Goal: Task Accomplishment & Management: Use online tool/utility

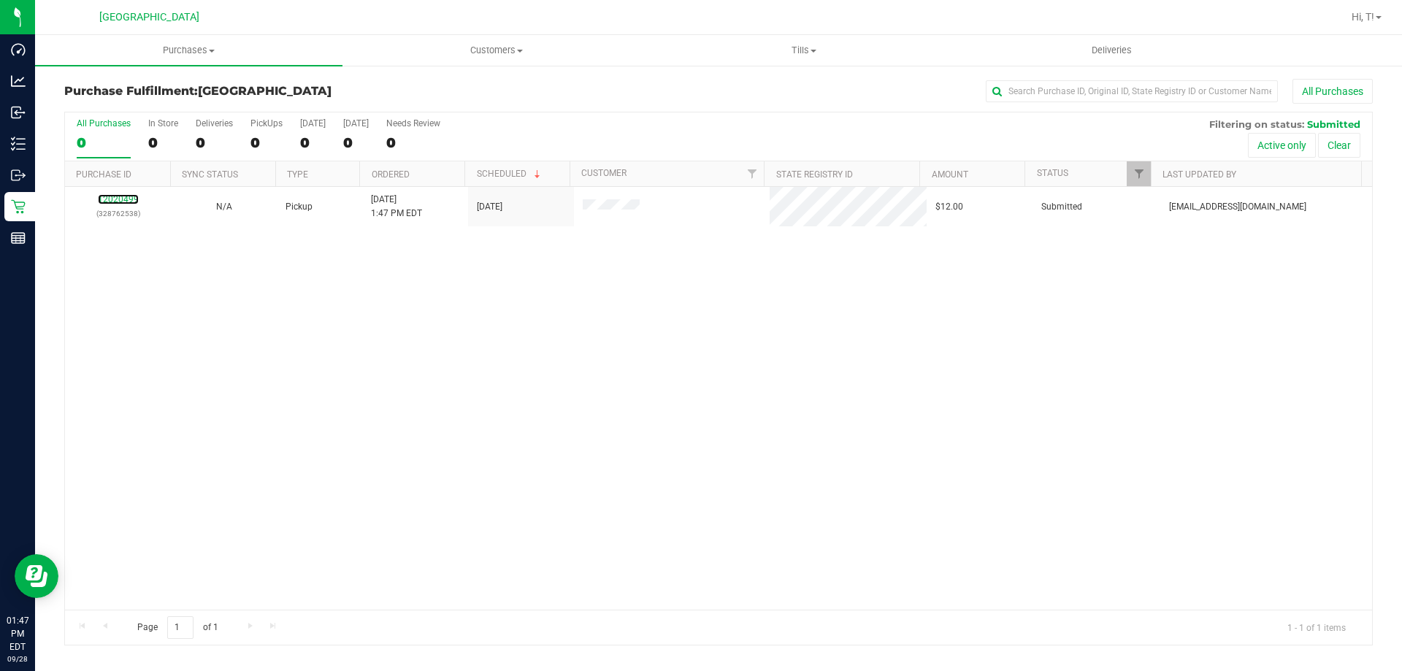
click at [127, 196] on link "12020499" at bounding box center [118, 199] width 41 height 10
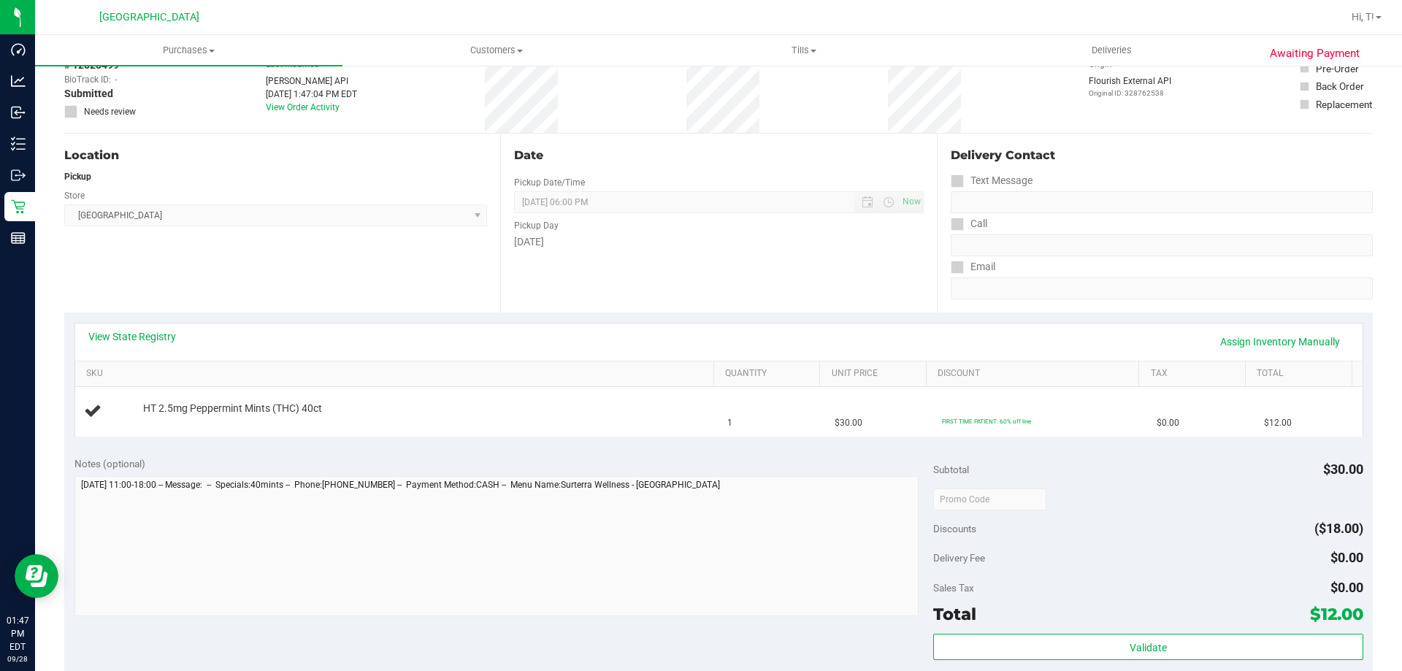
scroll to position [292, 0]
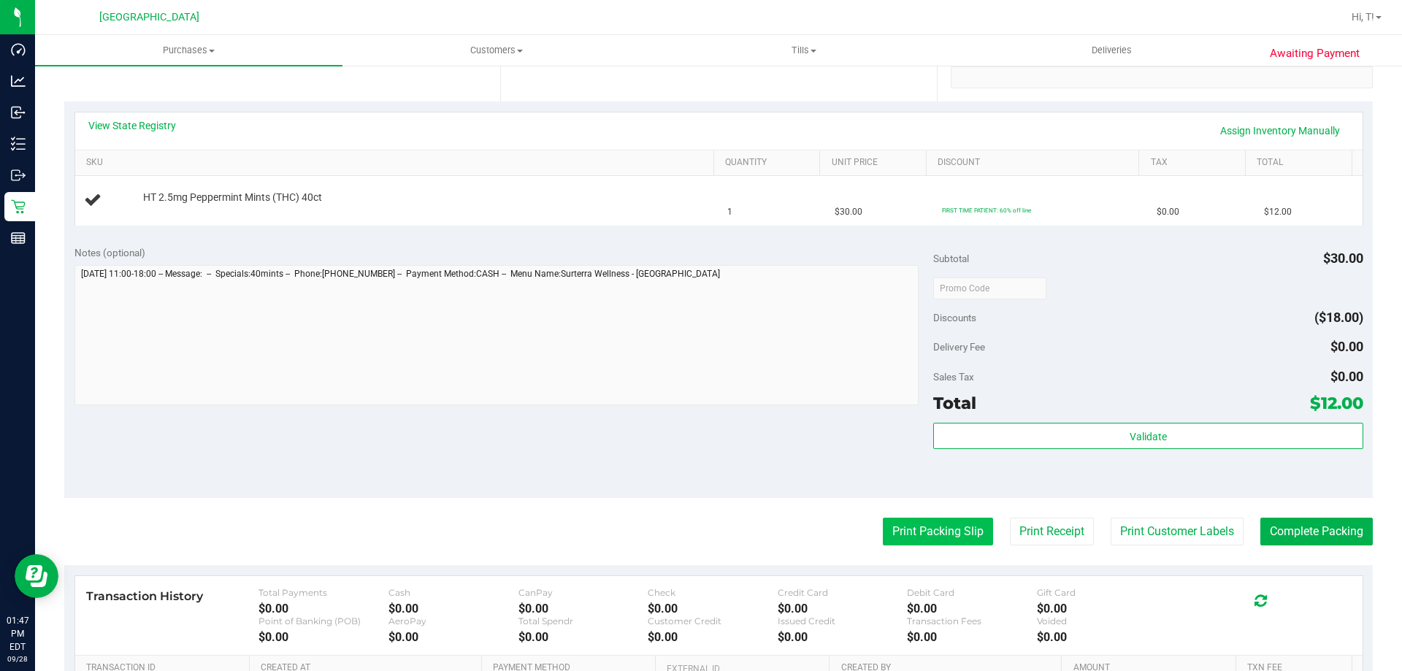
click at [931, 538] on button "Print Packing Slip" at bounding box center [938, 532] width 110 height 28
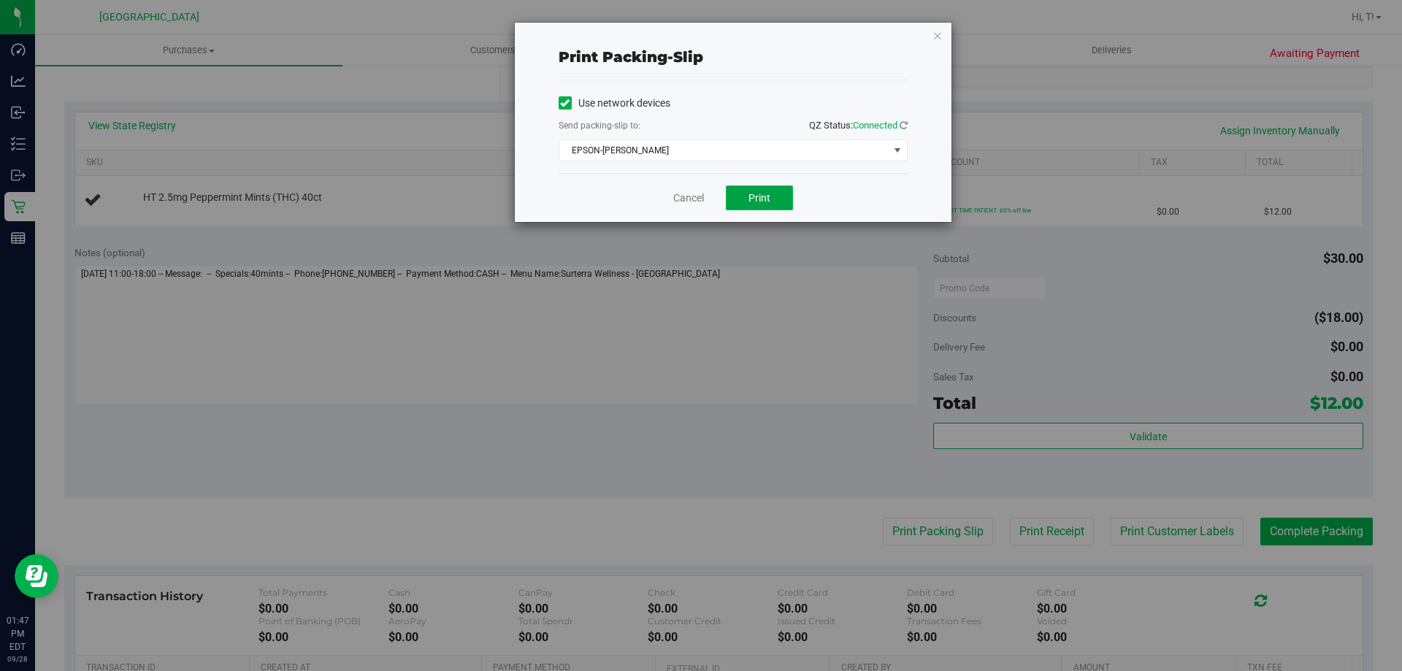
click at [748, 190] on button "Print" at bounding box center [759, 197] width 67 height 25
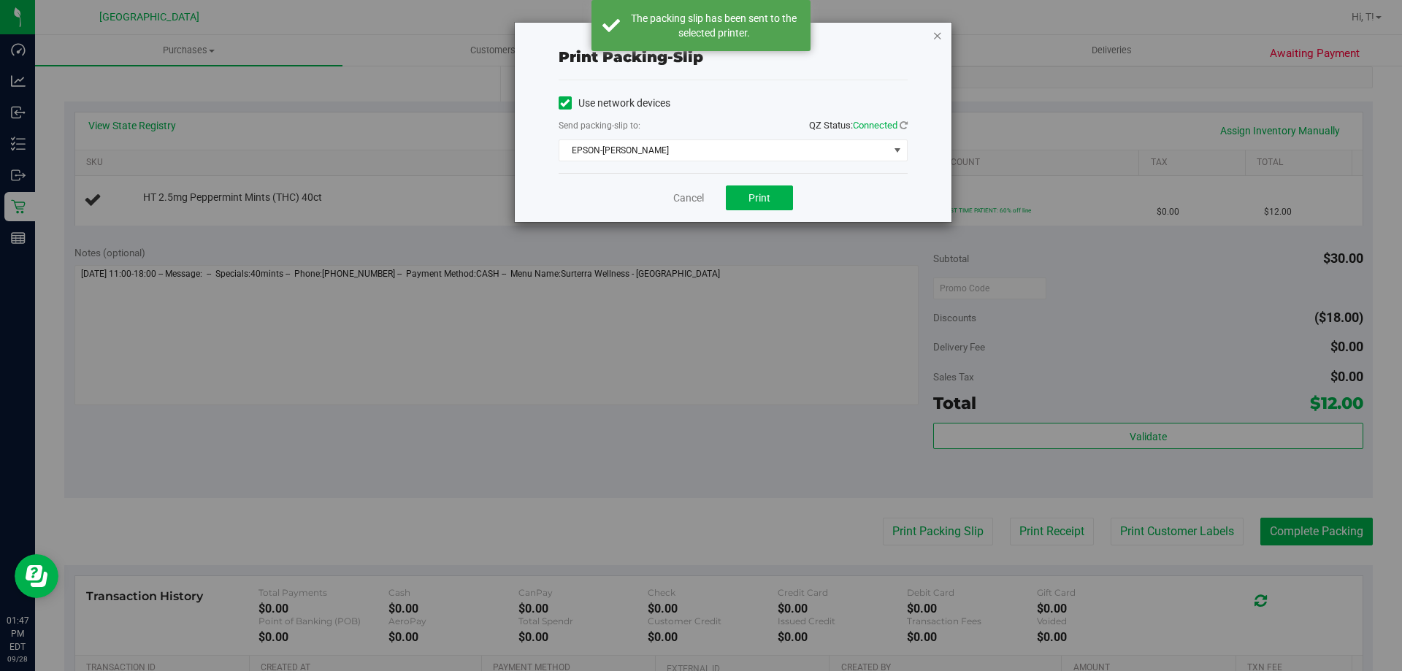
click at [932, 39] on icon "button" at bounding box center [937, 35] width 10 height 18
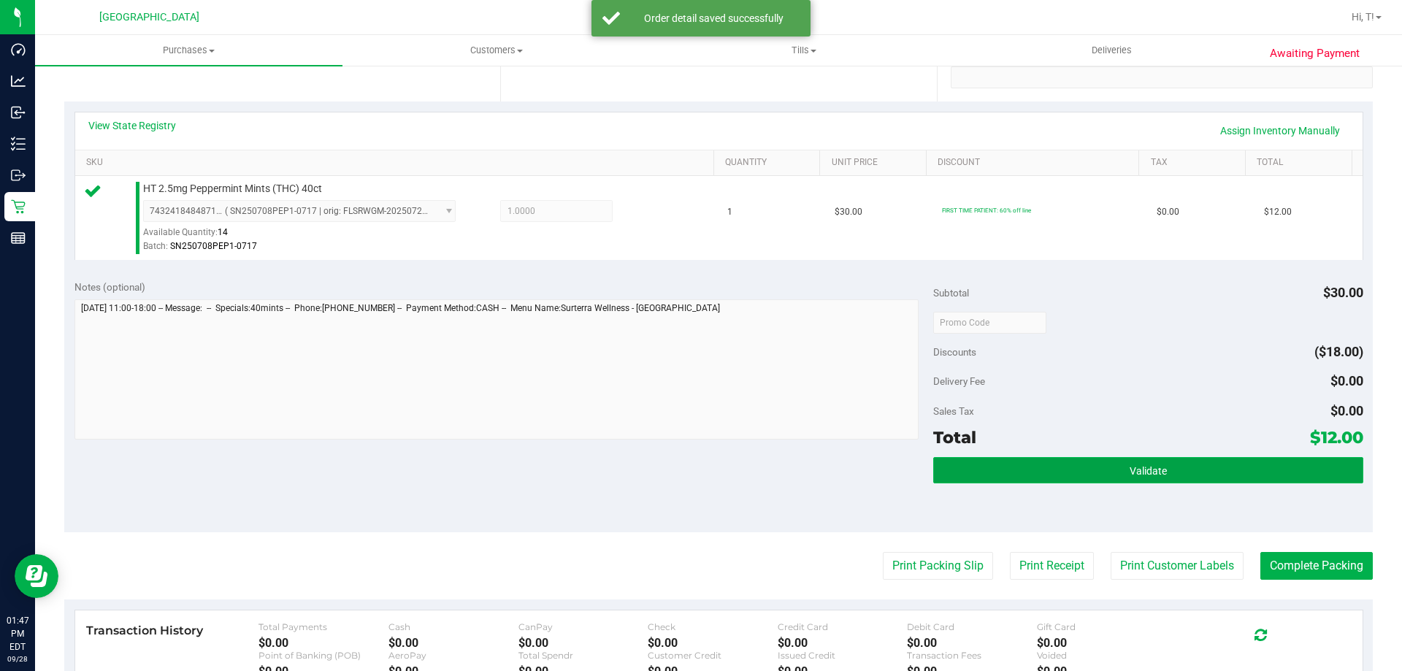
click at [1146, 460] on button "Validate" at bounding box center [1147, 470] width 429 height 26
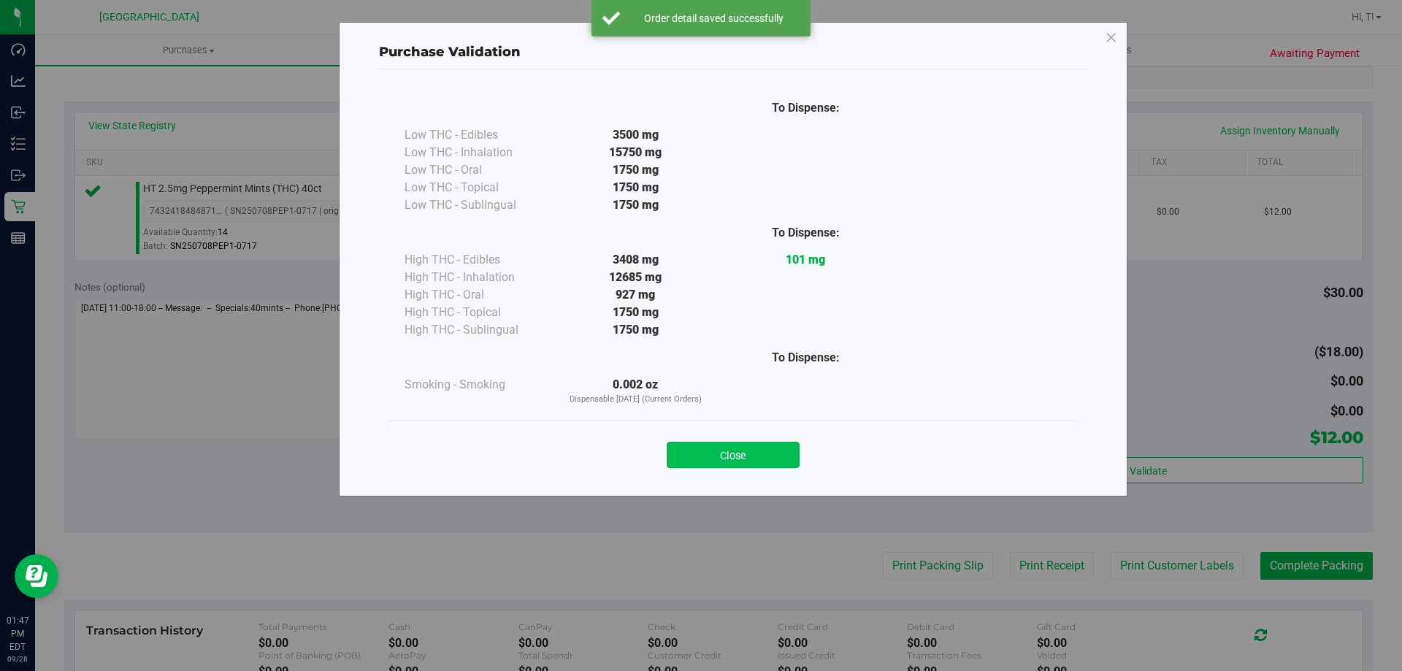
click at [732, 456] on button "Close" at bounding box center [733, 455] width 133 height 26
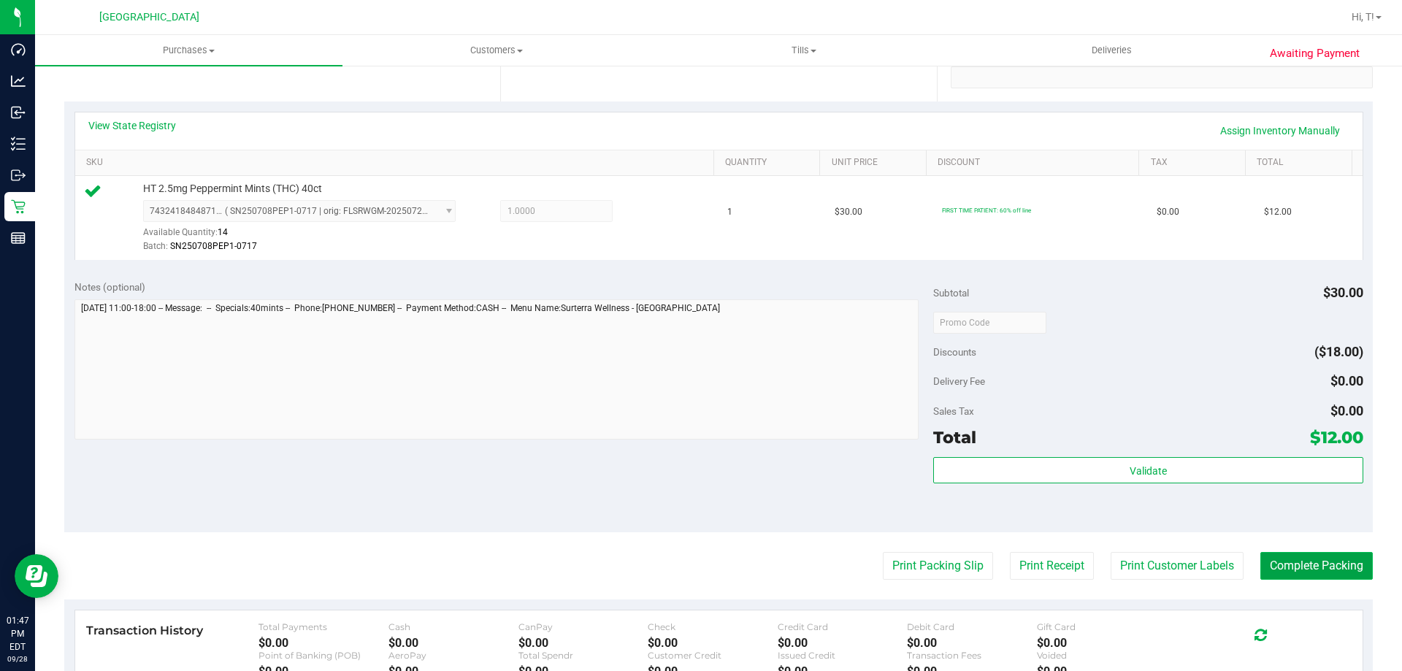
click at [1284, 560] on button "Complete Packing" at bounding box center [1316, 566] width 112 height 28
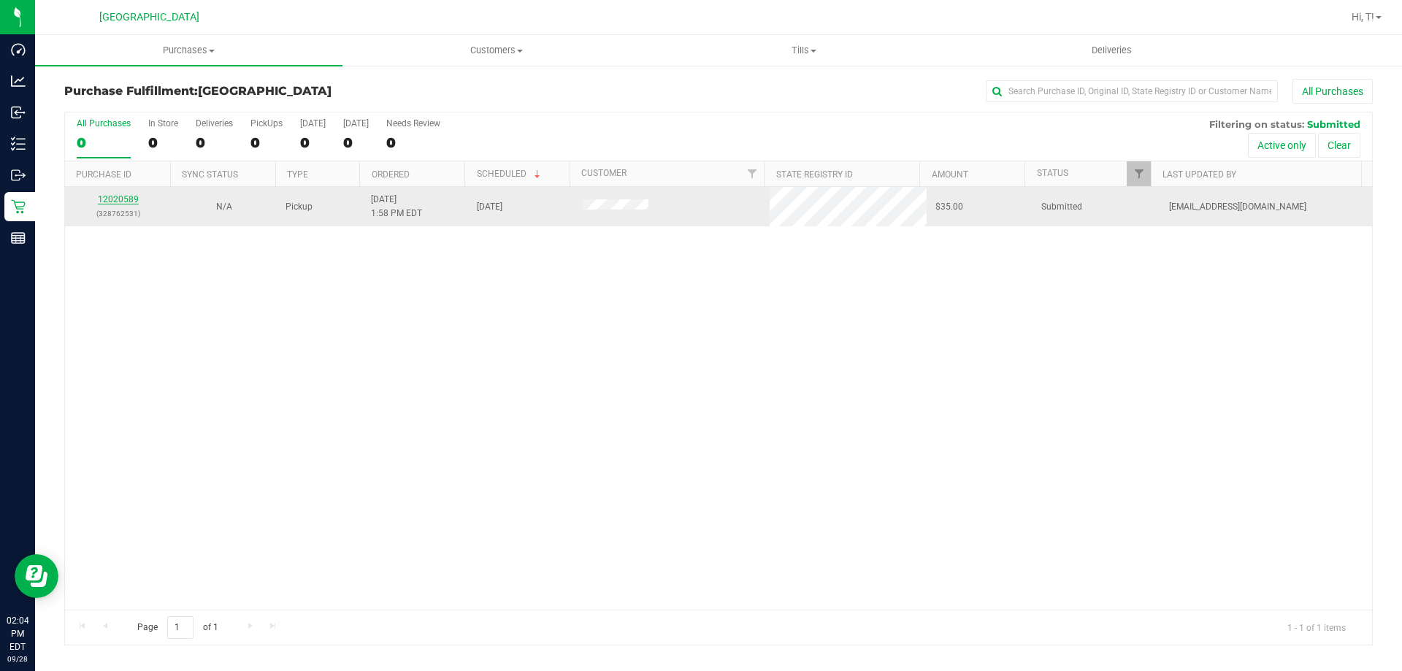
click at [122, 204] on link "12020589" at bounding box center [118, 199] width 41 height 10
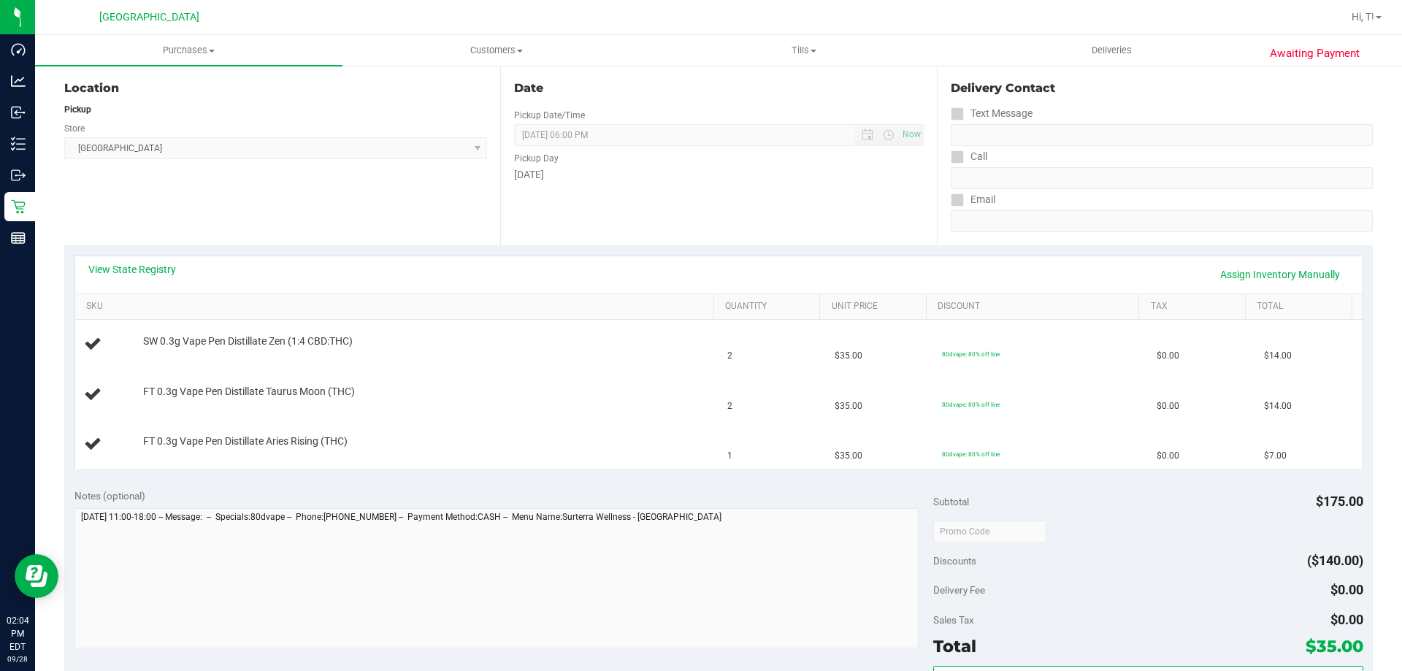
scroll to position [292, 0]
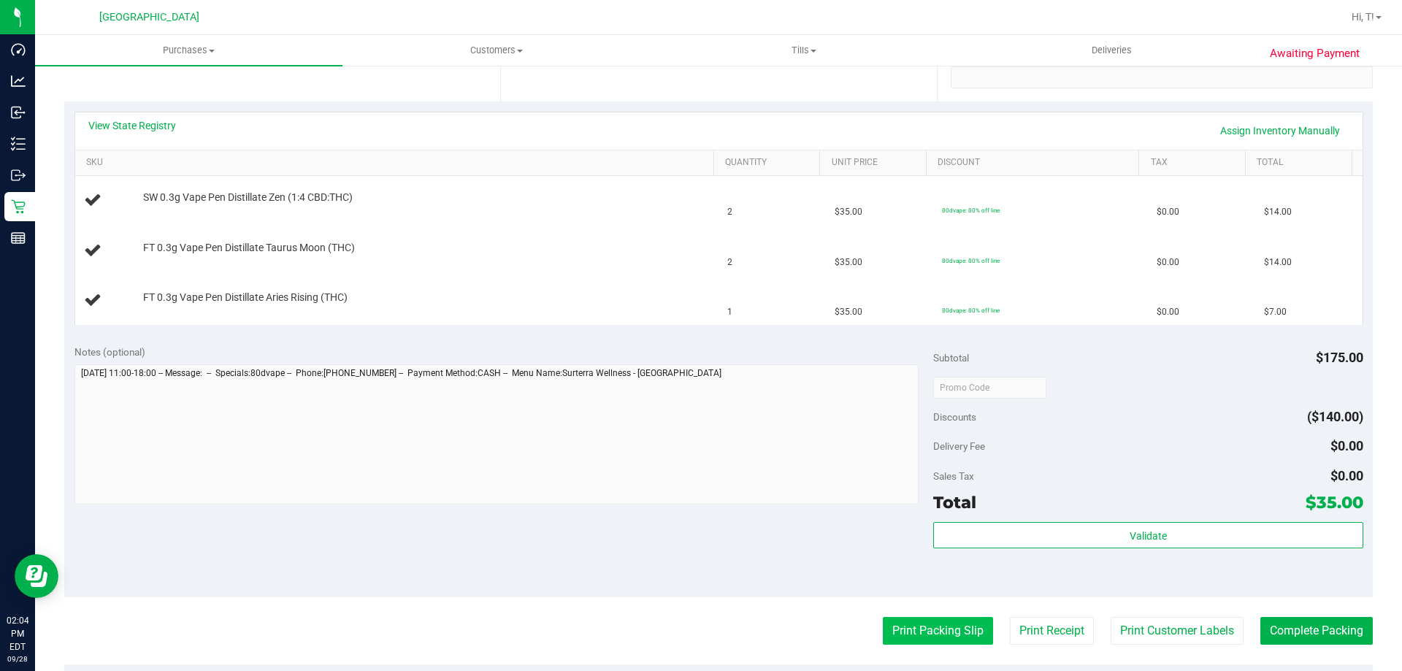
click at [946, 633] on button "Print Packing Slip" at bounding box center [938, 631] width 110 height 28
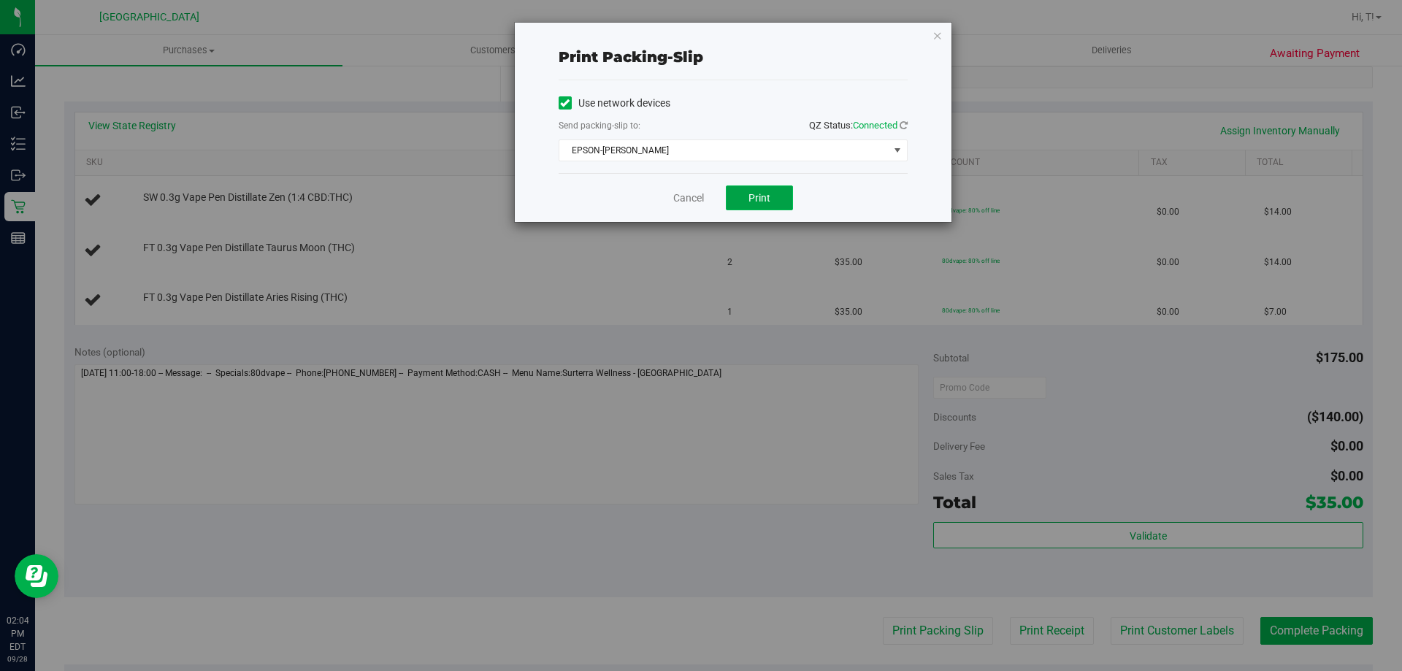
click at [761, 198] on span "Print" at bounding box center [759, 198] width 22 height 12
click at [699, 198] on link "Cancel" at bounding box center [688, 198] width 31 height 15
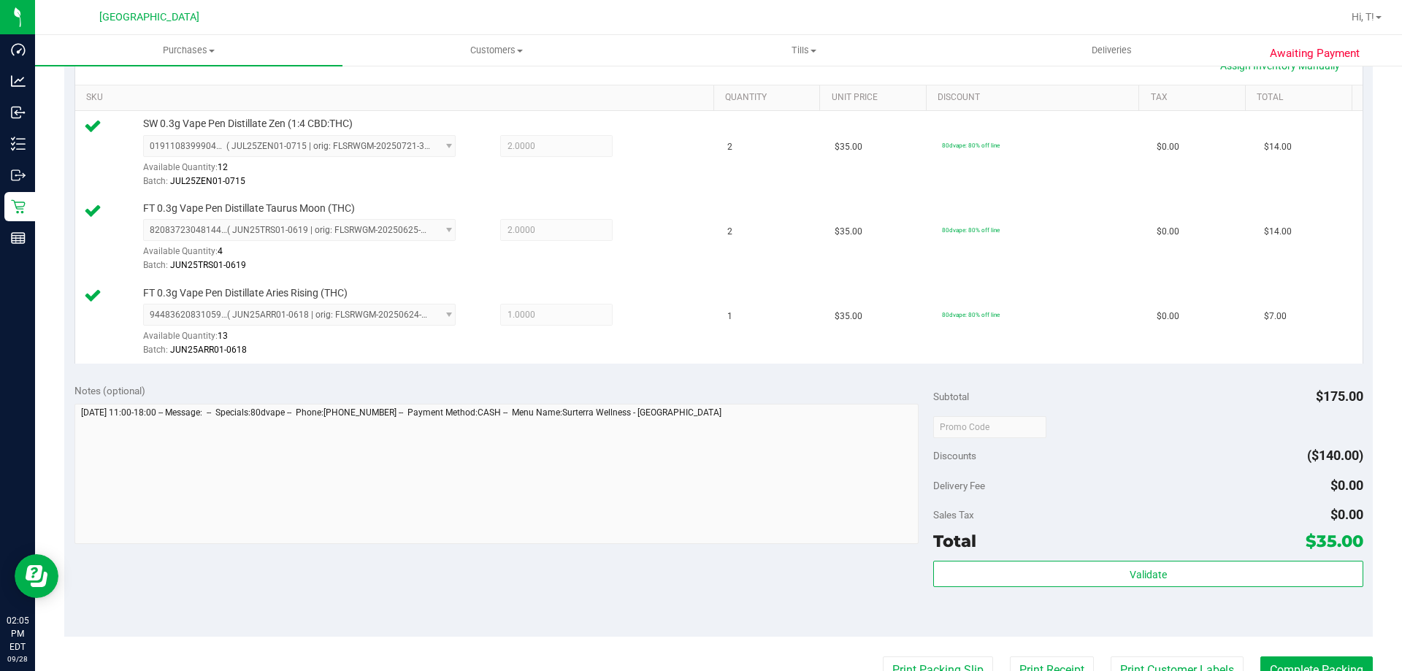
scroll to position [438, 0]
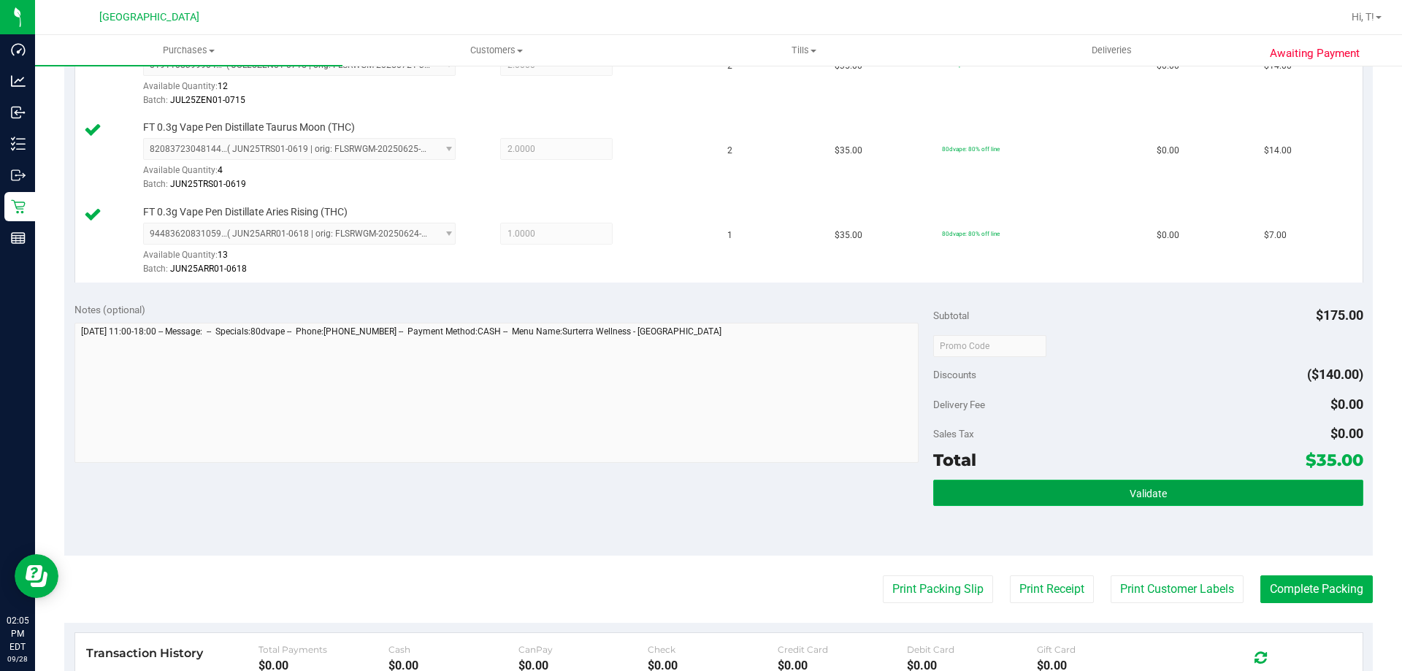
click at [1132, 493] on span "Validate" at bounding box center [1147, 494] width 37 height 12
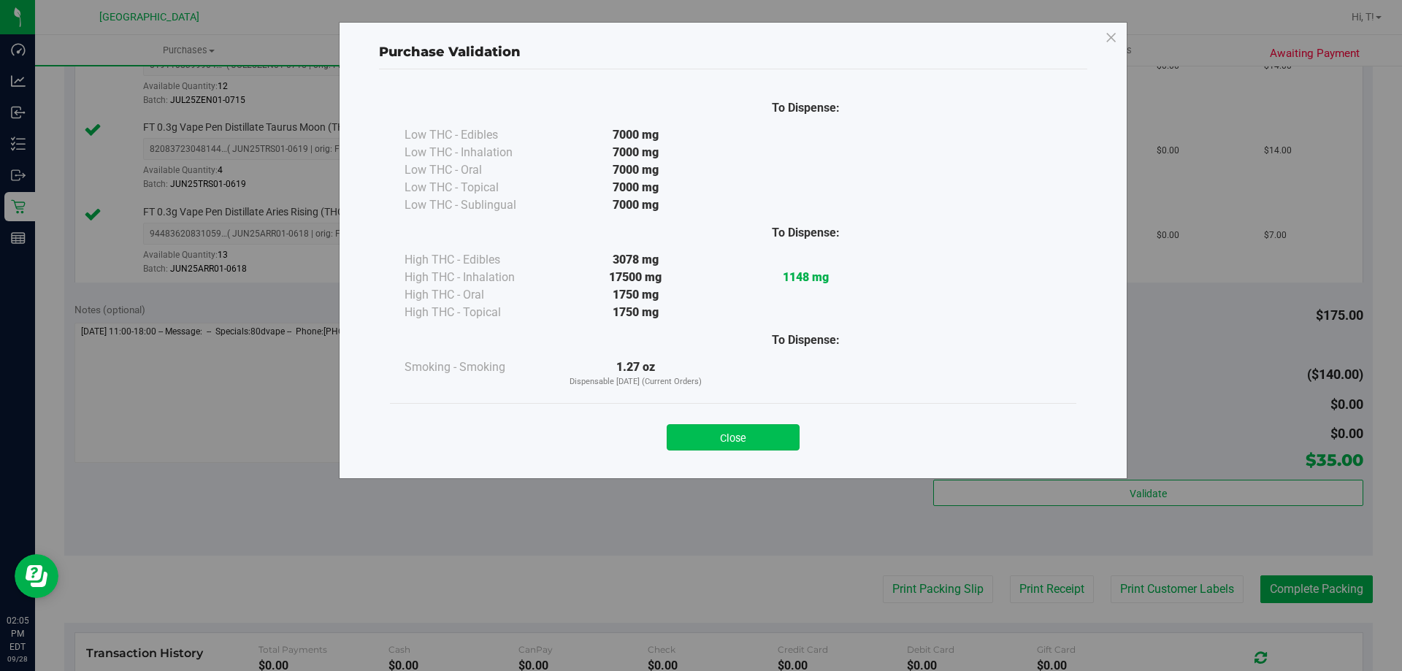
click at [754, 437] on button "Close" at bounding box center [733, 437] width 133 height 26
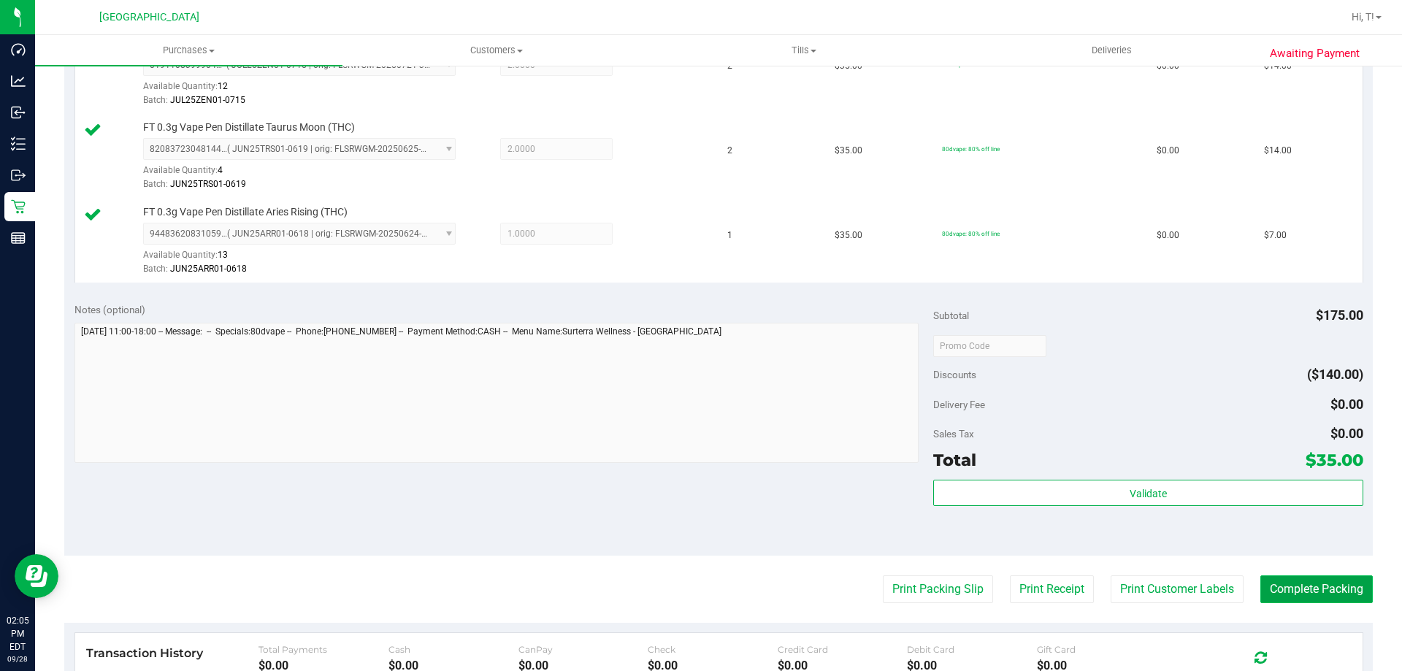
click at [1332, 594] on button "Complete Packing" at bounding box center [1316, 589] width 112 height 28
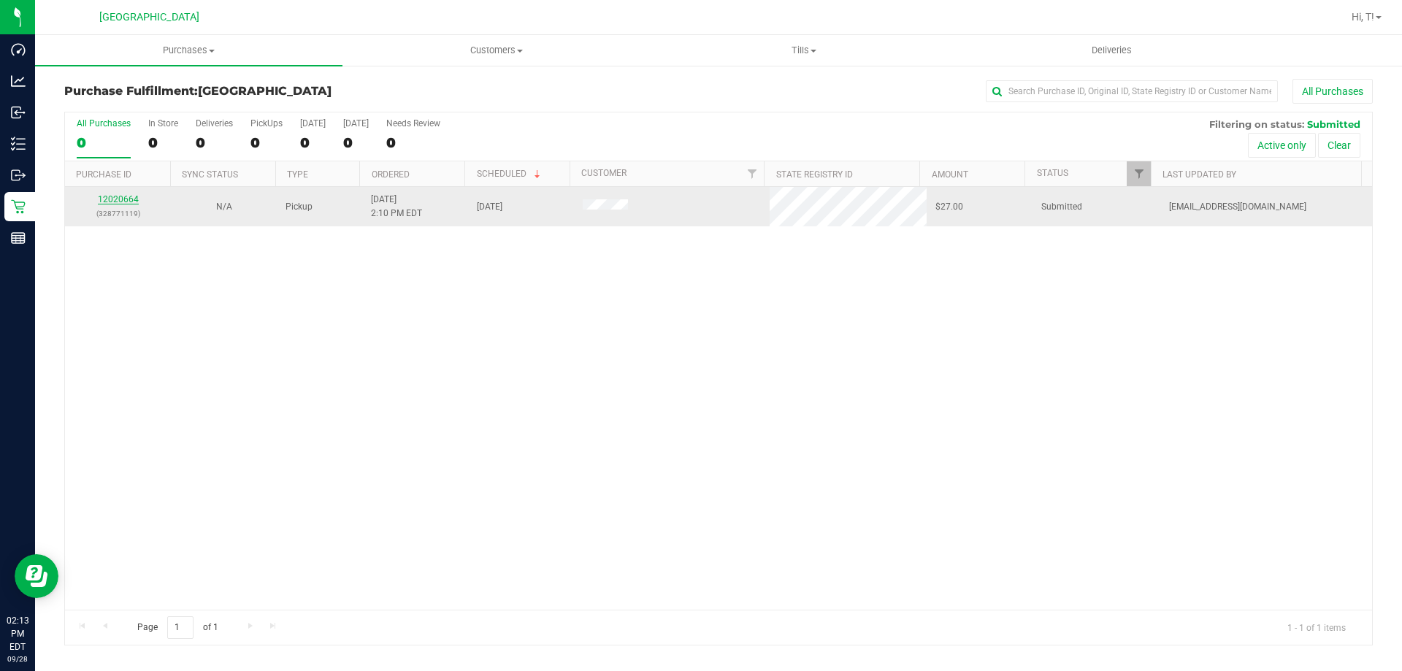
click at [115, 196] on link "12020664" at bounding box center [118, 199] width 41 height 10
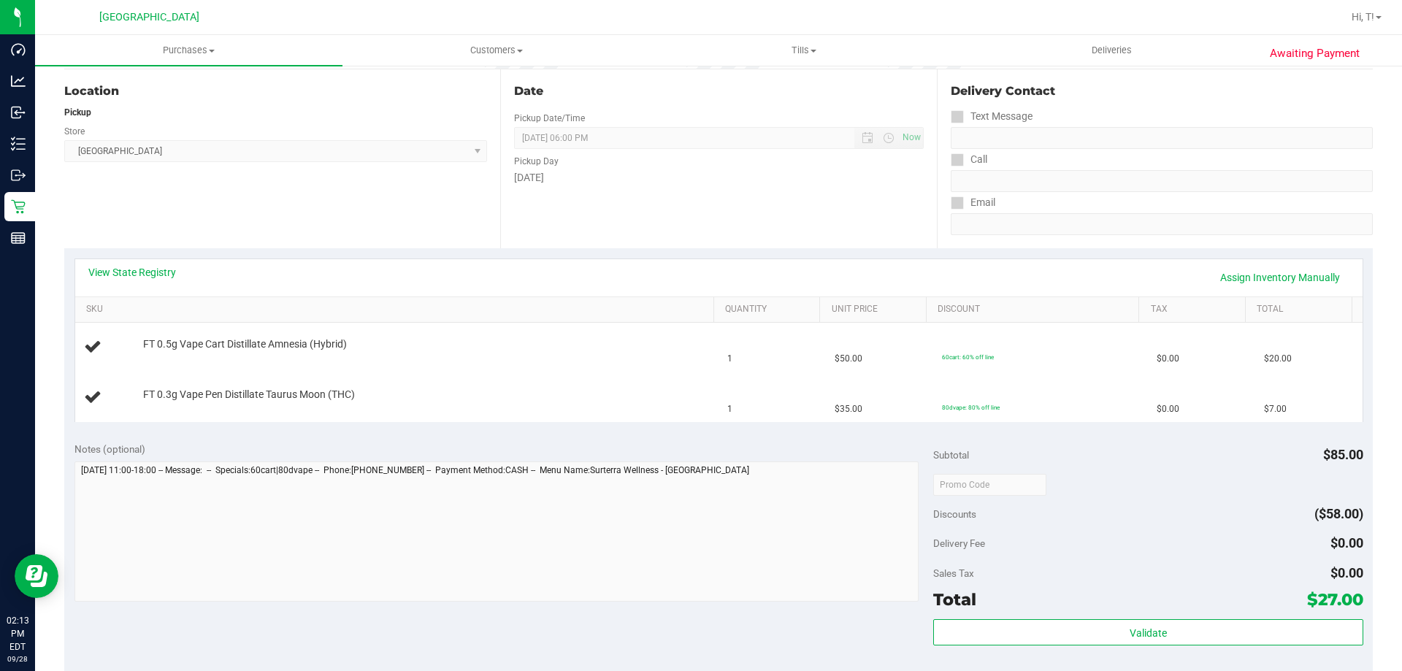
scroll to position [438, 0]
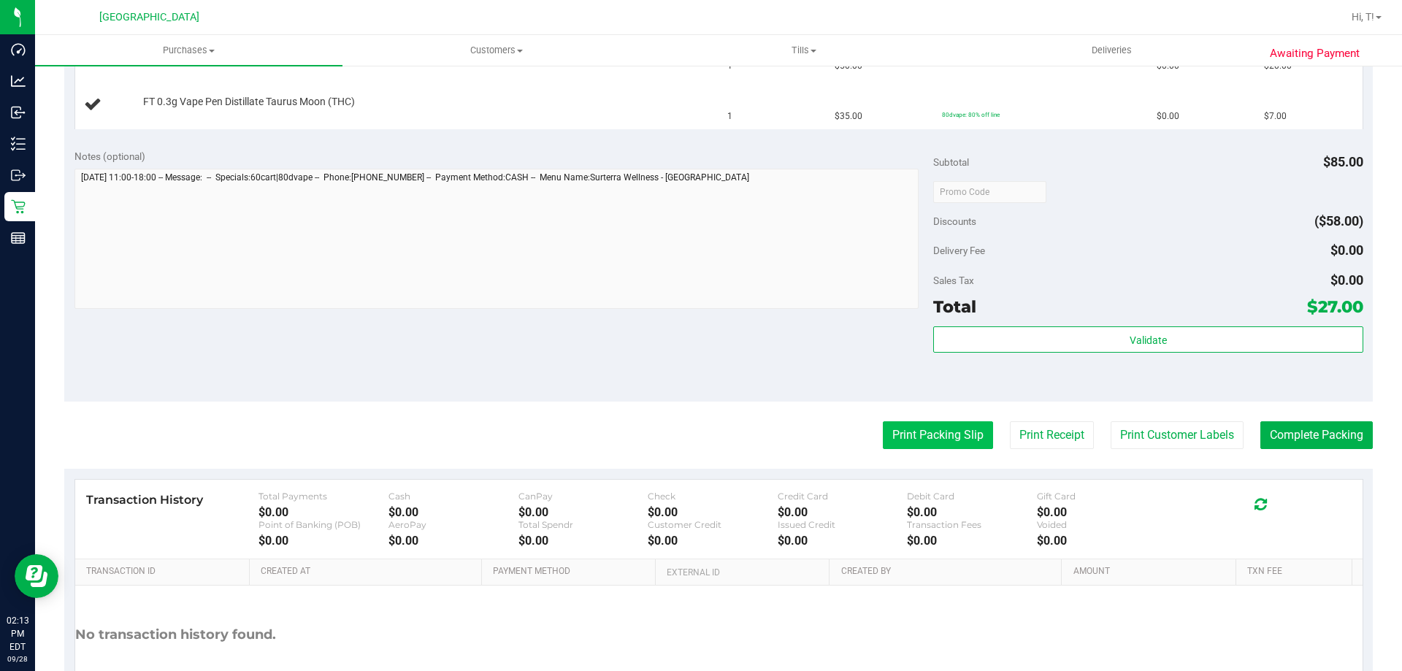
click at [894, 439] on button "Print Packing Slip" at bounding box center [938, 435] width 110 height 28
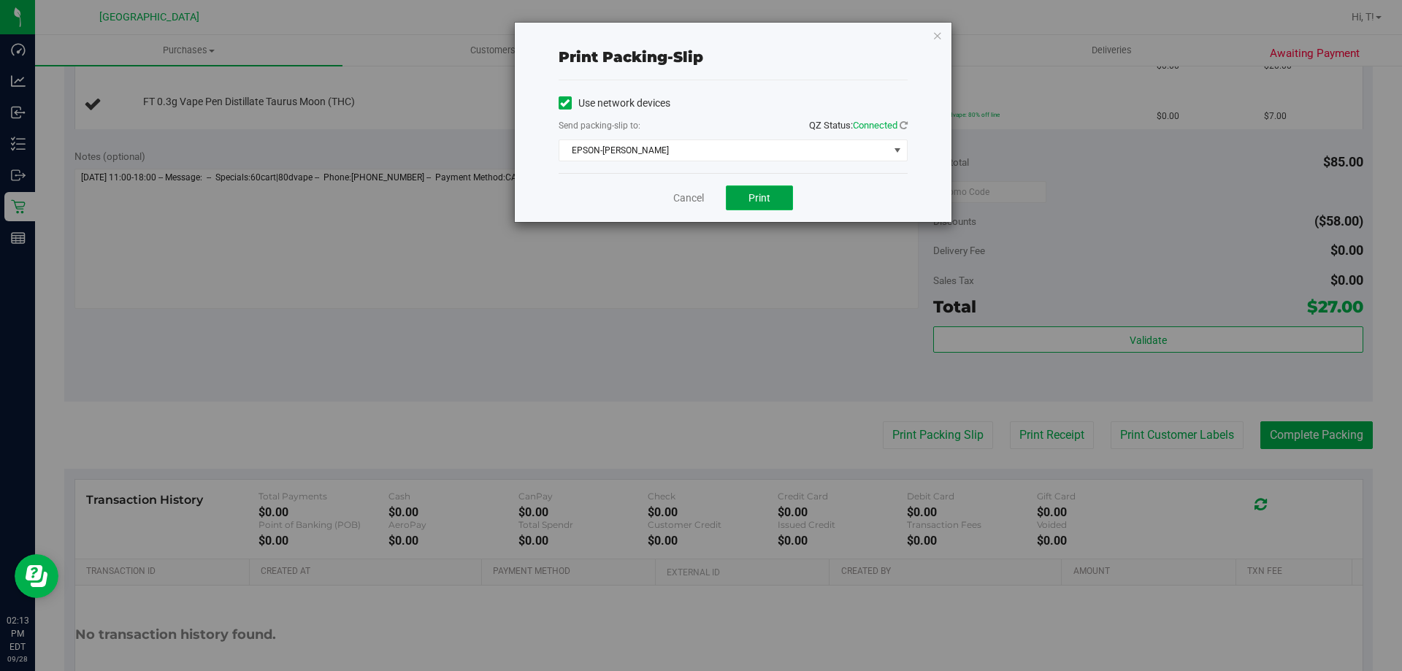
click at [756, 209] on button "Print" at bounding box center [759, 197] width 67 height 25
click at [684, 196] on link "Cancel" at bounding box center [688, 198] width 31 height 15
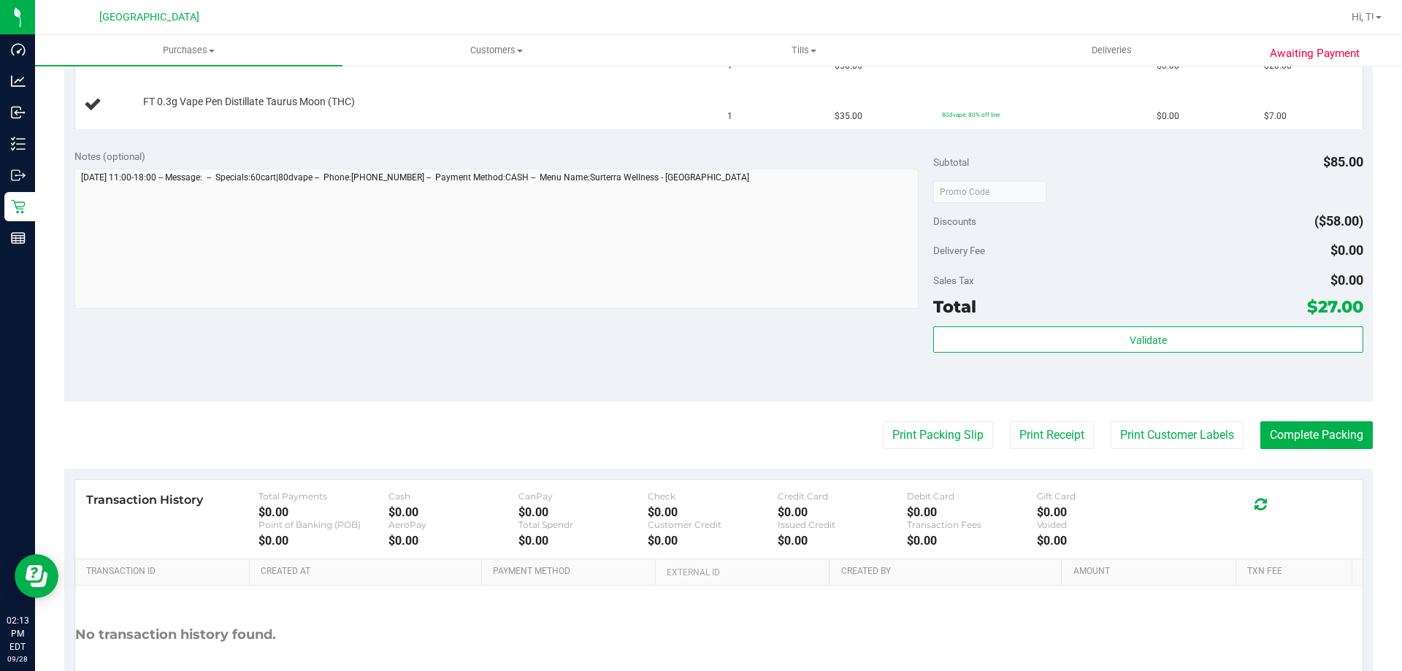
click at [583, 344] on div "Notes (optional) Subtotal $85.00 Discounts ($58.00) Delivery Fee $0.00 Sales Ta…" at bounding box center [718, 270] width 1308 height 263
click at [585, 402] on div "Notes (optional) Subtotal $85.00 Discounts ($58.00) Delivery Fee $0.00 Sales Ta…" at bounding box center [718, 270] width 1308 height 263
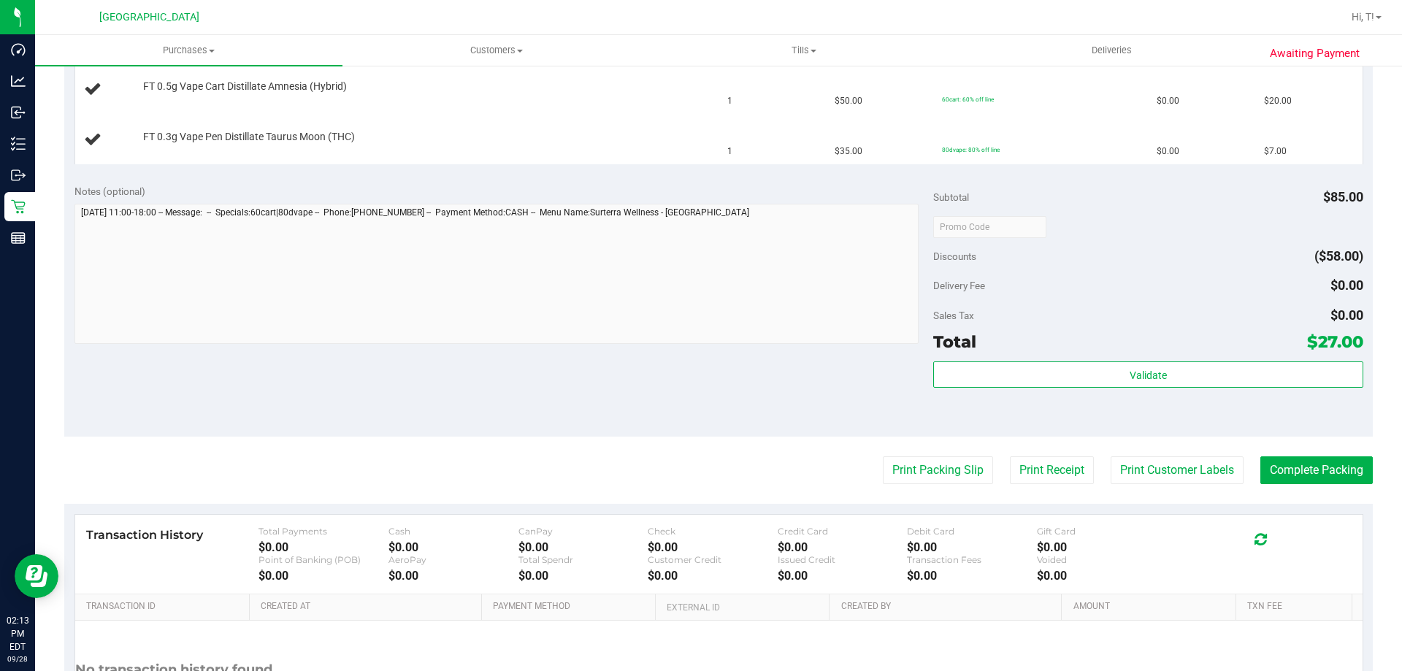
click at [586, 435] on div "Notes (optional) Subtotal $85.00 Discounts ($58.00) Delivery Fee $0.00 Sales Ta…" at bounding box center [718, 305] width 1308 height 263
click at [587, 453] on purchase-details "Back Edit Purchase Cancel Purchase View Profile # 12020664 BioTrack ID: - Submi…" at bounding box center [718, 226] width 1308 height 1101
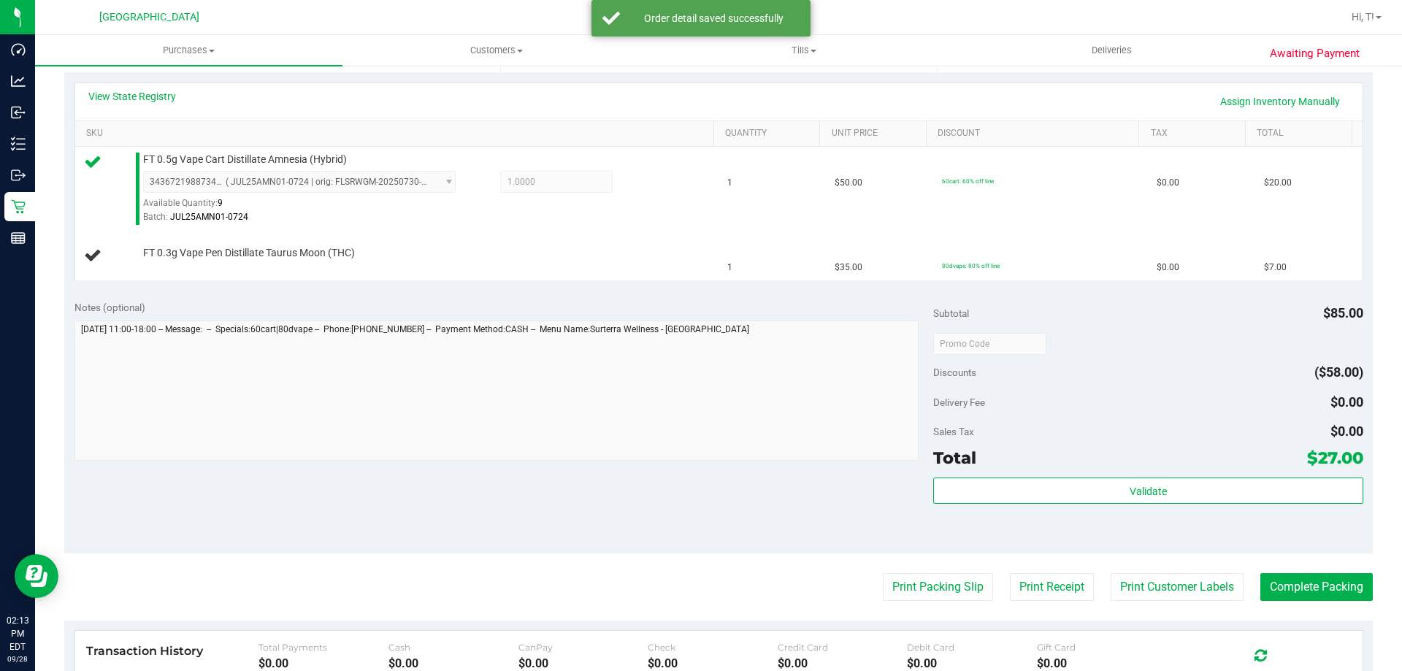
click at [468, 513] on div "Notes (optional) Subtotal $85.00 Discounts ($58.00) Delivery Fee $0.00 Sales Ta…" at bounding box center [718, 422] width 1308 height 263
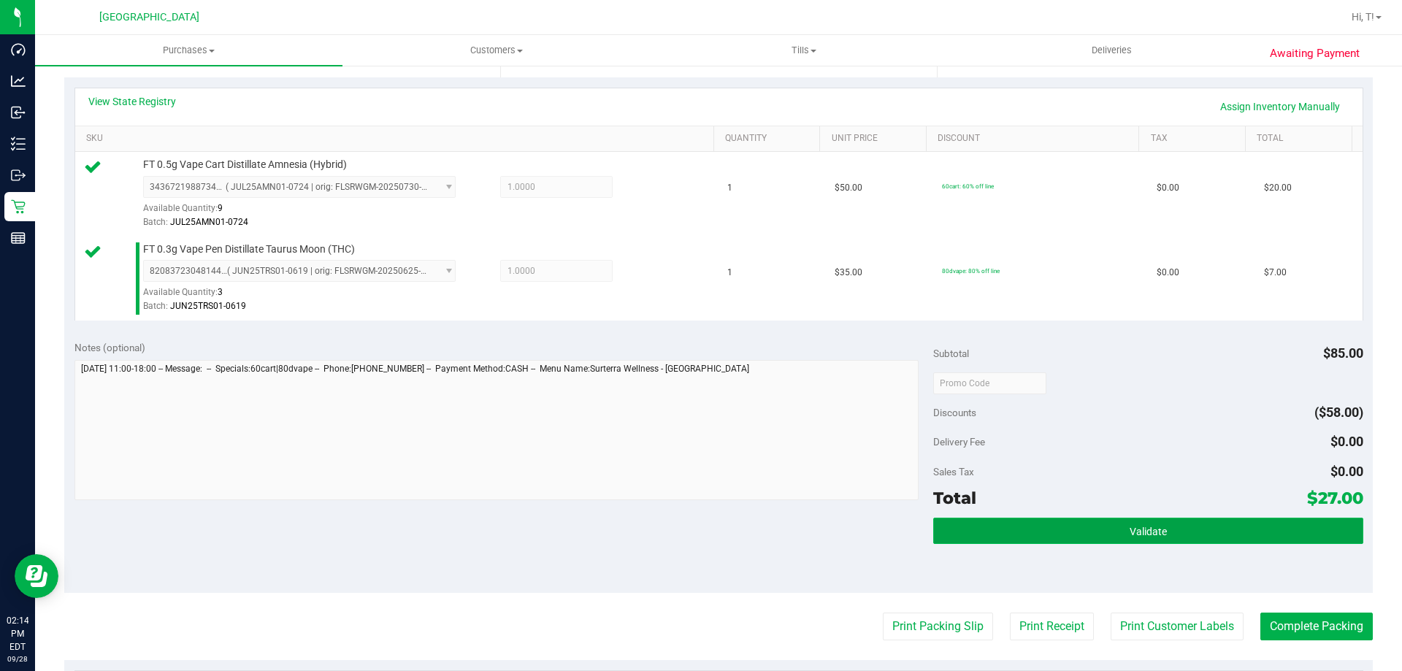
click at [1140, 537] on button "Validate" at bounding box center [1147, 531] width 429 height 26
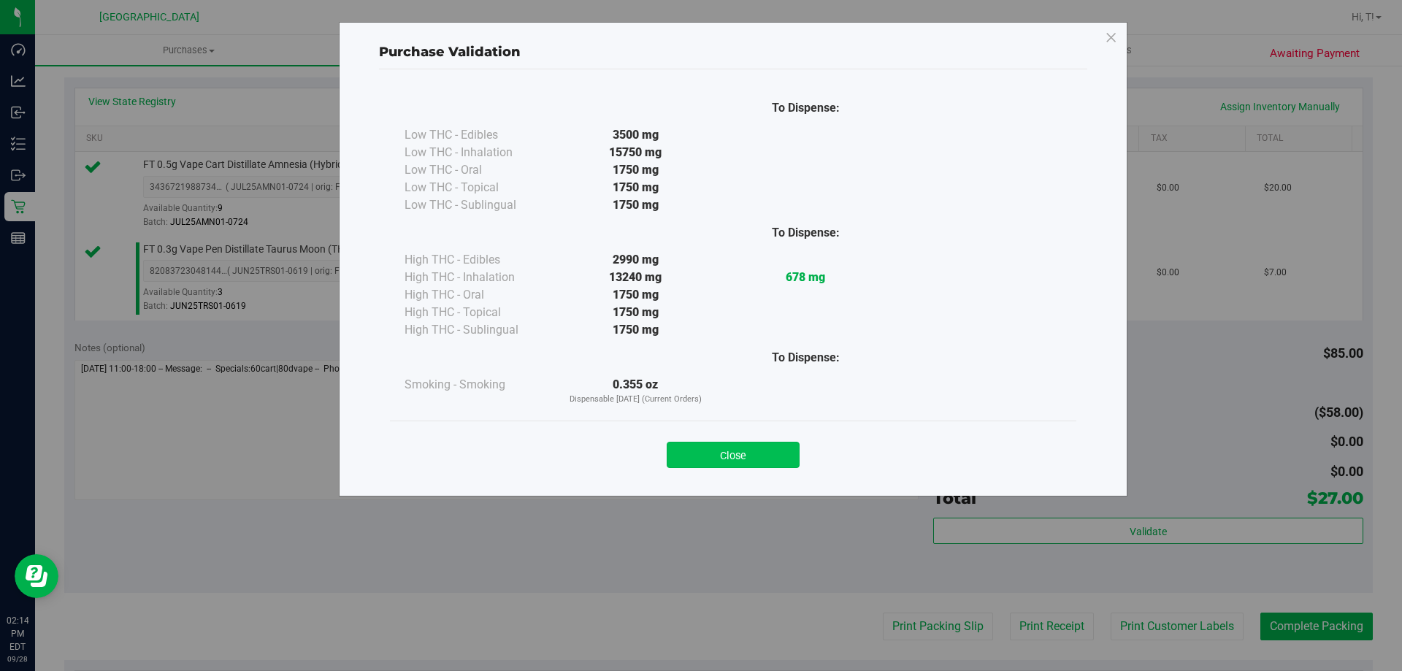
click at [725, 461] on button "Close" at bounding box center [733, 455] width 133 height 26
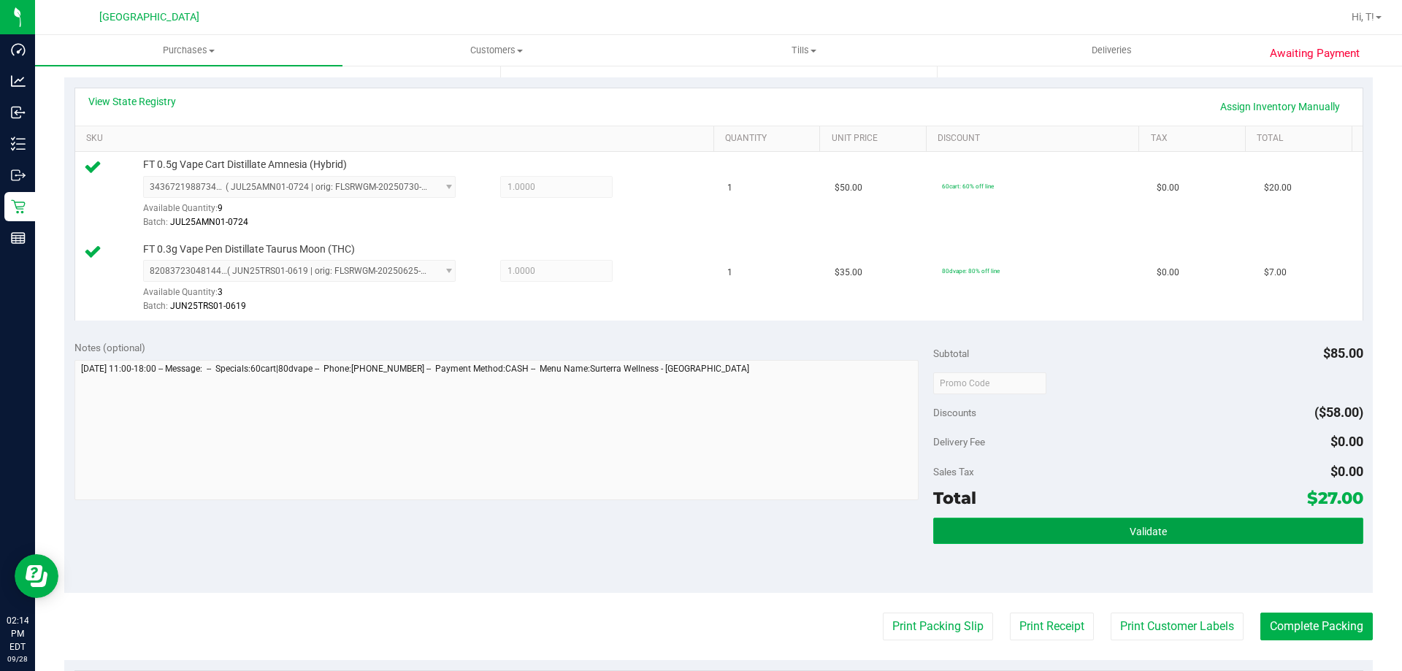
click at [1178, 540] on button "Validate" at bounding box center [1147, 531] width 429 height 26
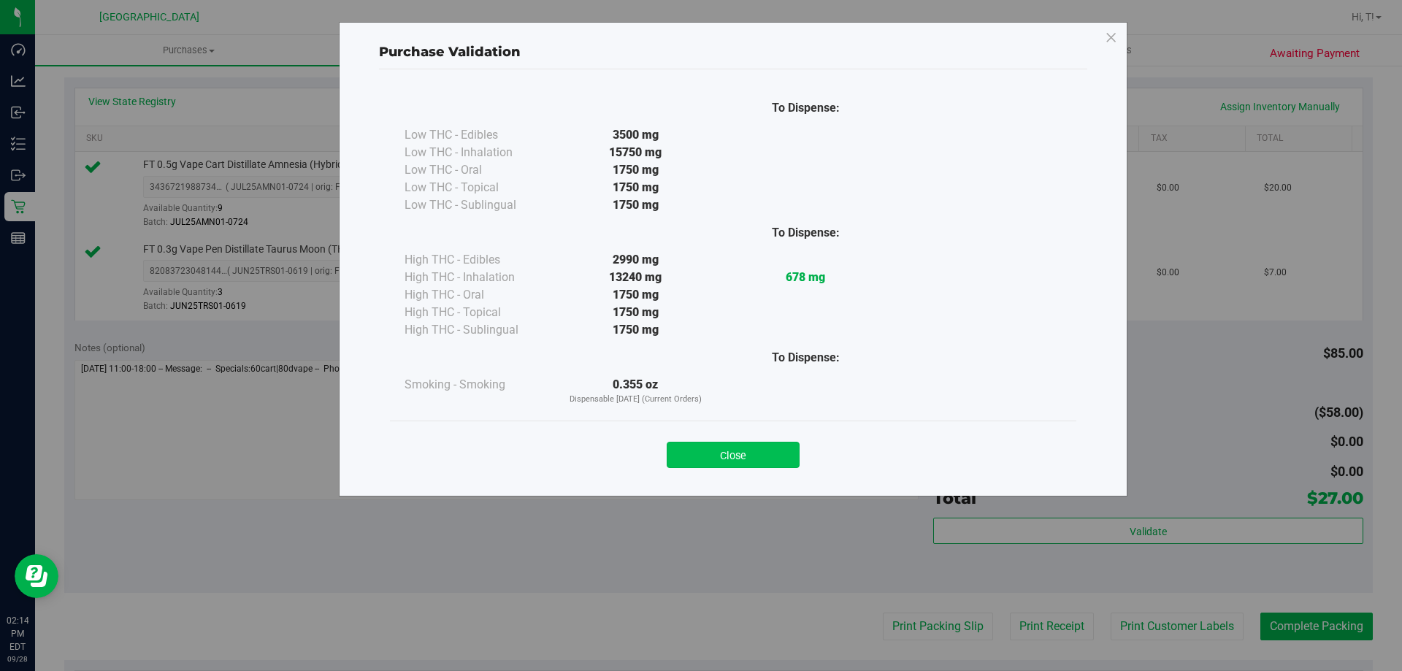
click at [729, 448] on button "Close" at bounding box center [733, 455] width 133 height 26
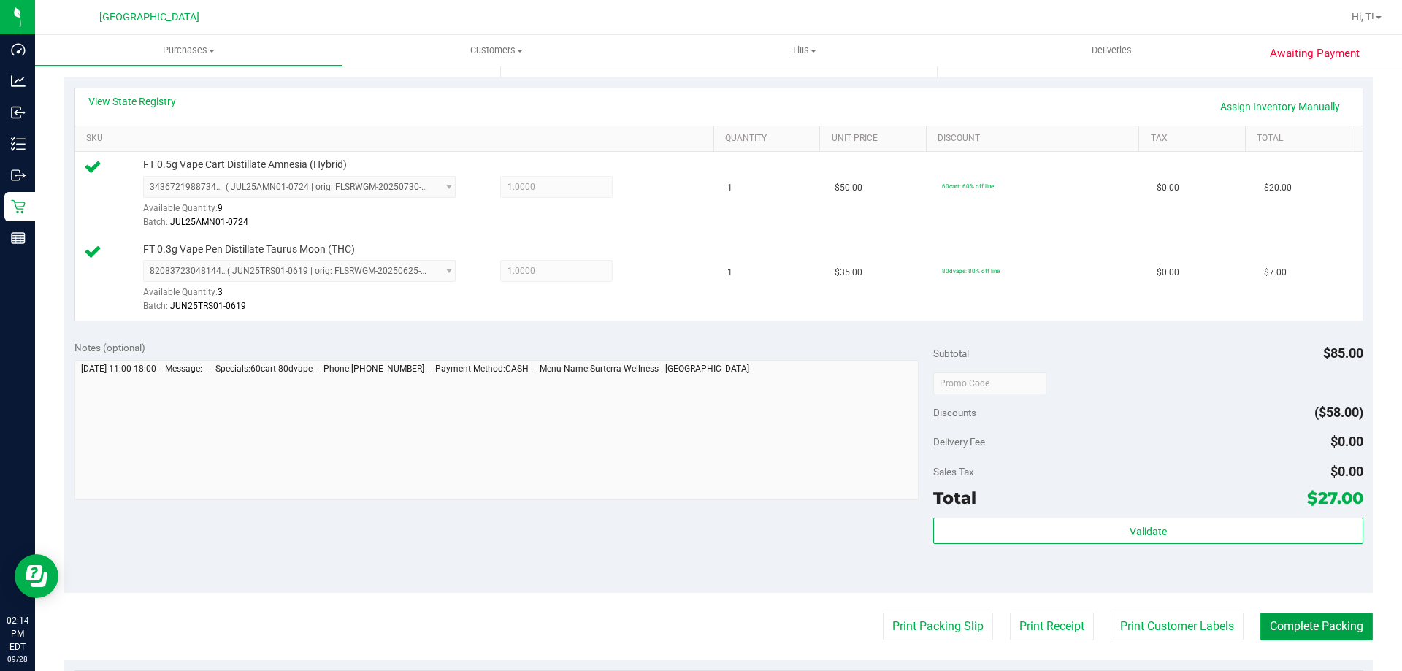
click at [1299, 621] on button "Complete Packing" at bounding box center [1316, 627] width 112 height 28
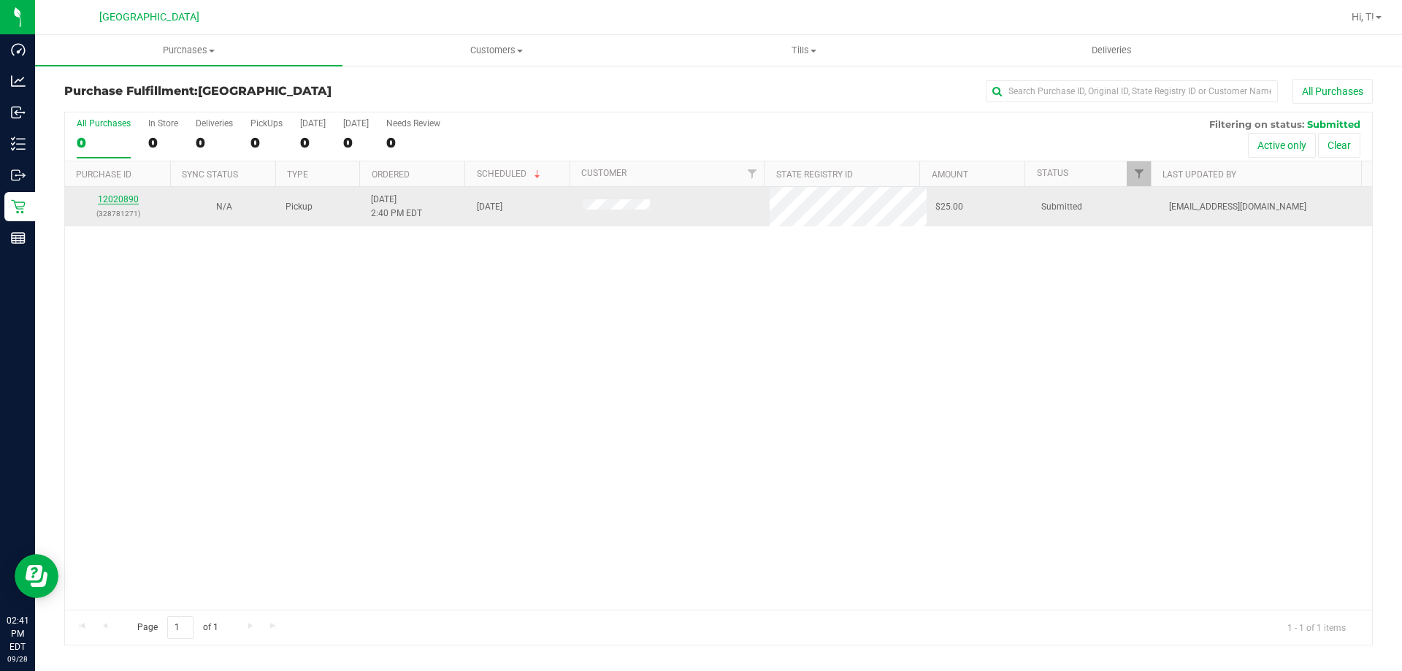
click at [118, 196] on link "12020890" at bounding box center [118, 199] width 41 height 10
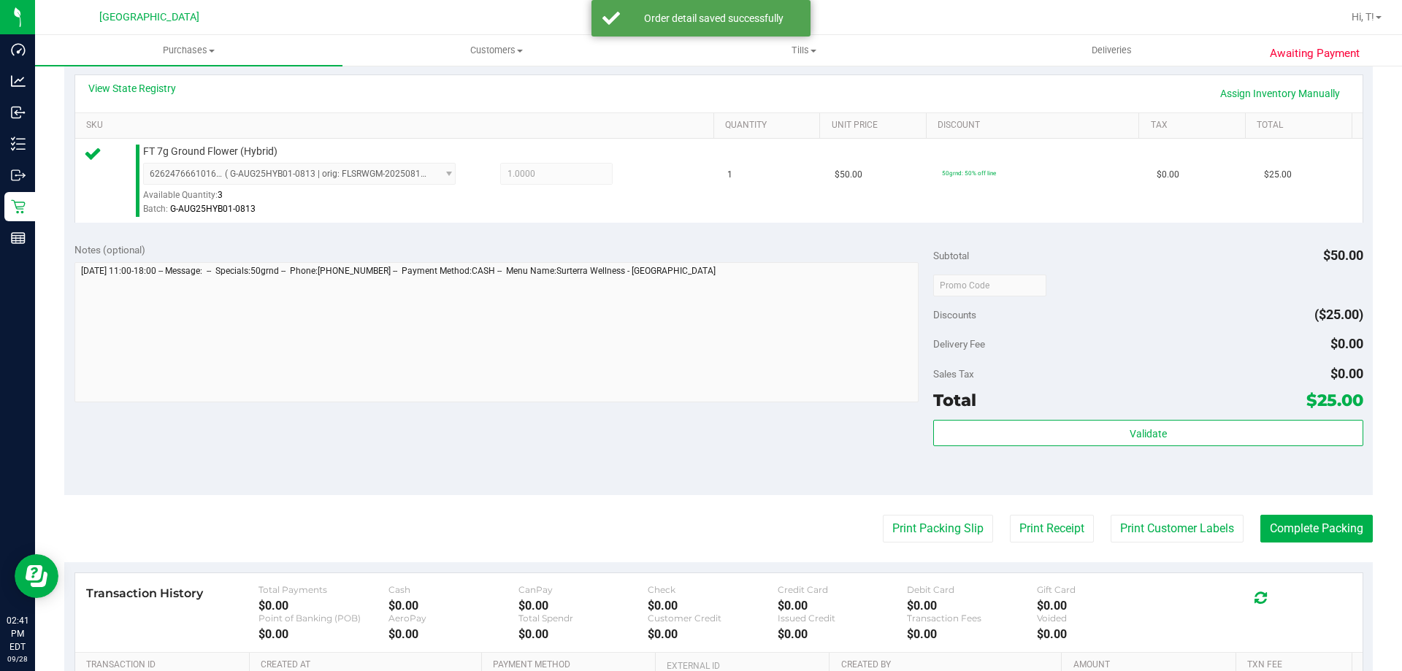
scroll to position [339, 0]
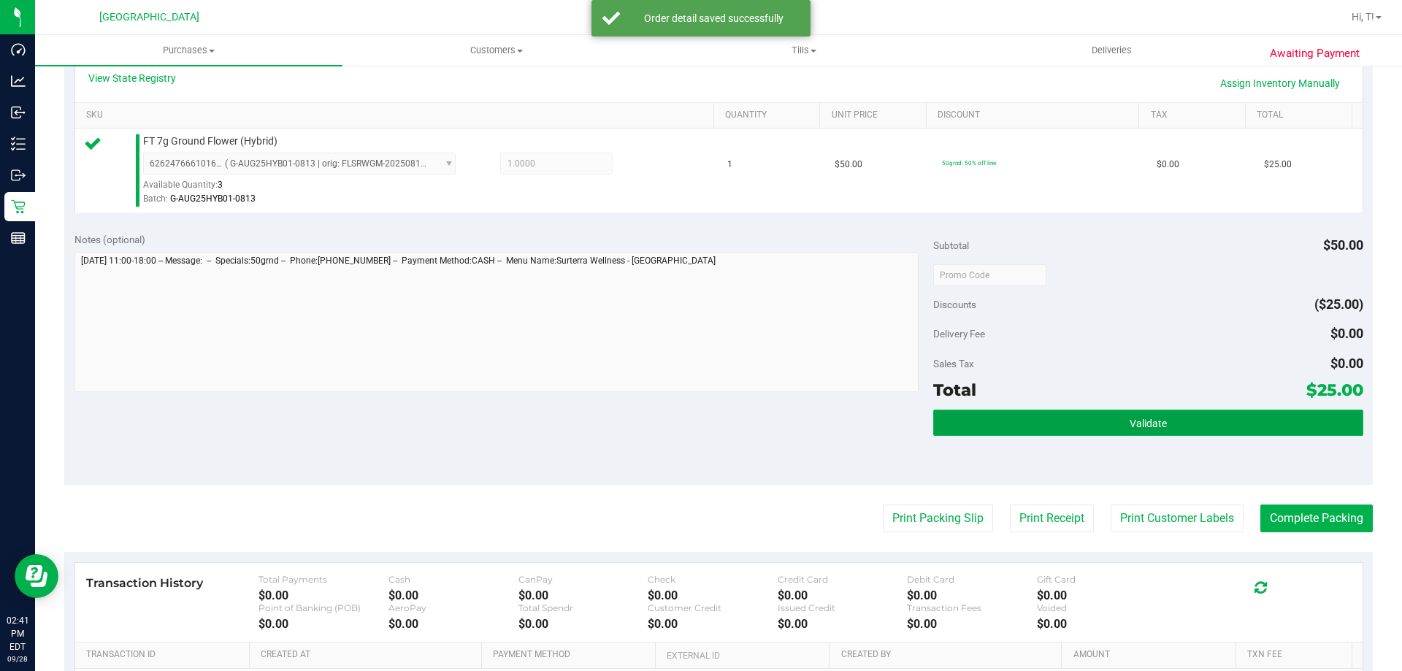
click at [1197, 417] on button "Validate" at bounding box center [1147, 423] width 429 height 26
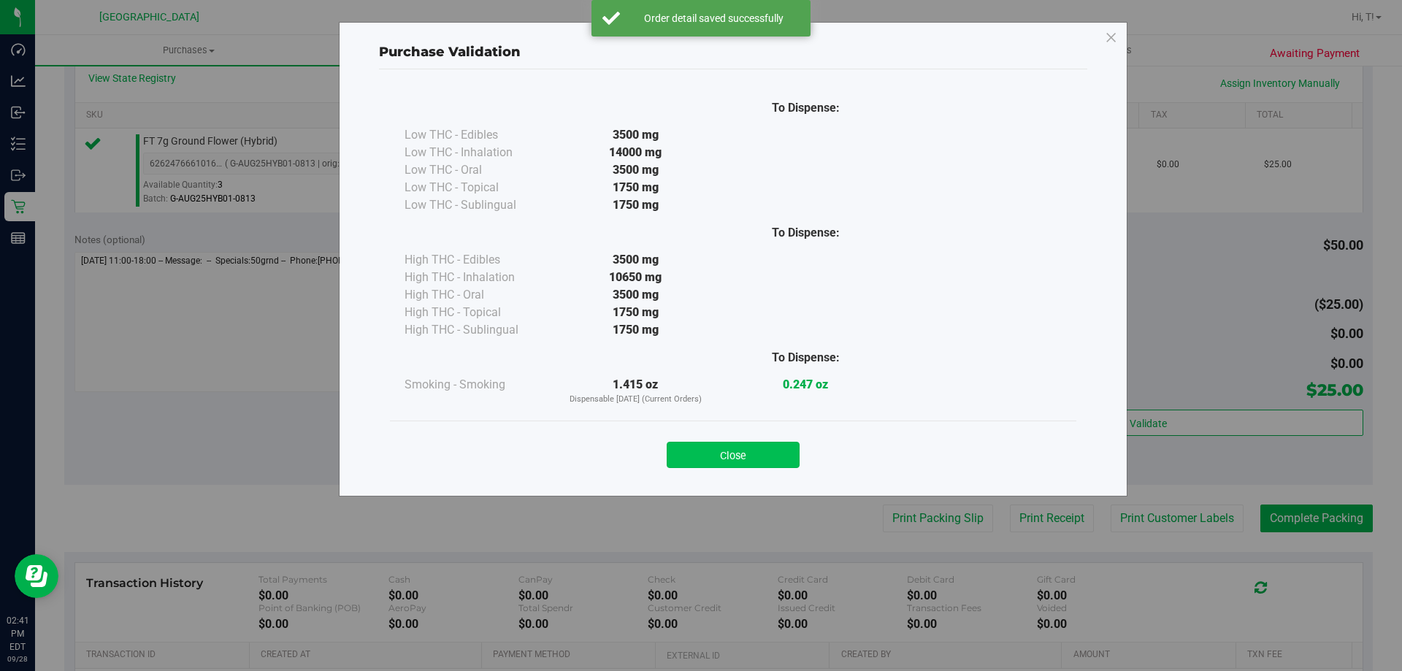
click at [768, 446] on button "Close" at bounding box center [733, 455] width 133 height 26
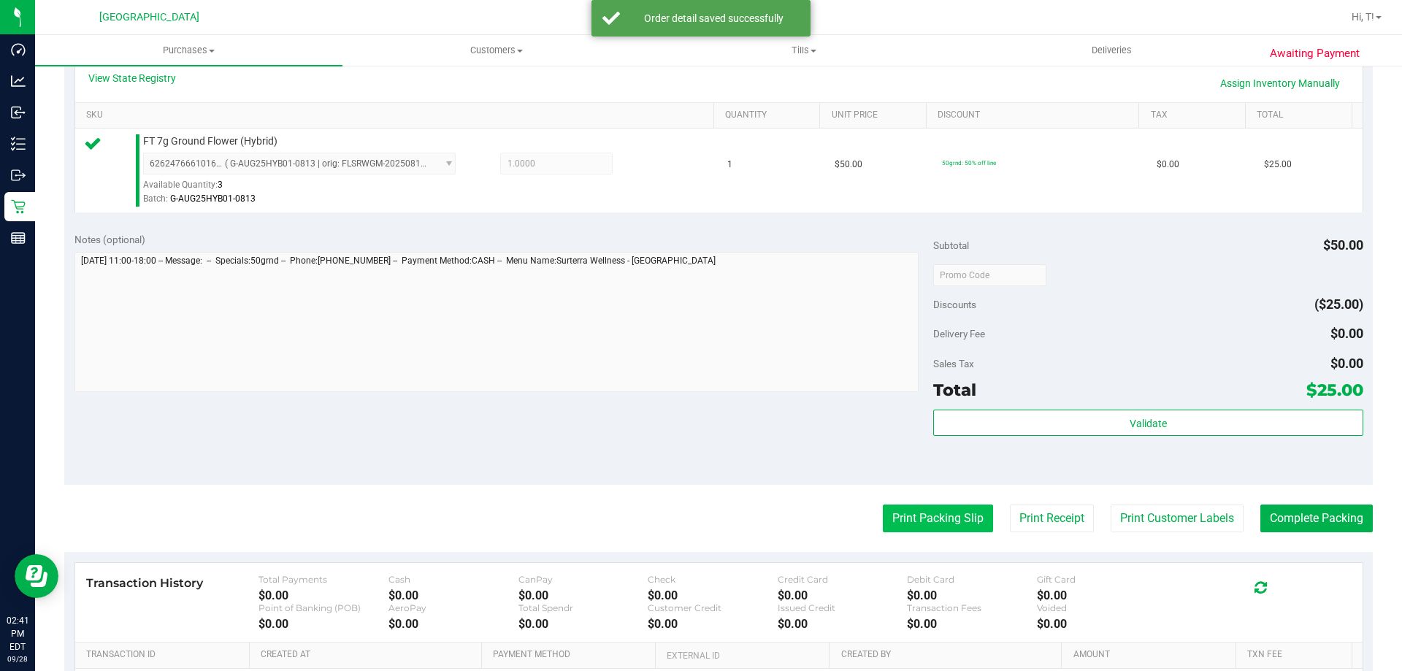
click at [951, 523] on button "Print Packing Slip" at bounding box center [938, 518] width 110 height 28
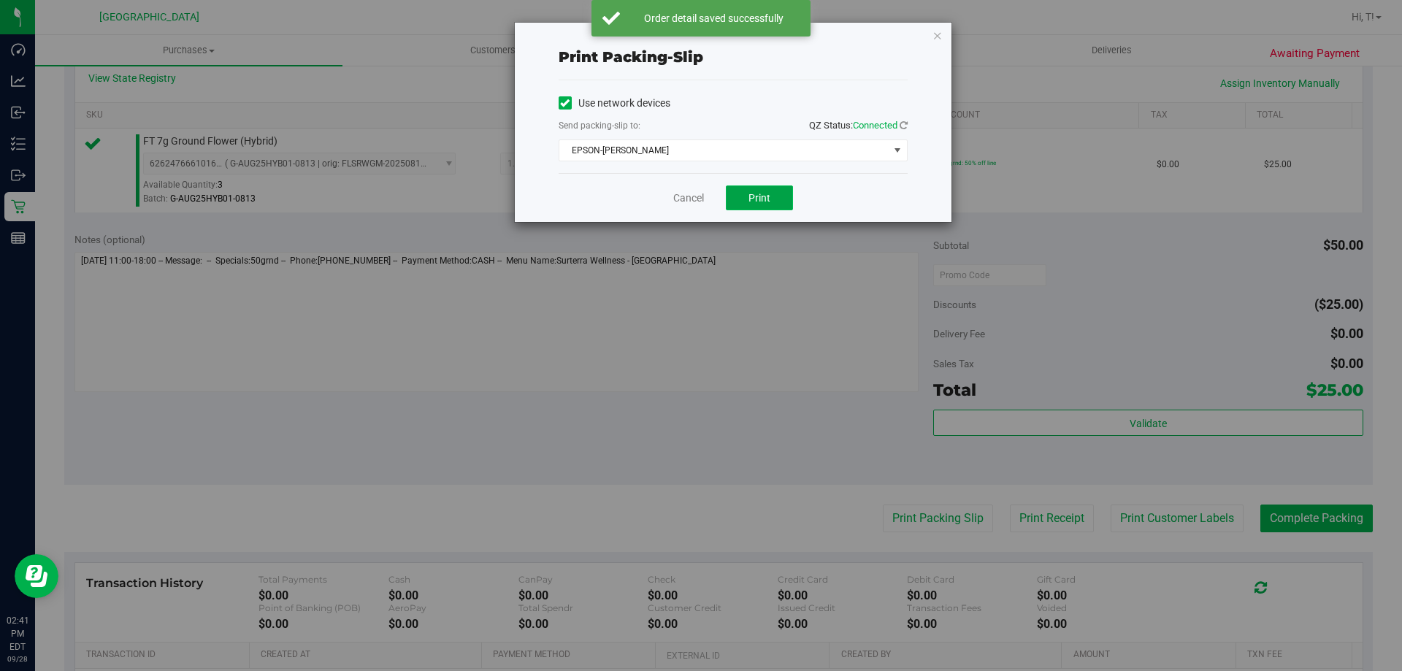
click at [776, 196] on button "Print" at bounding box center [759, 197] width 67 height 25
click at [690, 198] on link "Cancel" at bounding box center [688, 198] width 31 height 15
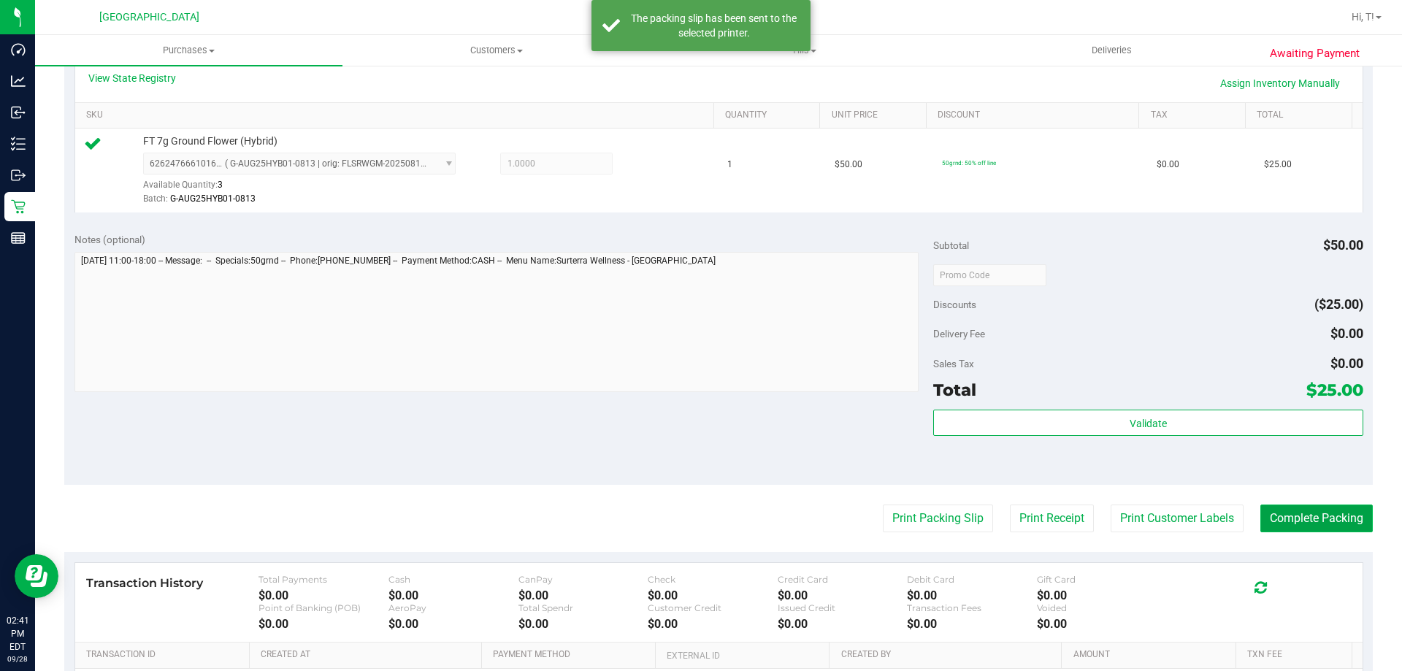
click at [1334, 511] on button "Complete Packing" at bounding box center [1316, 518] width 112 height 28
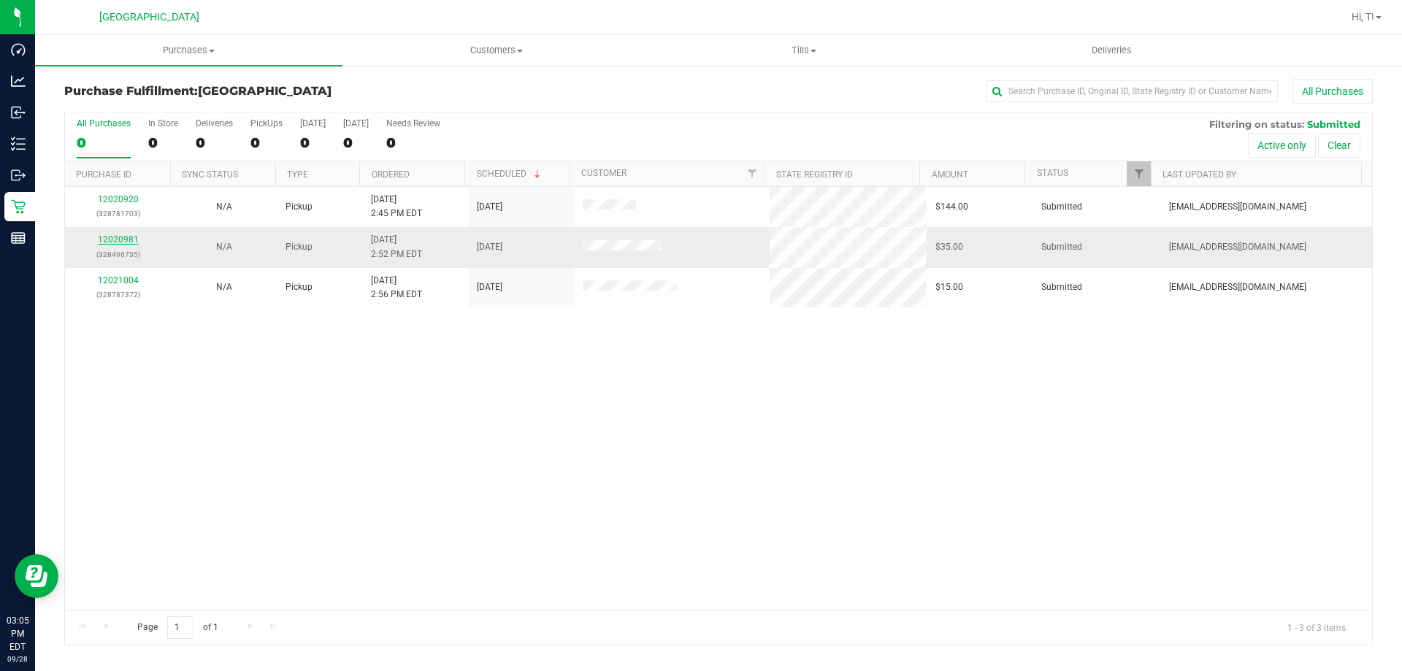
click at [102, 239] on link "12020981" at bounding box center [118, 239] width 41 height 10
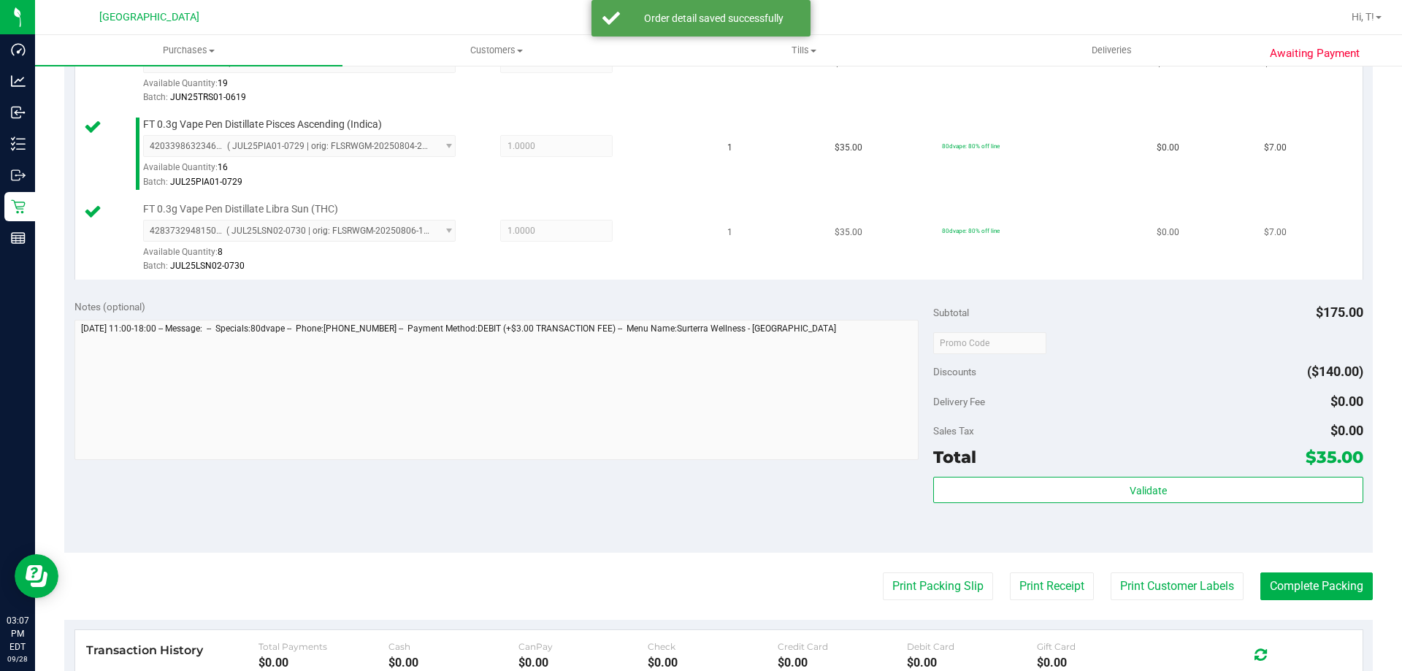
scroll to position [611, 0]
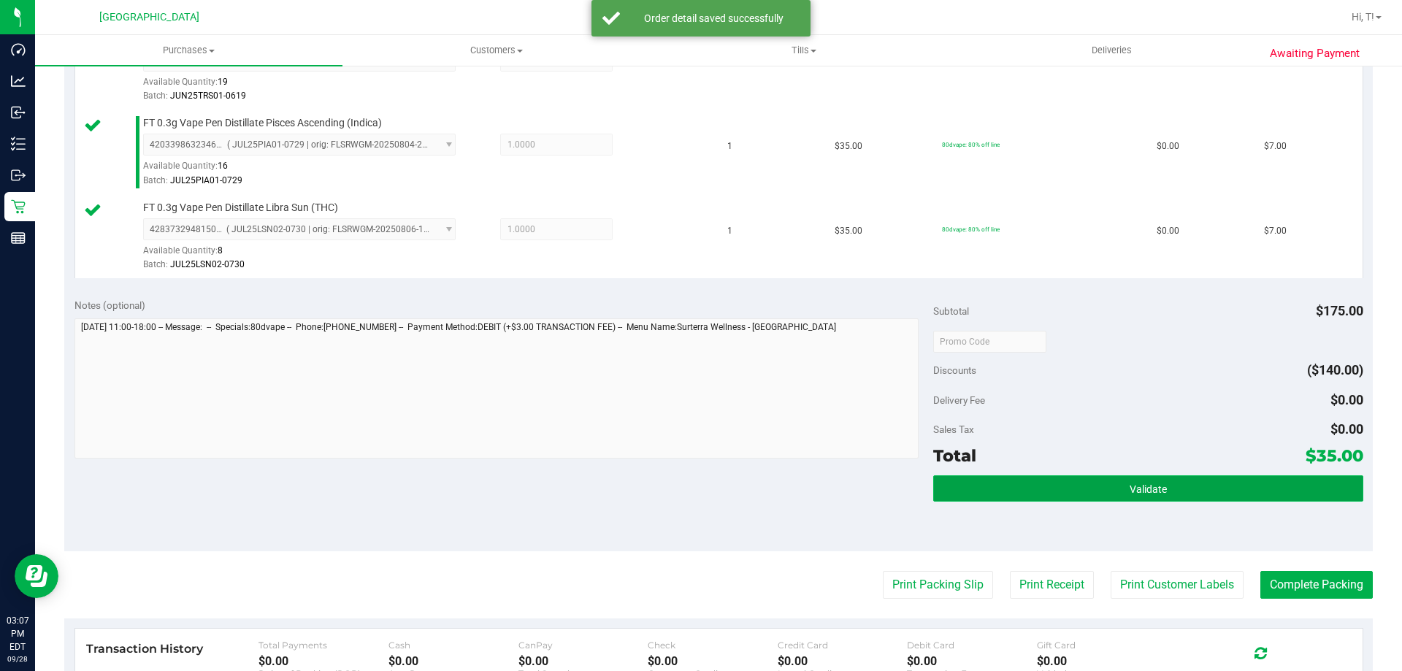
click at [1129, 491] on span "Validate" at bounding box center [1147, 489] width 37 height 12
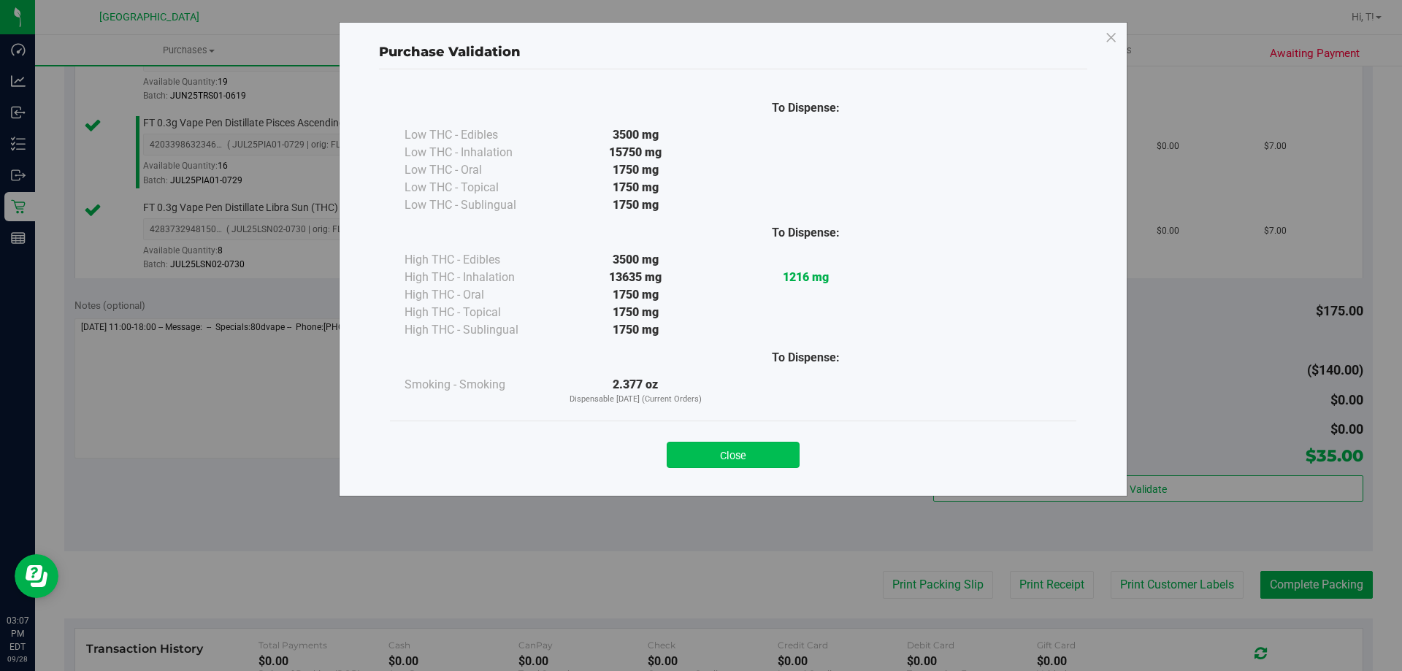
click at [722, 453] on button "Close" at bounding box center [733, 455] width 133 height 26
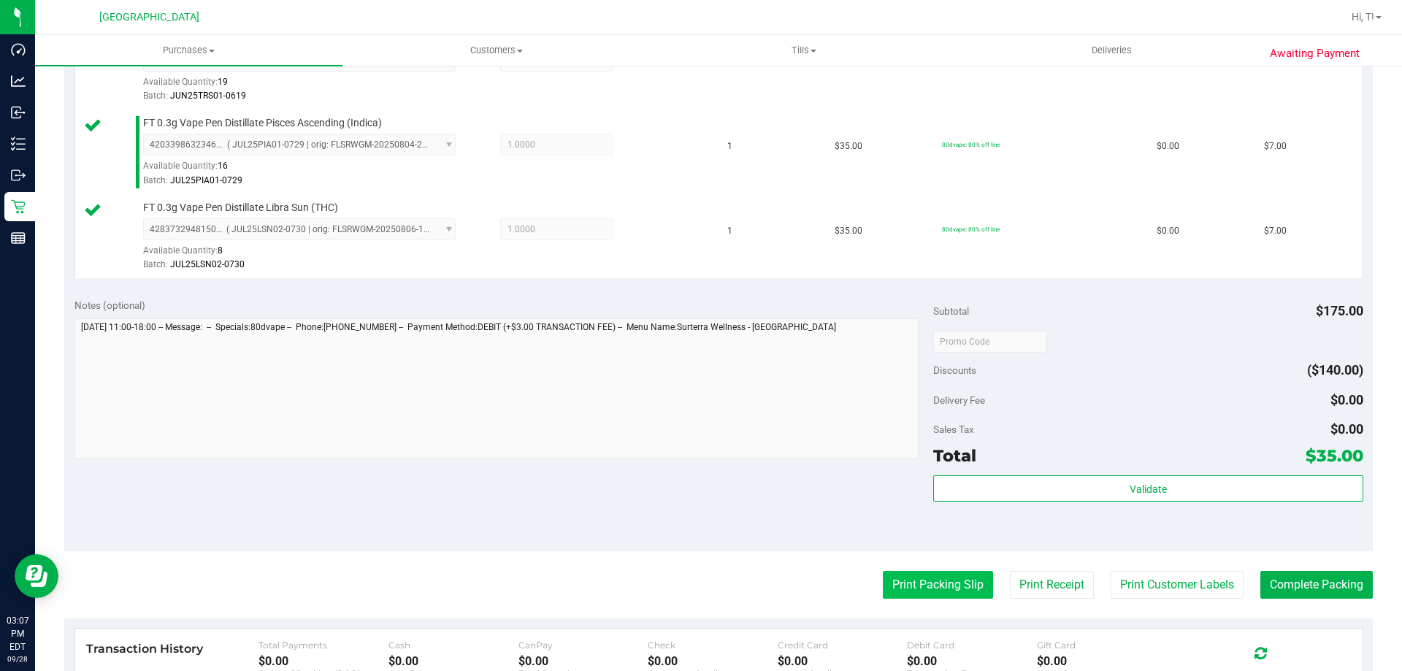
click at [920, 576] on button "Print Packing Slip" at bounding box center [938, 585] width 110 height 28
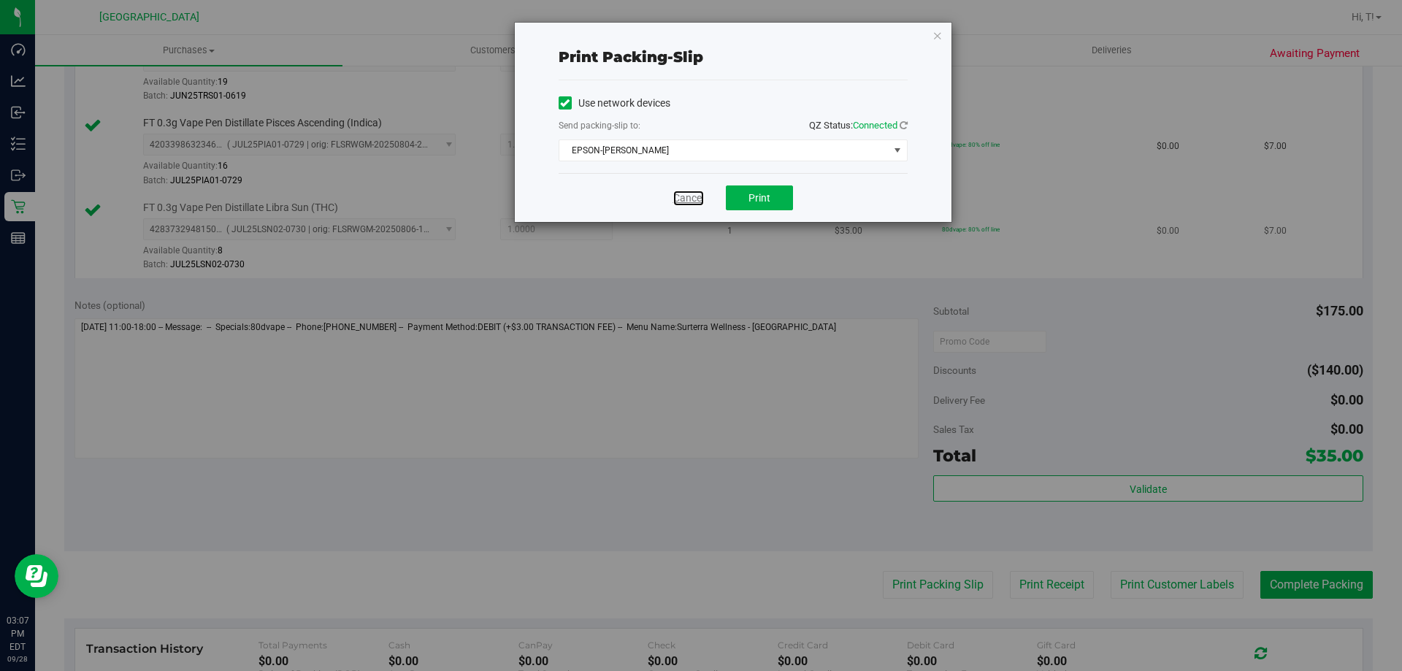
click at [692, 201] on link "Cancel" at bounding box center [688, 198] width 31 height 15
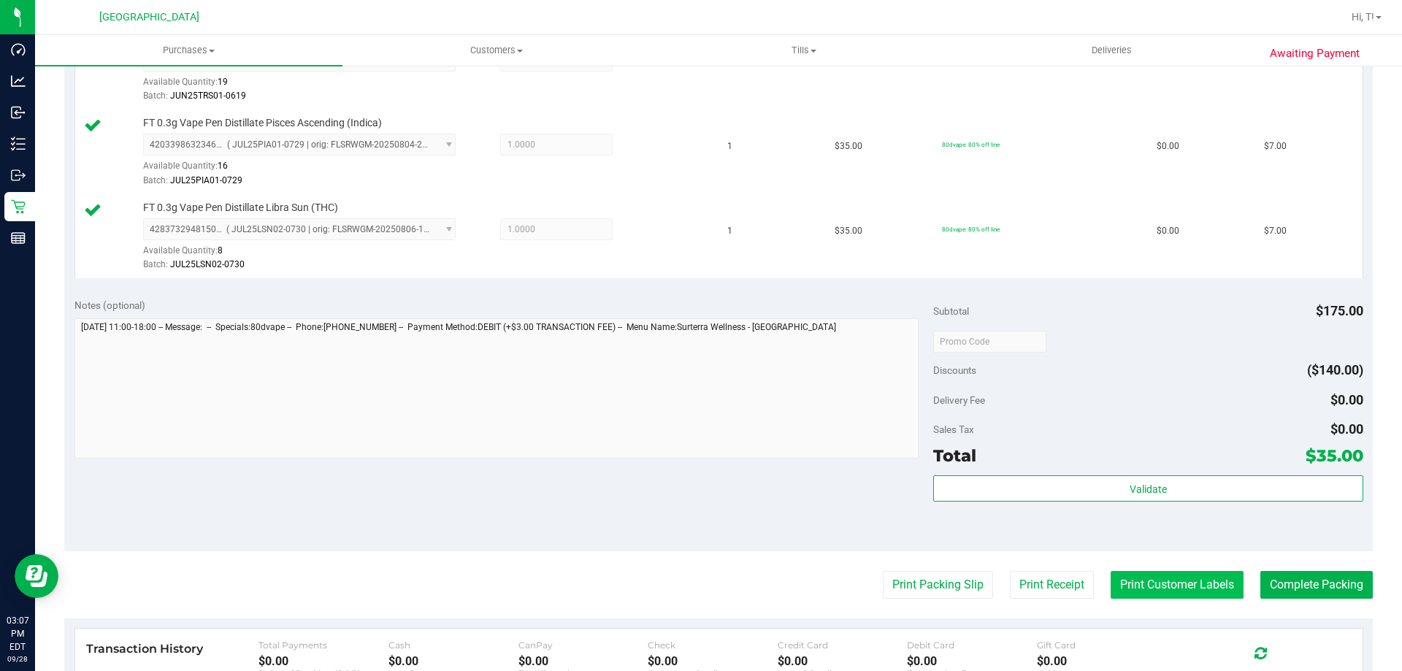
click at [1194, 585] on button "Print Customer Labels" at bounding box center [1176, 585] width 133 height 28
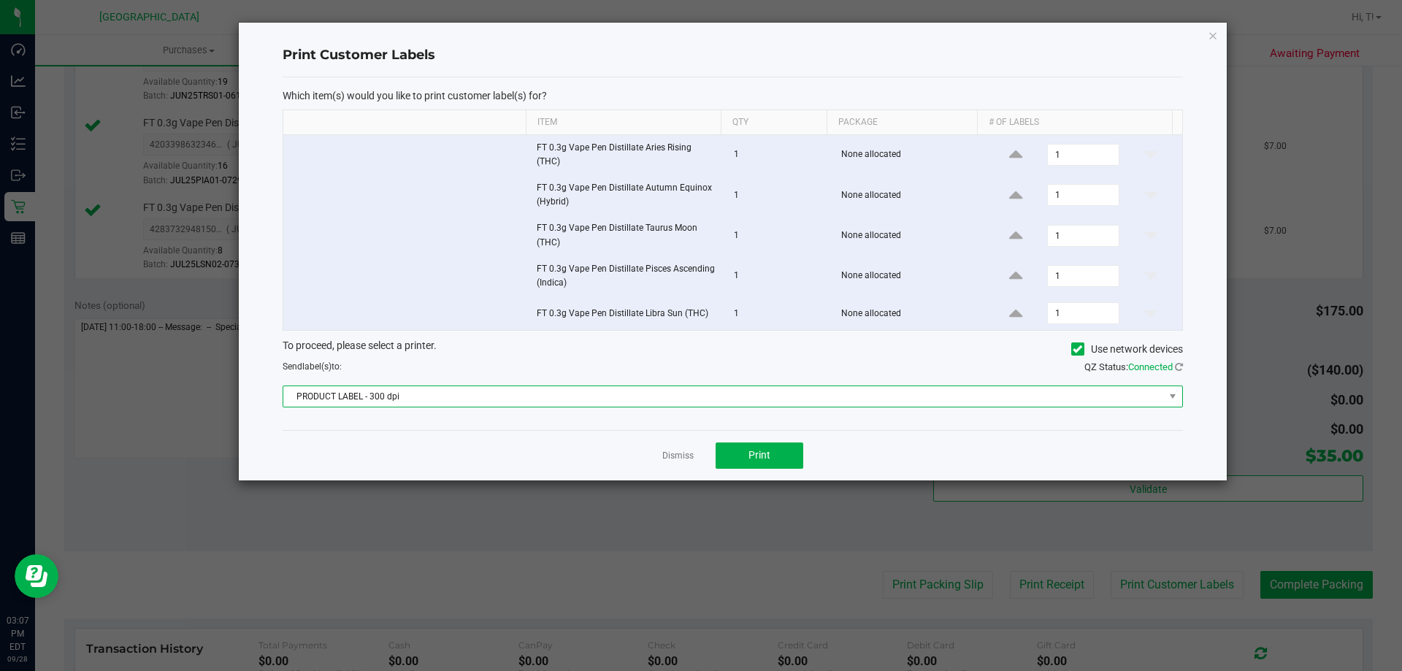
click at [423, 397] on span "PRODUCT LABEL - 300 dpi" at bounding box center [723, 396] width 880 height 20
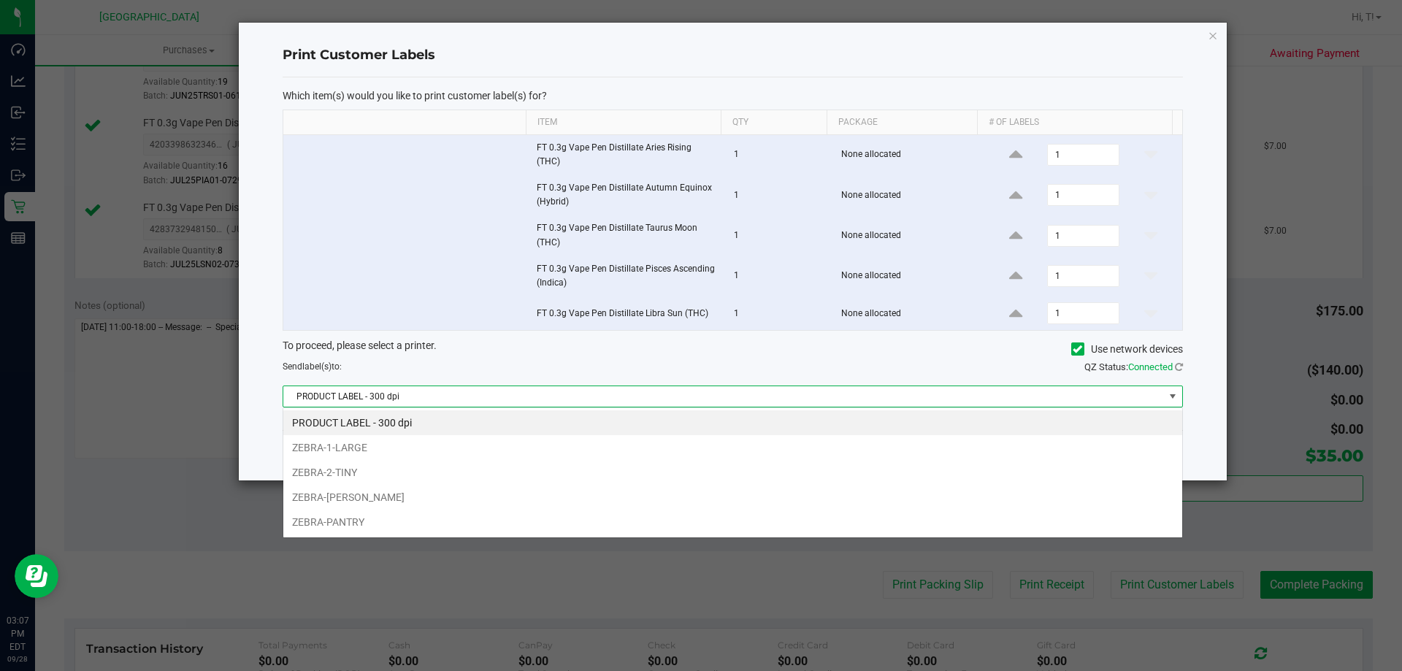
scroll to position [22, 899]
click at [348, 520] on li "ZEBRA-PANTRY" at bounding box center [732, 522] width 899 height 25
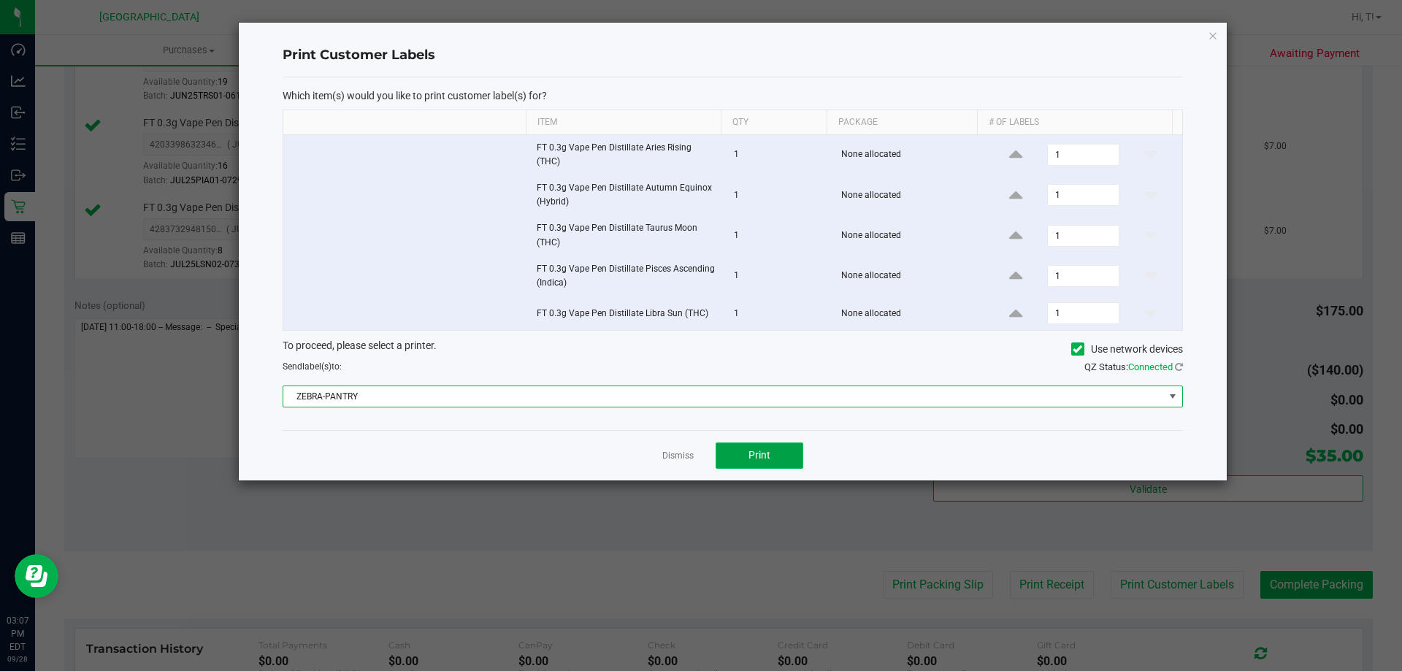
click at [788, 456] on button "Print" at bounding box center [759, 455] width 88 height 26
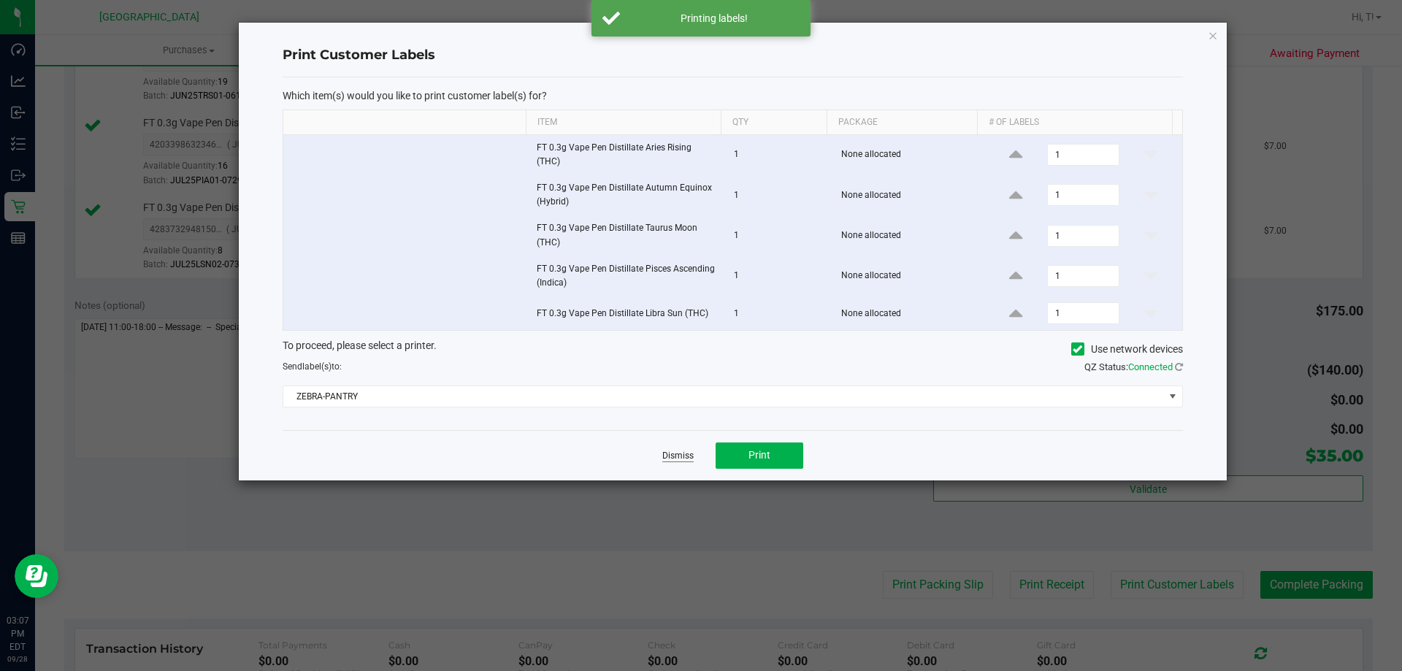
click at [680, 453] on link "Dismiss" at bounding box center [677, 456] width 31 height 12
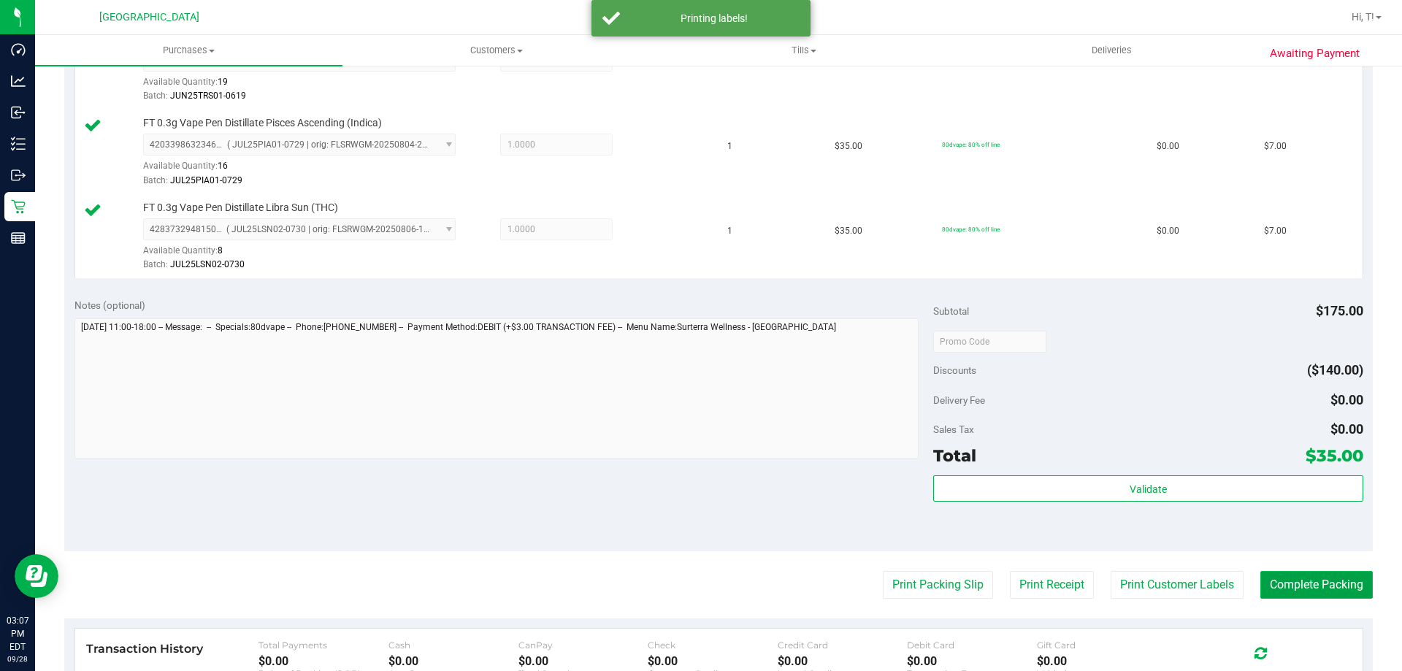
click at [1329, 591] on button "Complete Packing" at bounding box center [1316, 585] width 112 height 28
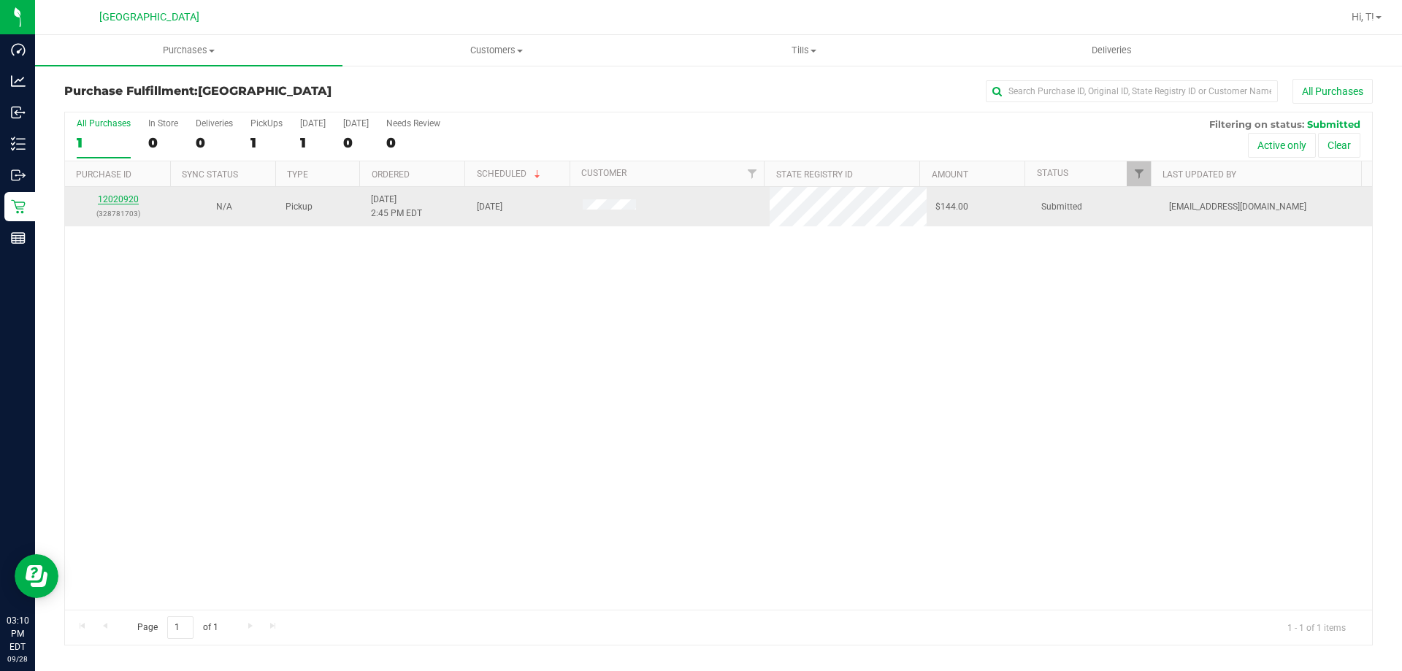
click at [110, 197] on link "12020920" at bounding box center [118, 199] width 41 height 10
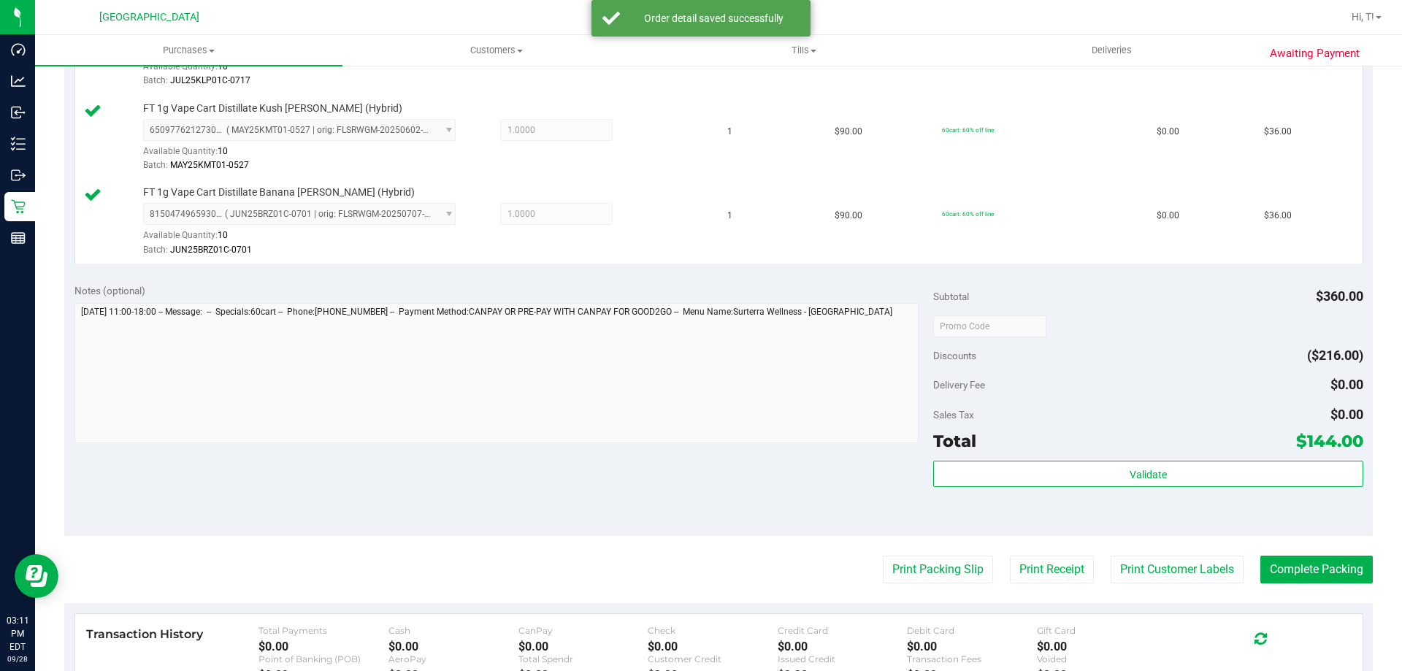
scroll to position [545, 0]
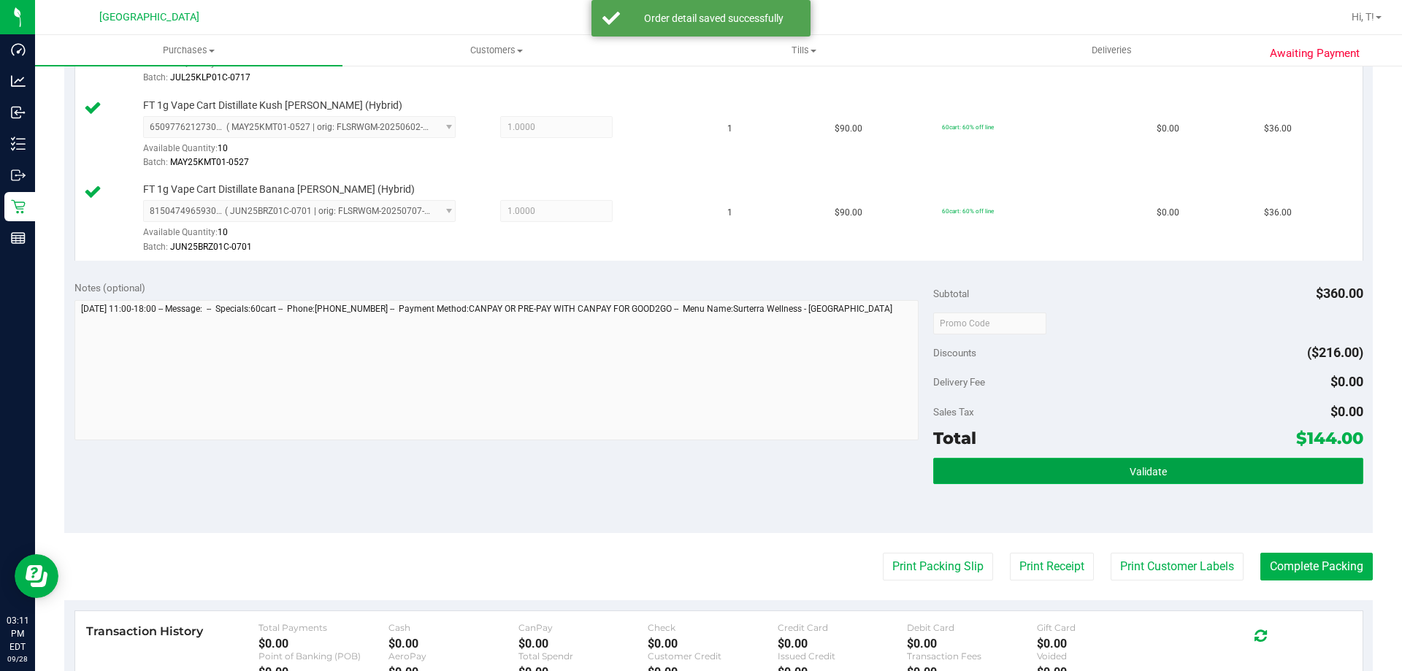
click at [1139, 467] on span "Validate" at bounding box center [1147, 472] width 37 height 12
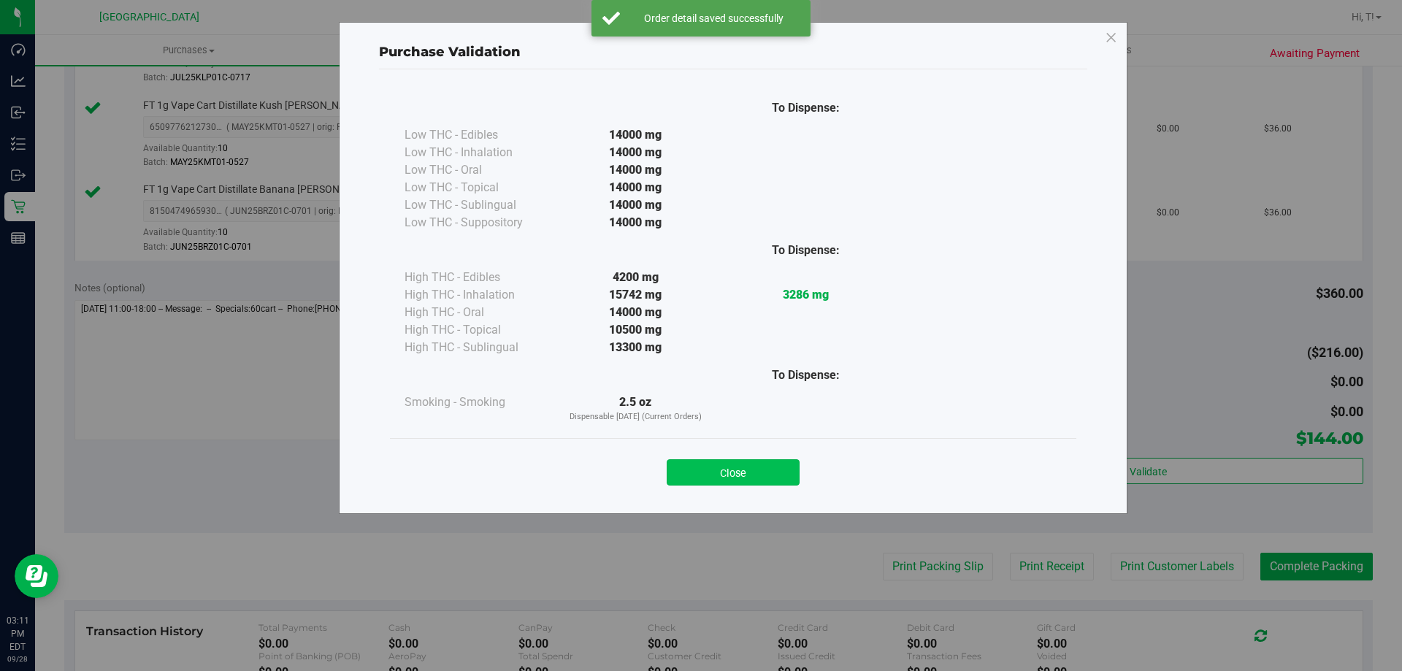
click at [761, 464] on button "Close" at bounding box center [733, 472] width 133 height 26
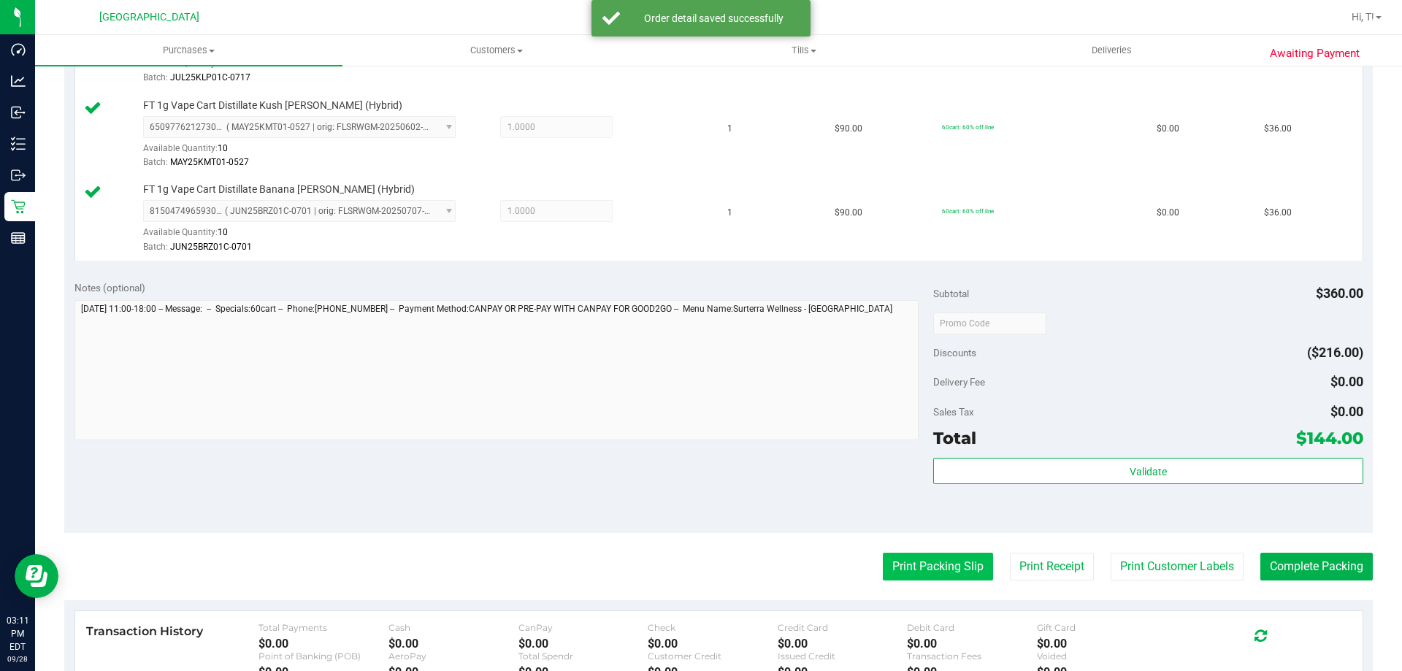
click at [936, 555] on button "Print Packing Slip" at bounding box center [938, 567] width 110 height 28
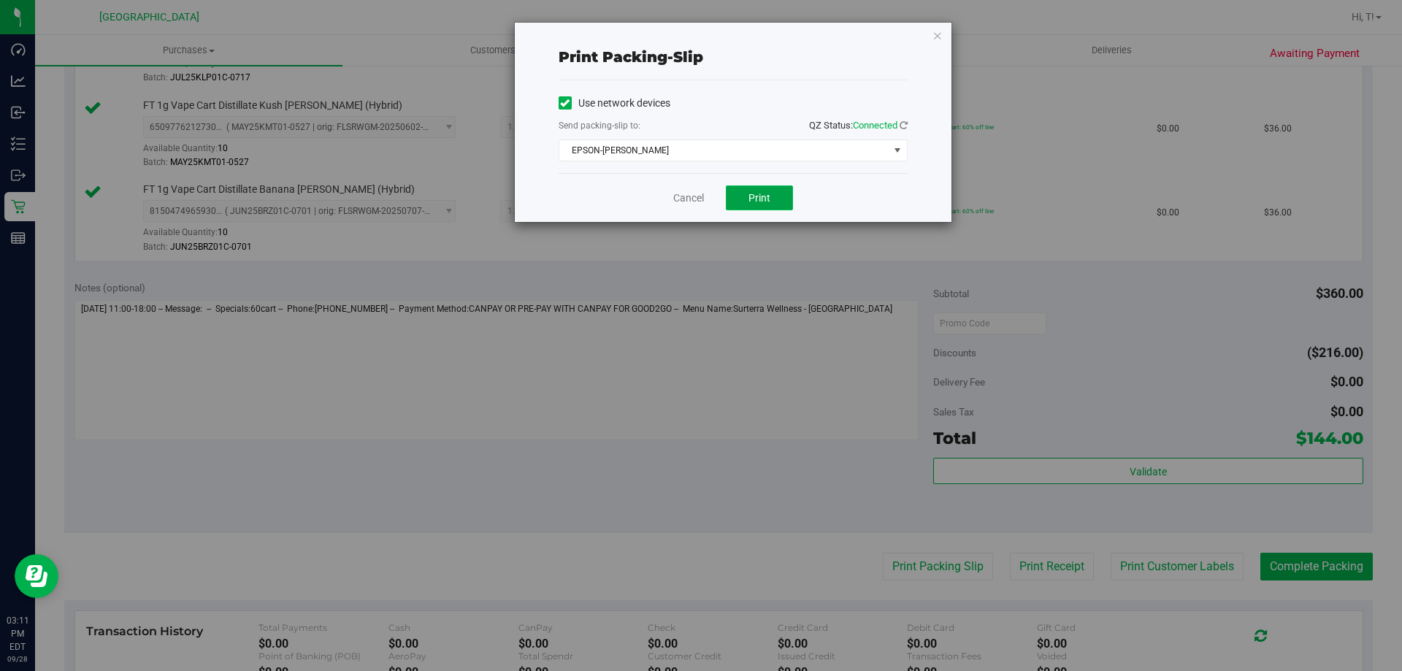
click at [771, 204] on button "Print" at bounding box center [759, 197] width 67 height 25
click at [681, 192] on link "Cancel" at bounding box center [688, 198] width 31 height 15
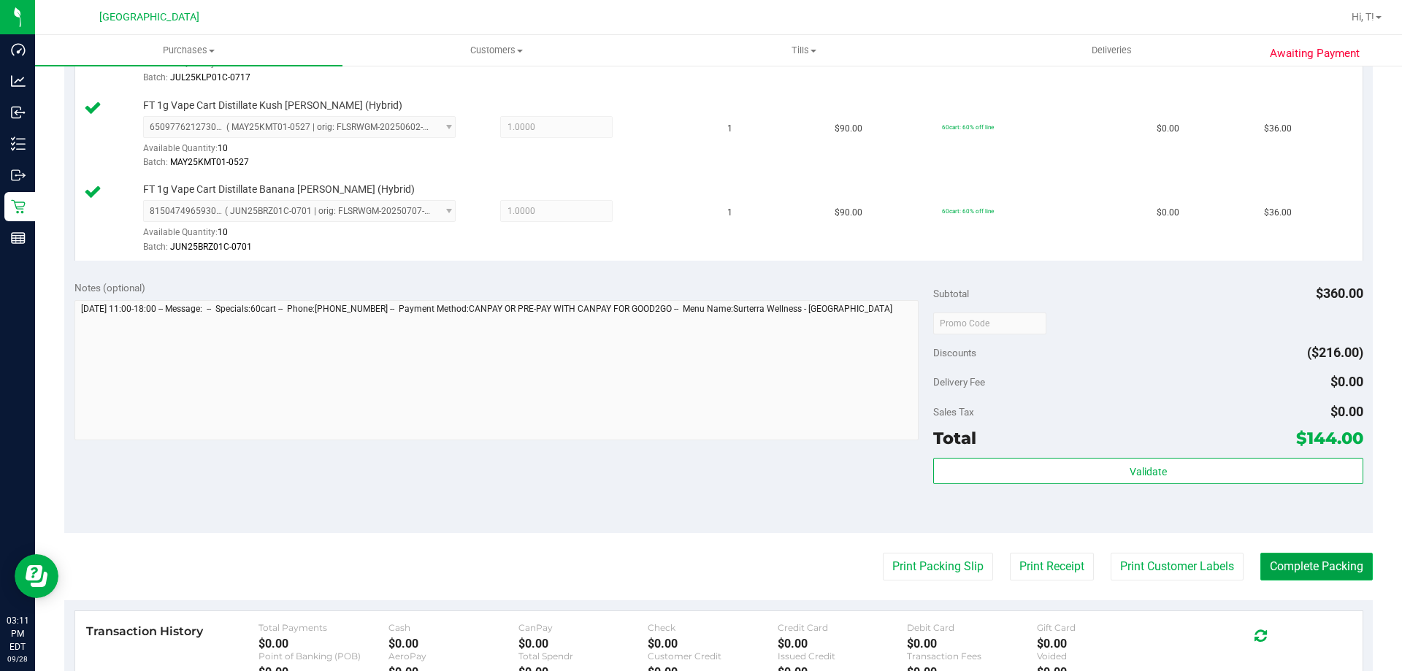
click at [1310, 554] on button "Complete Packing" at bounding box center [1316, 567] width 112 height 28
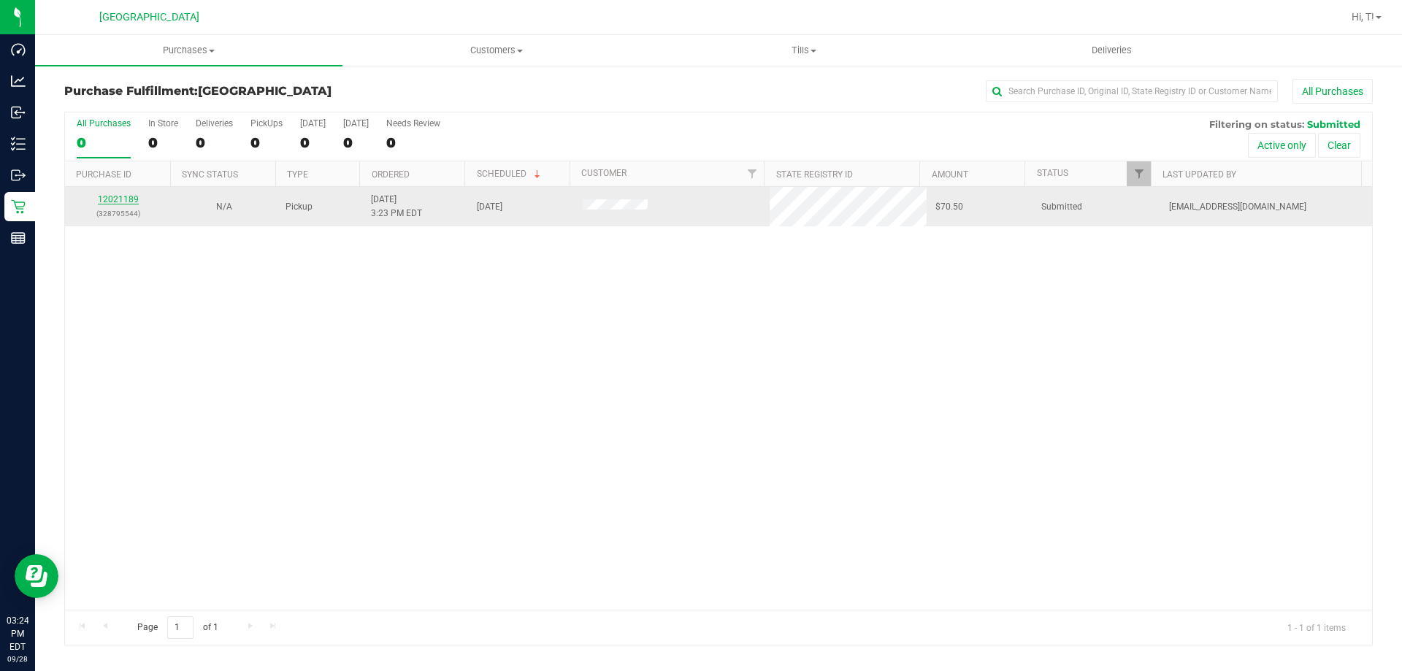
click at [110, 201] on link "12021189" at bounding box center [118, 199] width 41 height 10
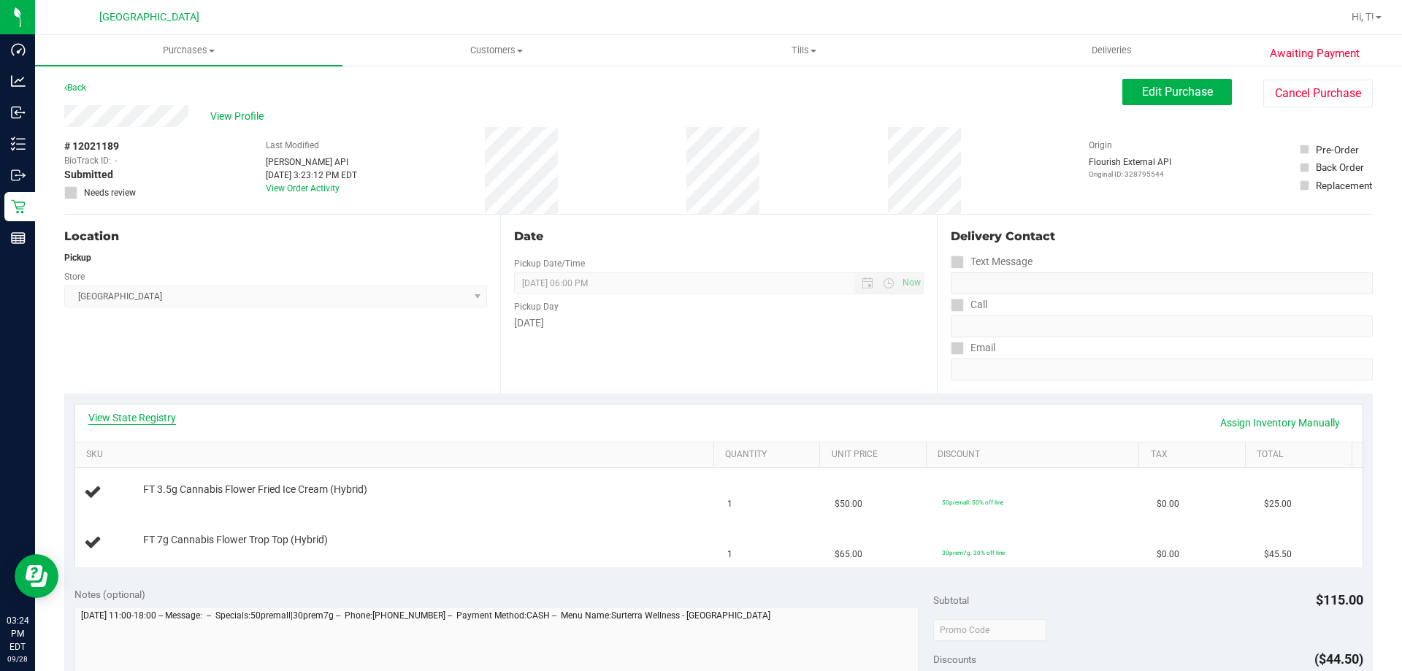
click at [122, 415] on link "View State Registry" at bounding box center [132, 417] width 88 height 15
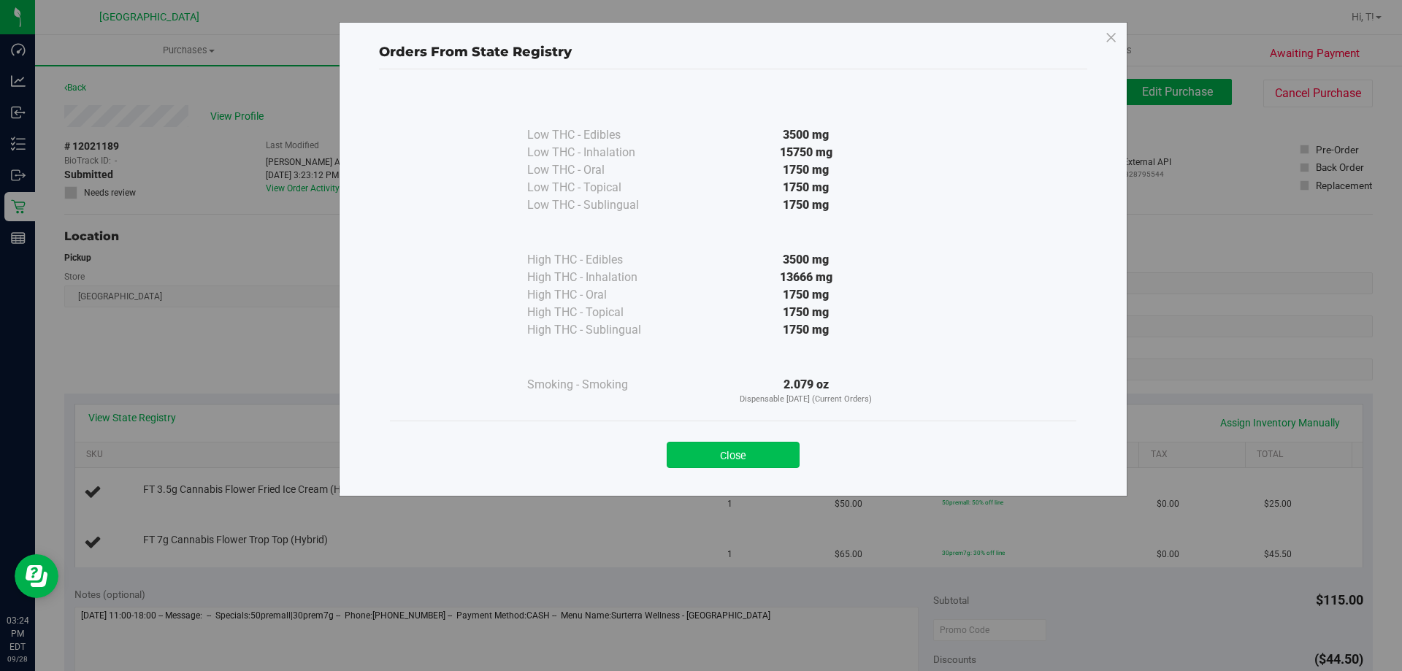
click at [764, 459] on button "Close" at bounding box center [733, 455] width 133 height 26
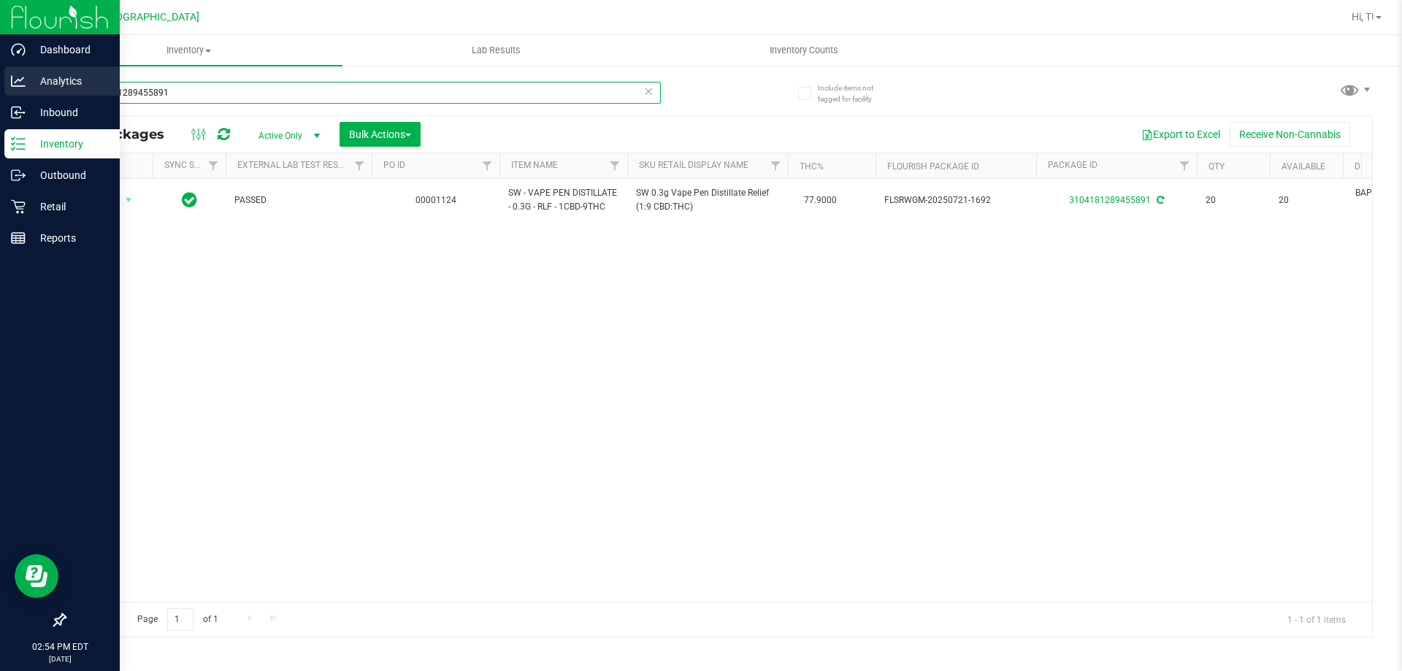
drag, startPoint x: 204, startPoint y: 93, endPoint x: 6, endPoint y: 93, distance: 198.6
click at [6, 93] on div "Dashboard Analytics Inbound Inventory Outbound Retail Reports 02:54 PM EDT 09/2…" at bounding box center [701, 335] width 1402 height 671
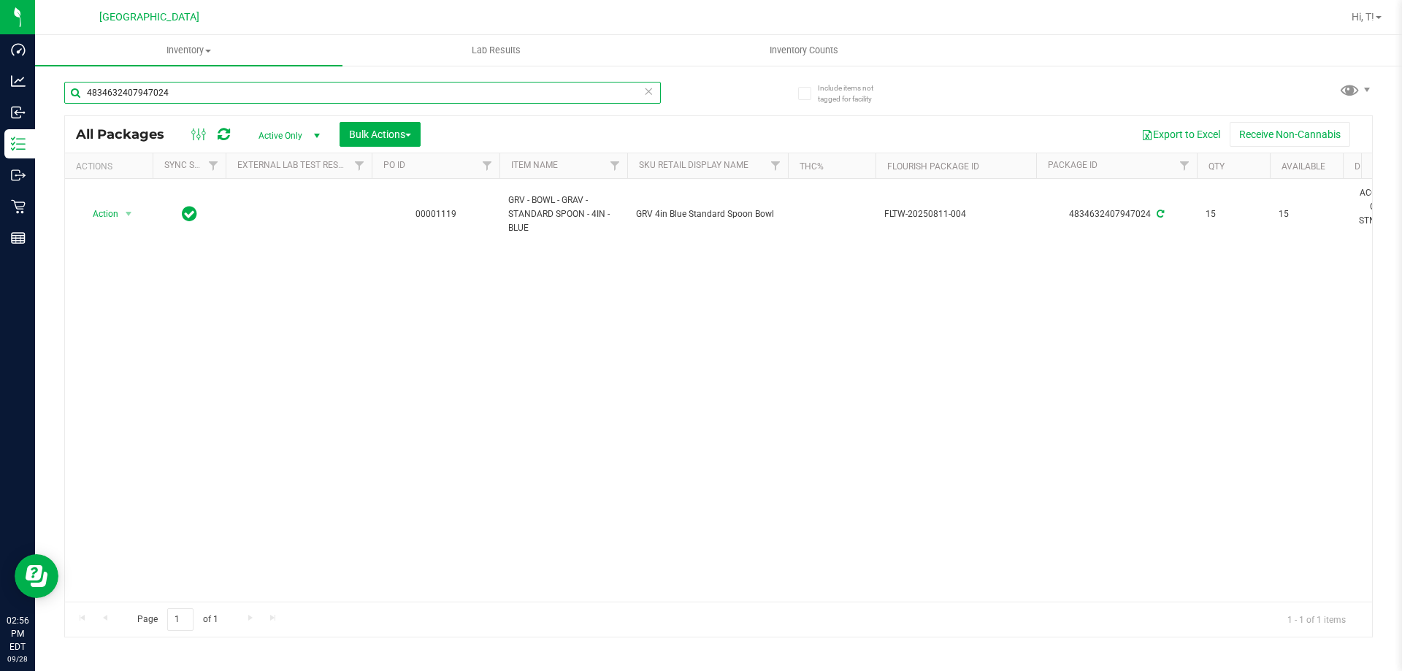
drag, startPoint x: 218, startPoint y: 88, endPoint x: 88, endPoint y: 85, distance: 129.3
click at [88, 85] on input "4834632407947024" at bounding box center [362, 93] width 596 height 22
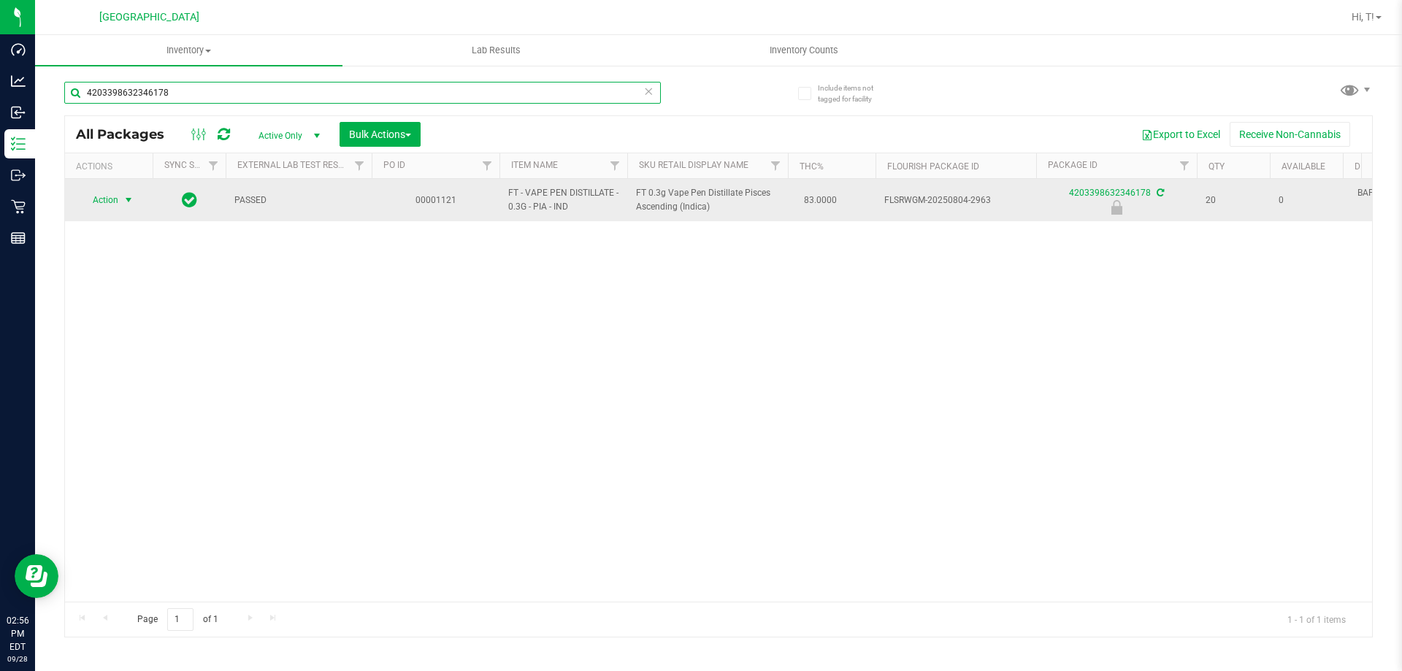
type input "4203398632346178"
click at [127, 196] on span "select" at bounding box center [129, 200] width 12 height 12
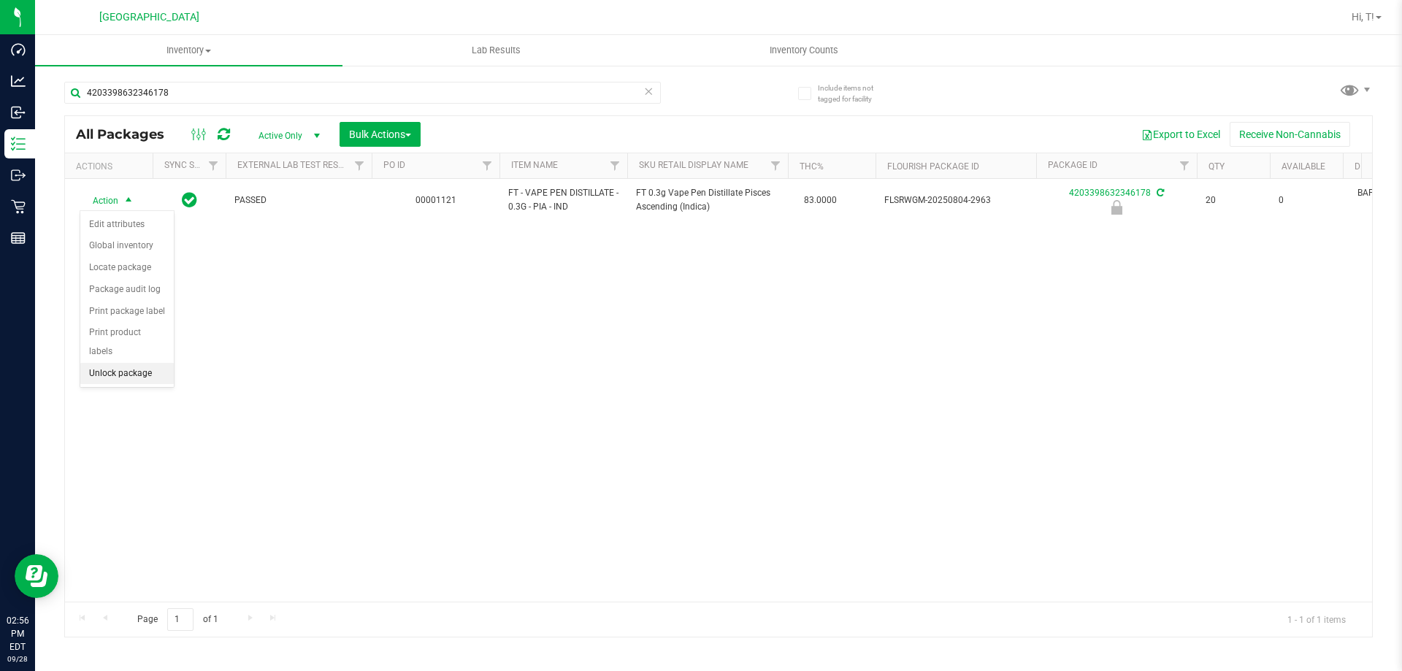
click at [137, 363] on li "Unlock package" at bounding box center [126, 374] width 93 height 22
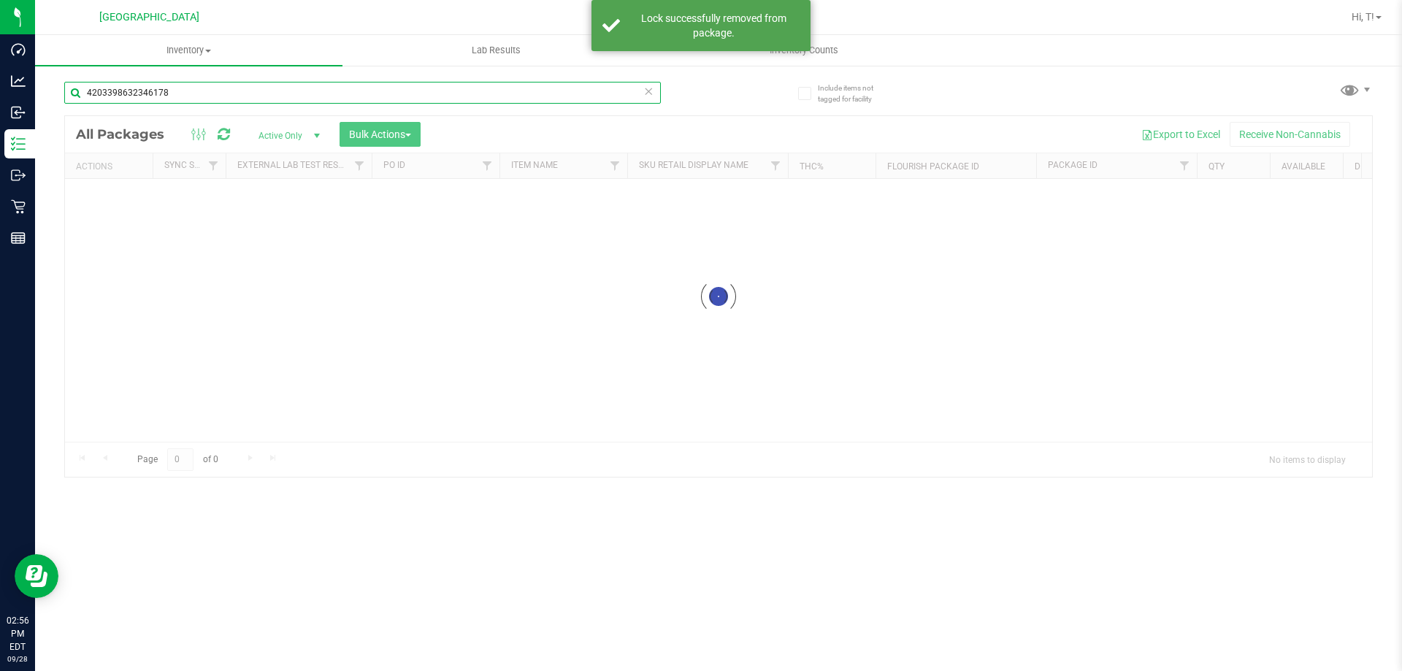
drag, startPoint x: 199, startPoint y: 93, endPoint x: 76, endPoint y: 100, distance: 123.6
click at [76, 100] on input "4203398632346178" at bounding box center [362, 93] width 596 height 22
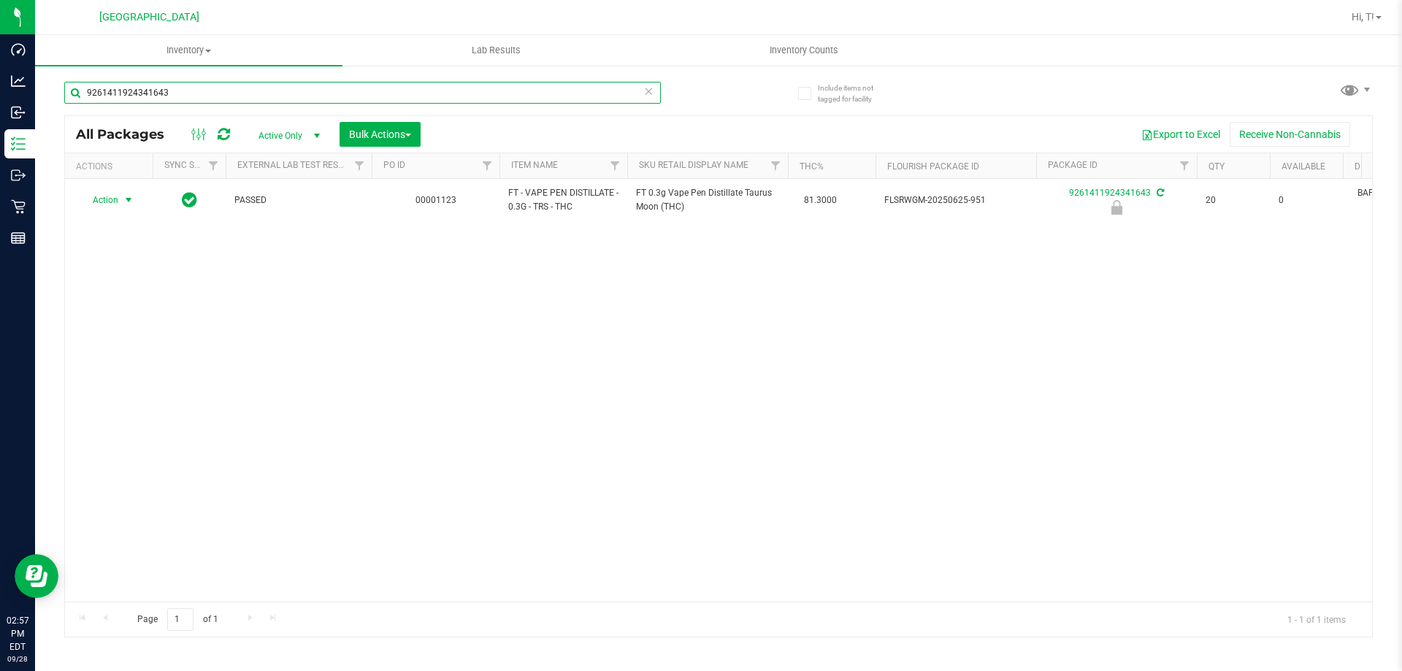
type input "9261411924341643"
click at [114, 195] on span "Action" at bounding box center [99, 200] width 39 height 20
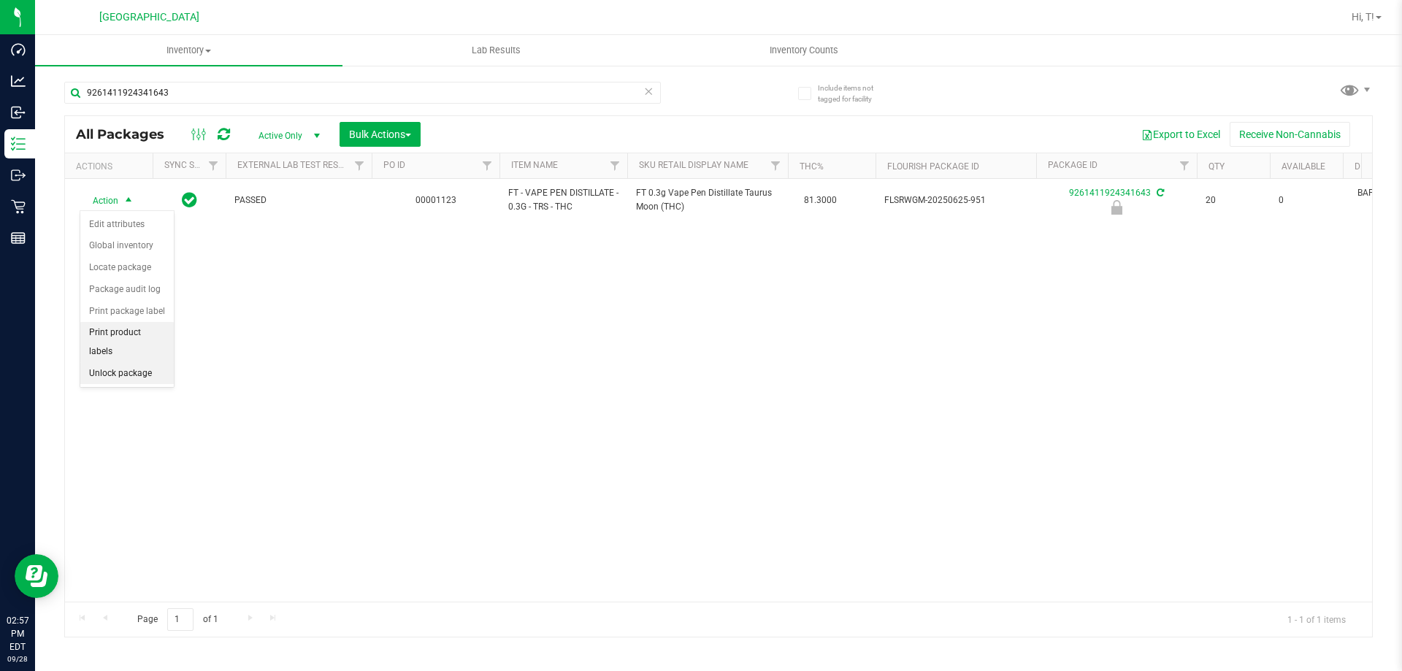
click at [97, 344] on ul "Edit attributes Global inventory Locate package Package audit log Print package…" at bounding box center [126, 299] width 93 height 171
click at [153, 363] on li "Unlock package" at bounding box center [126, 374] width 93 height 22
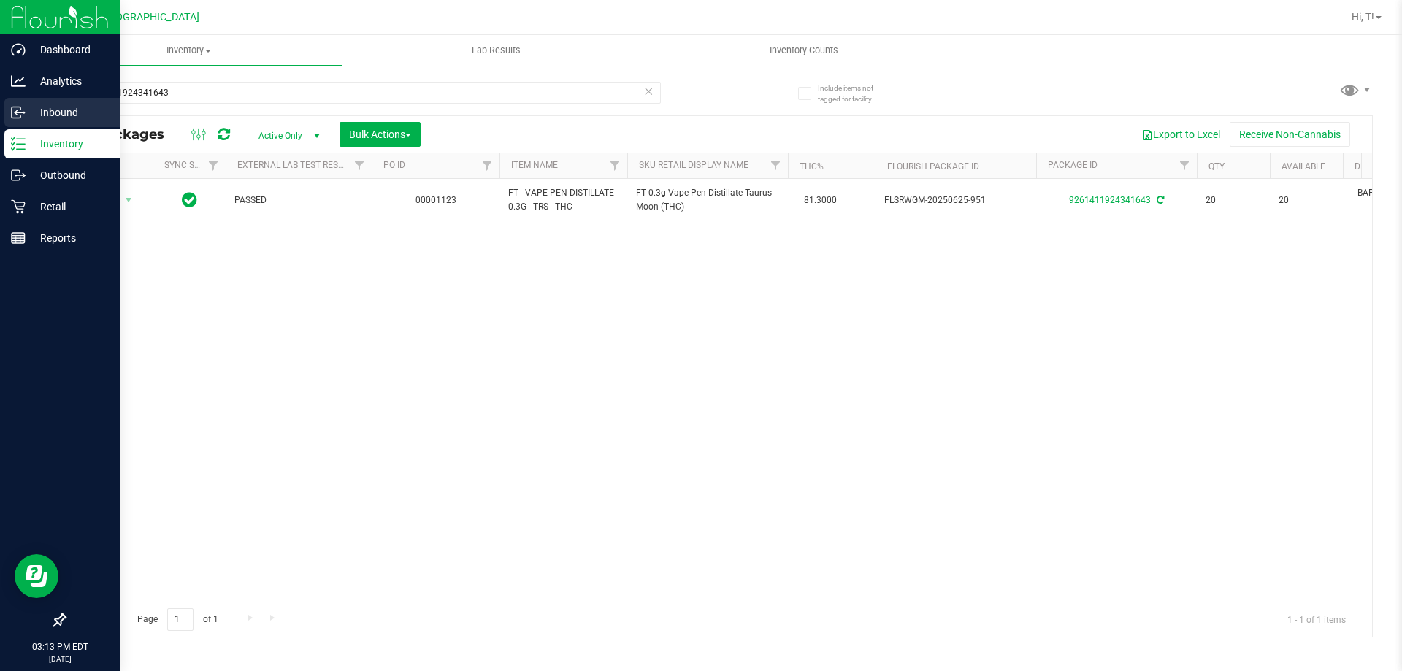
click at [48, 115] on p "Inbound" at bounding box center [70, 113] width 88 height 18
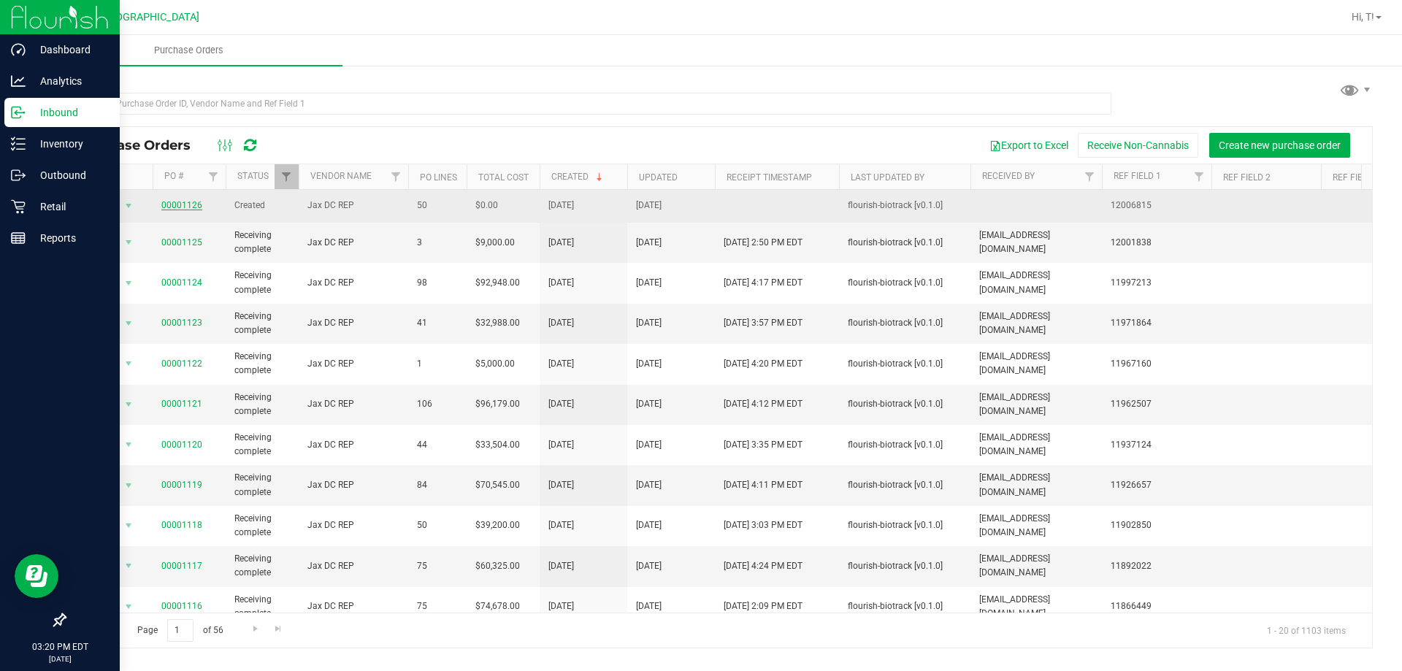
click at [169, 204] on link "00001126" at bounding box center [181, 205] width 41 height 10
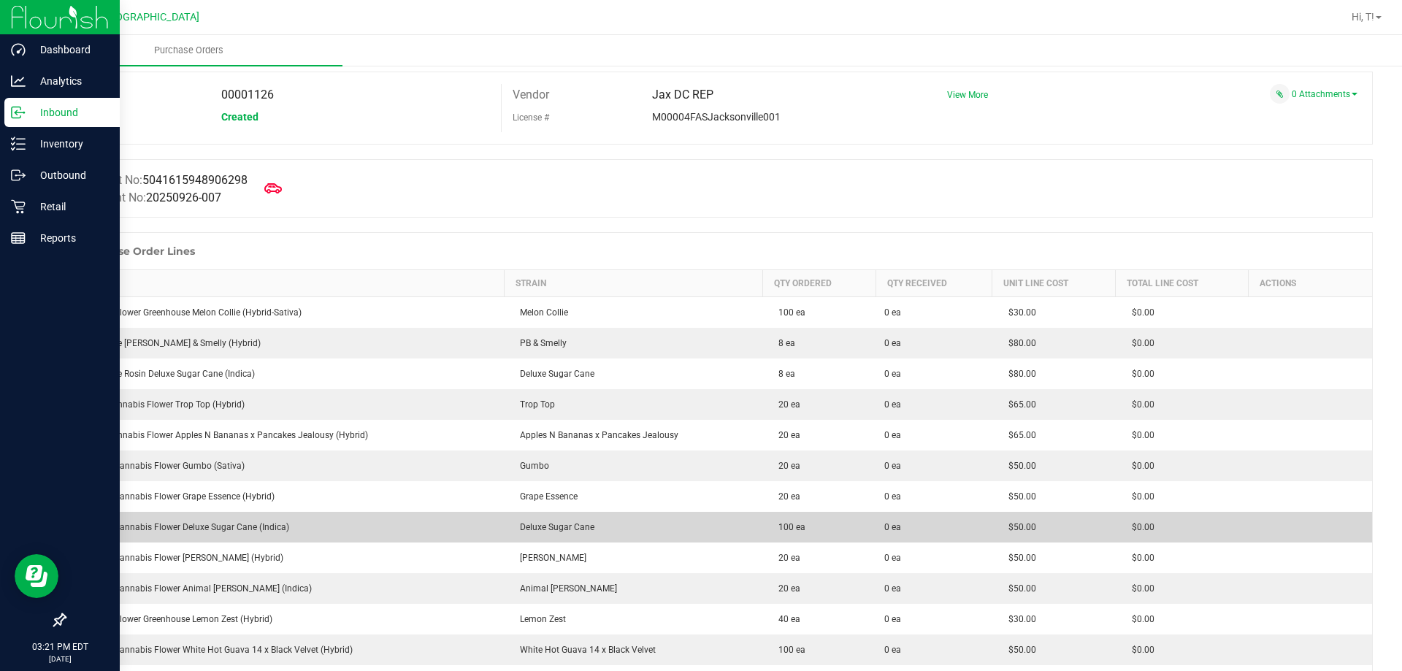
scroll to position [73, 0]
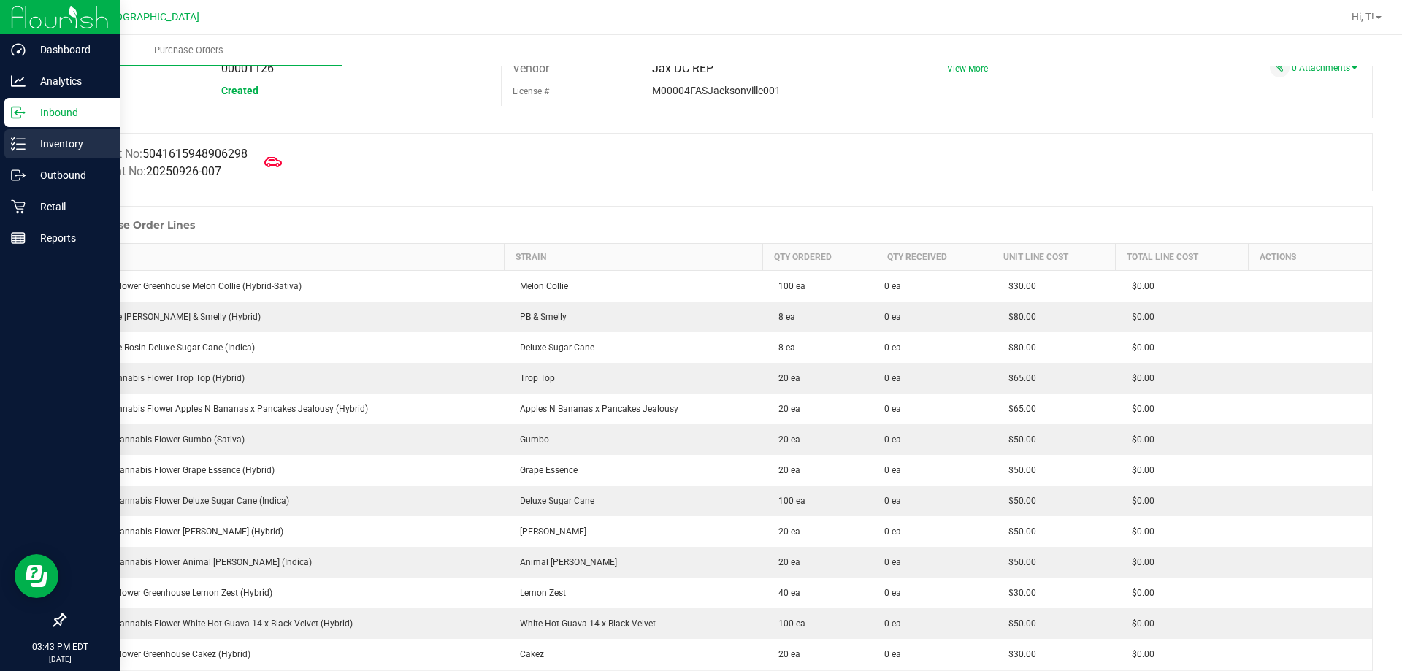
click at [18, 146] on icon at bounding box center [18, 144] width 15 height 15
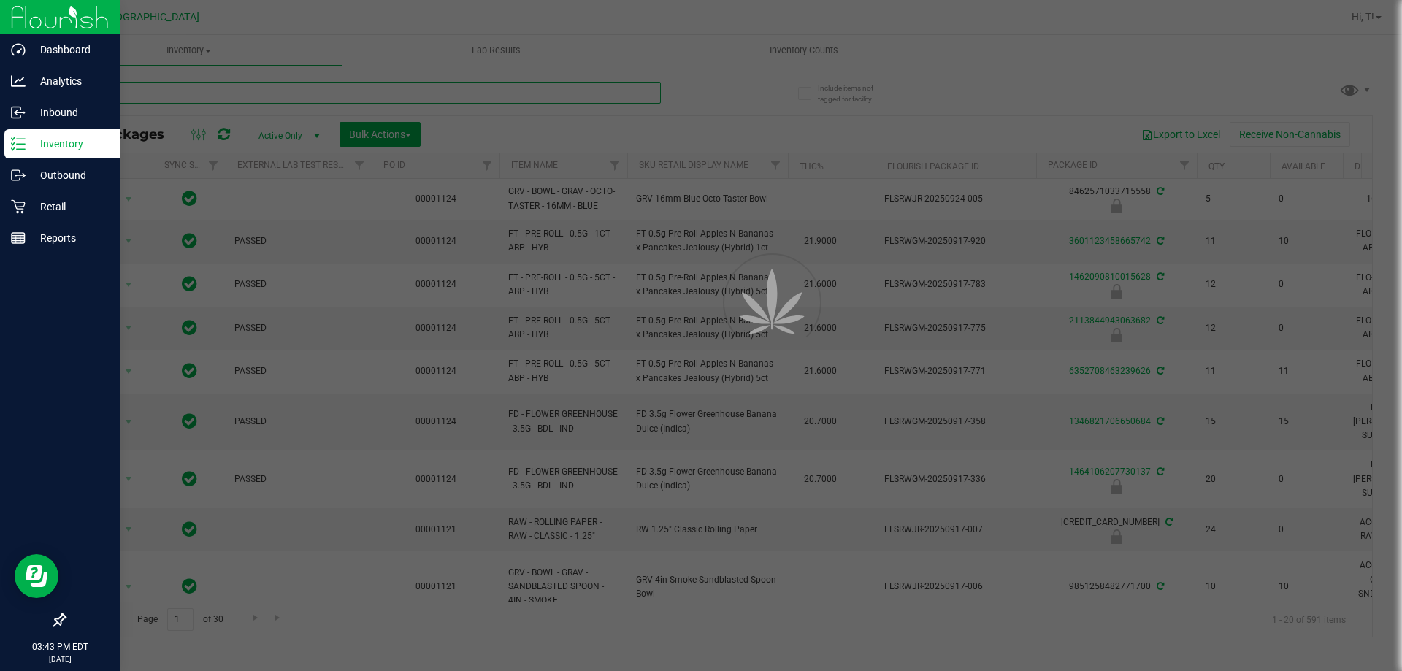
click at [118, 91] on input "text" at bounding box center [362, 93] width 596 height 22
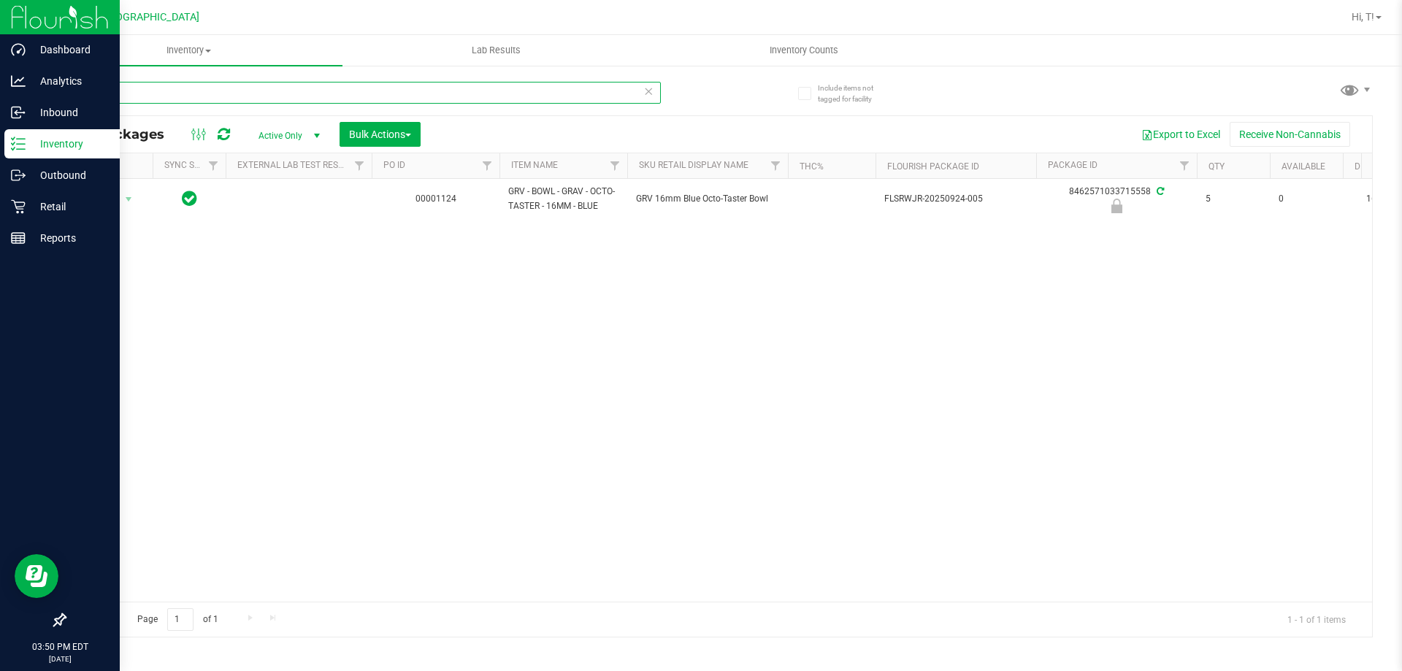
type input "8"
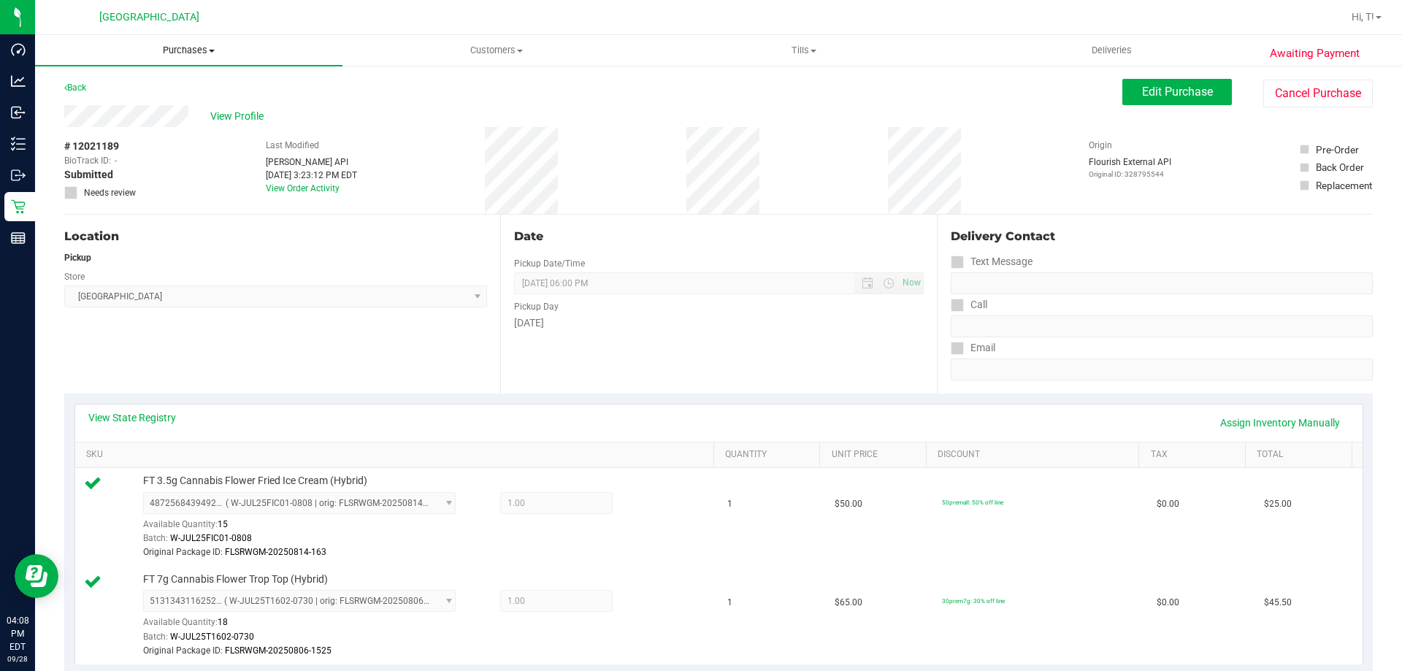
click at [201, 51] on span "Purchases" at bounding box center [188, 50] width 307 height 13
click at [74, 121] on span "All purchases" at bounding box center [87, 123] width 104 height 12
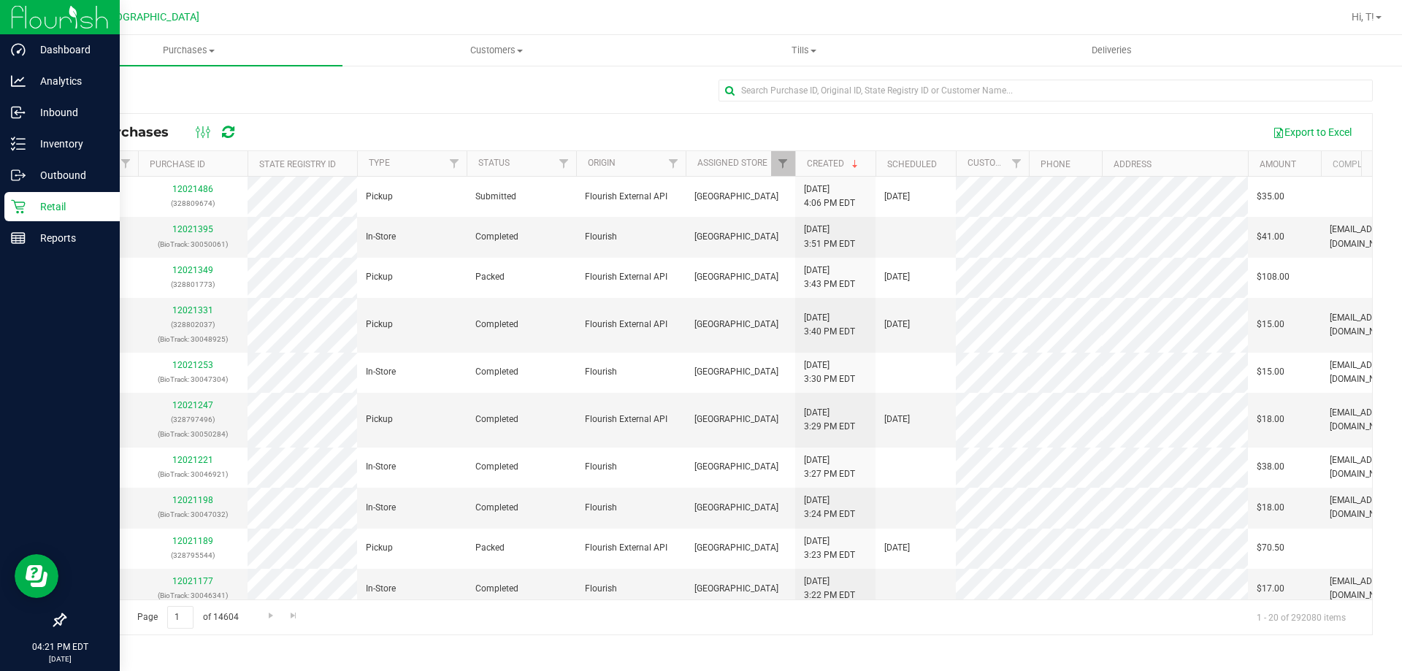
click at [28, 210] on p "Retail" at bounding box center [70, 207] width 88 height 18
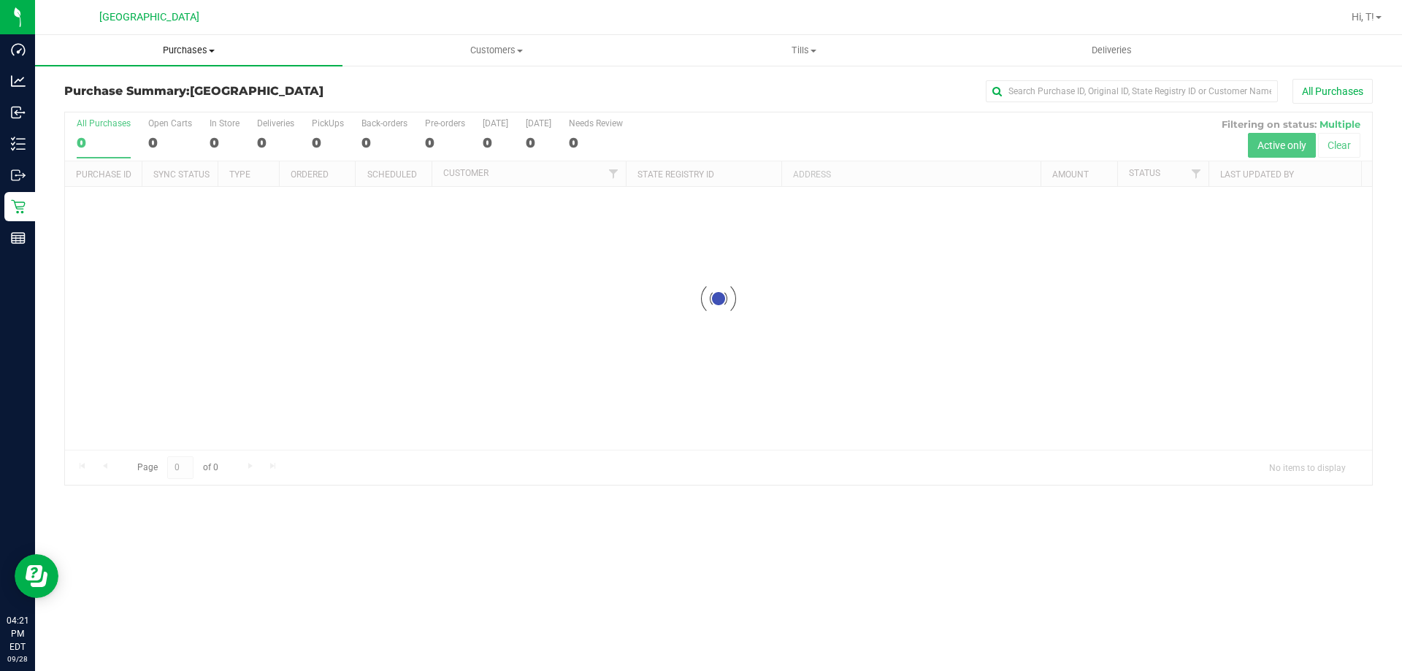
click at [208, 63] on uib-tab-heading "Purchases Summary of purchases Fulfillment All purchases" at bounding box center [188, 50] width 307 height 31
click at [106, 104] on span "Fulfillment" at bounding box center [80, 105] width 91 height 12
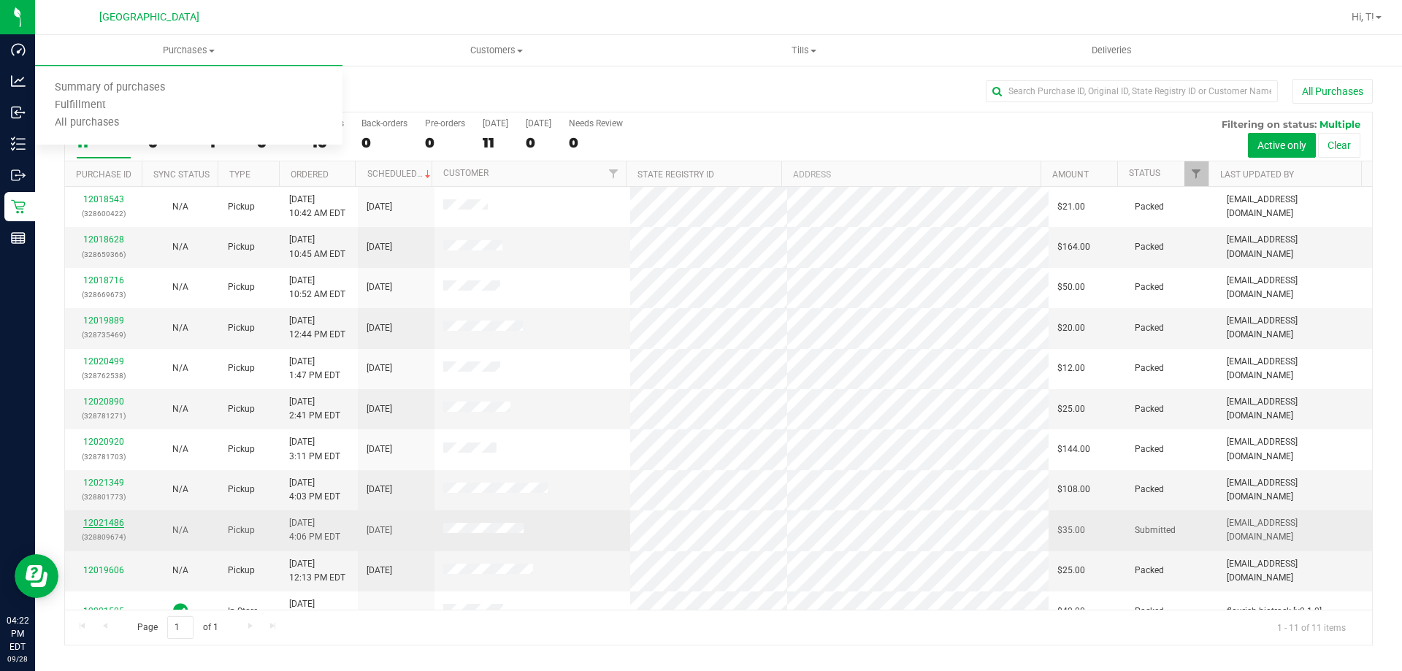
click at [110, 525] on link "12021486" at bounding box center [103, 523] width 41 height 10
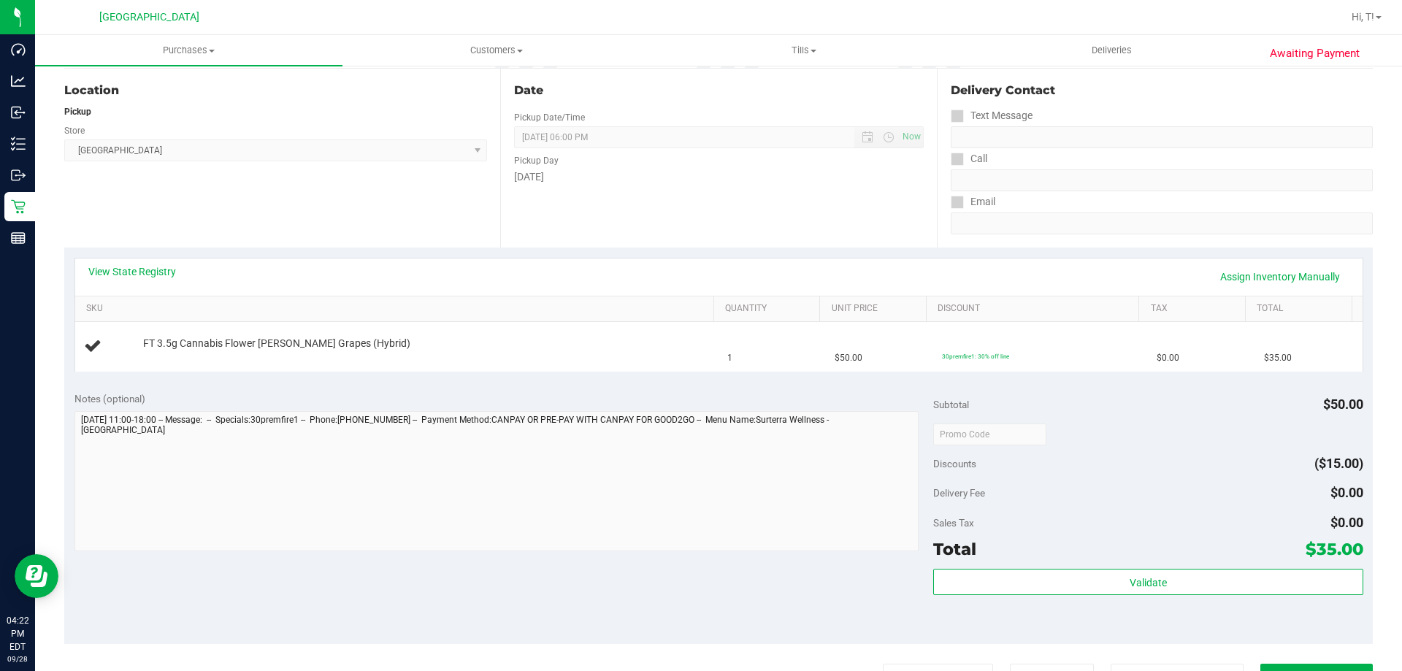
scroll to position [219, 0]
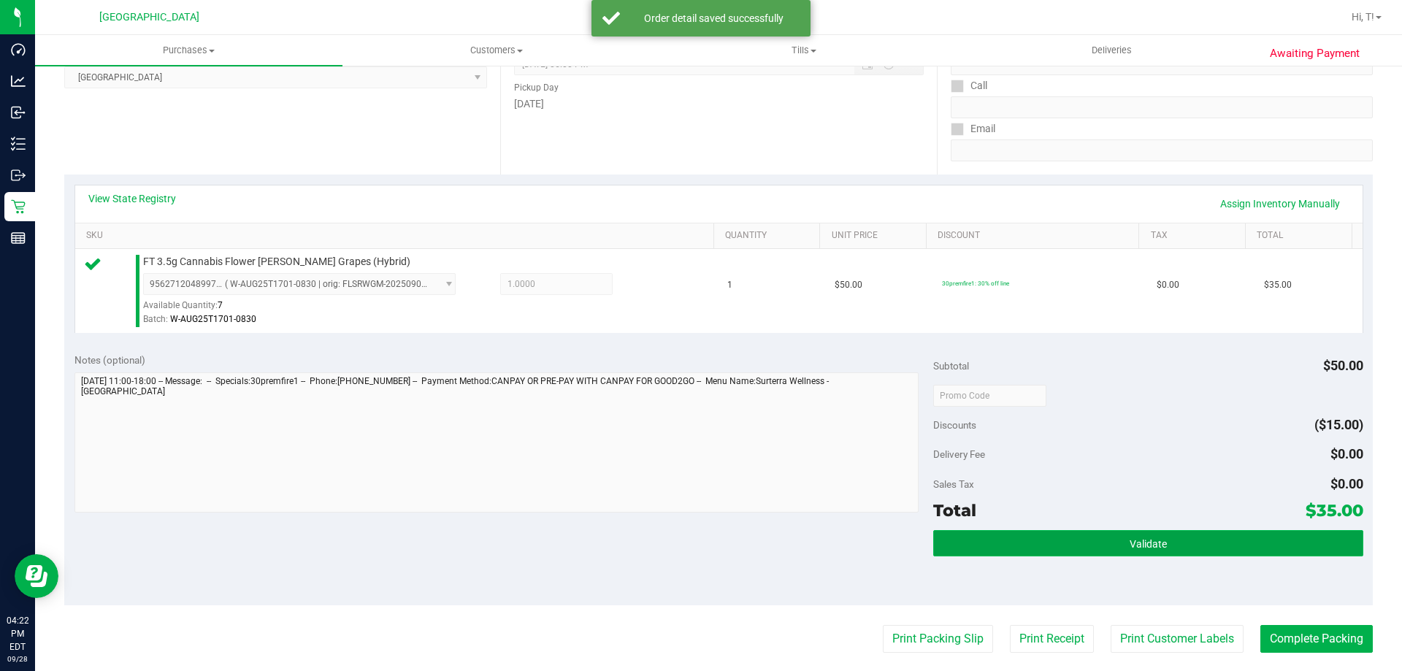
click at [1116, 550] on button "Validate" at bounding box center [1147, 543] width 429 height 26
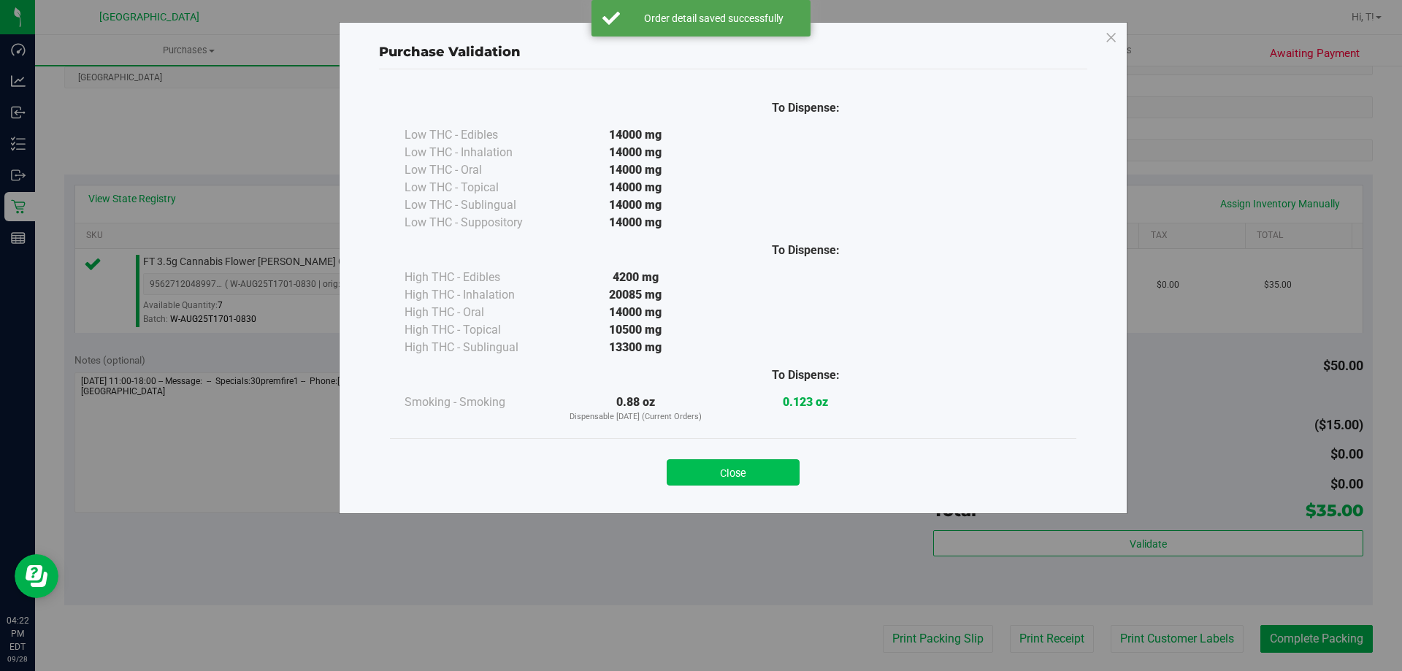
click at [745, 473] on button "Close" at bounding box center [733, 472] width 133 height 26
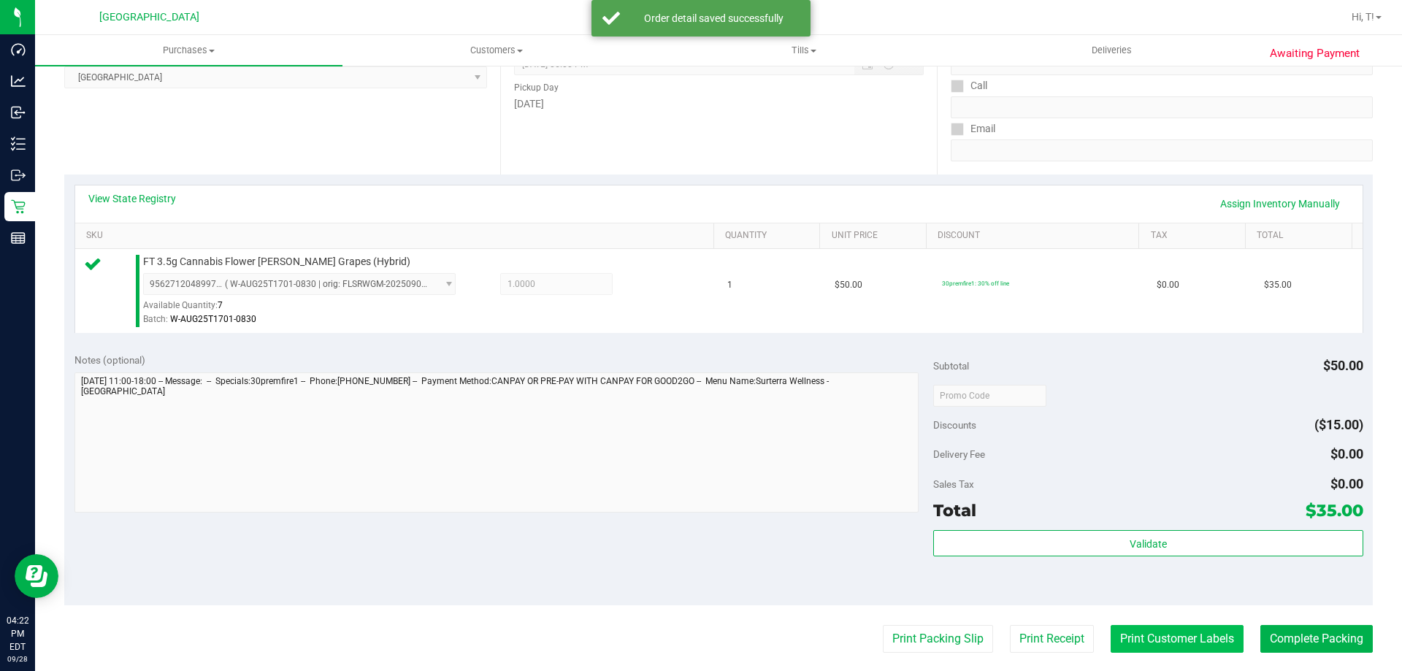
click at [1194, 642] on button "Print Customer Labels" at bounding box center [1176, 639] width 133 height 28
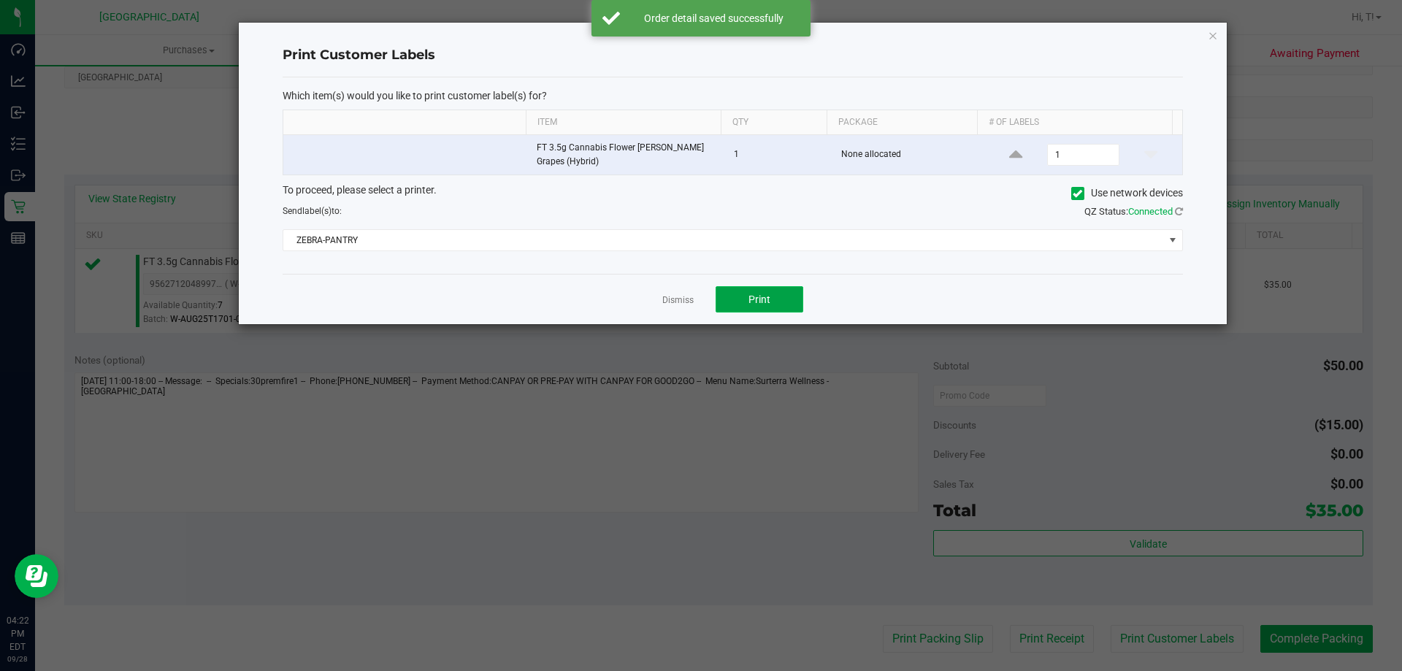
click at [745, 304] on button "Print" at bounding box center [759, 299] width 88 height 26
click at [682, 301] on link "Dismiss" at bounding box center [677, 300] width 31 height 12
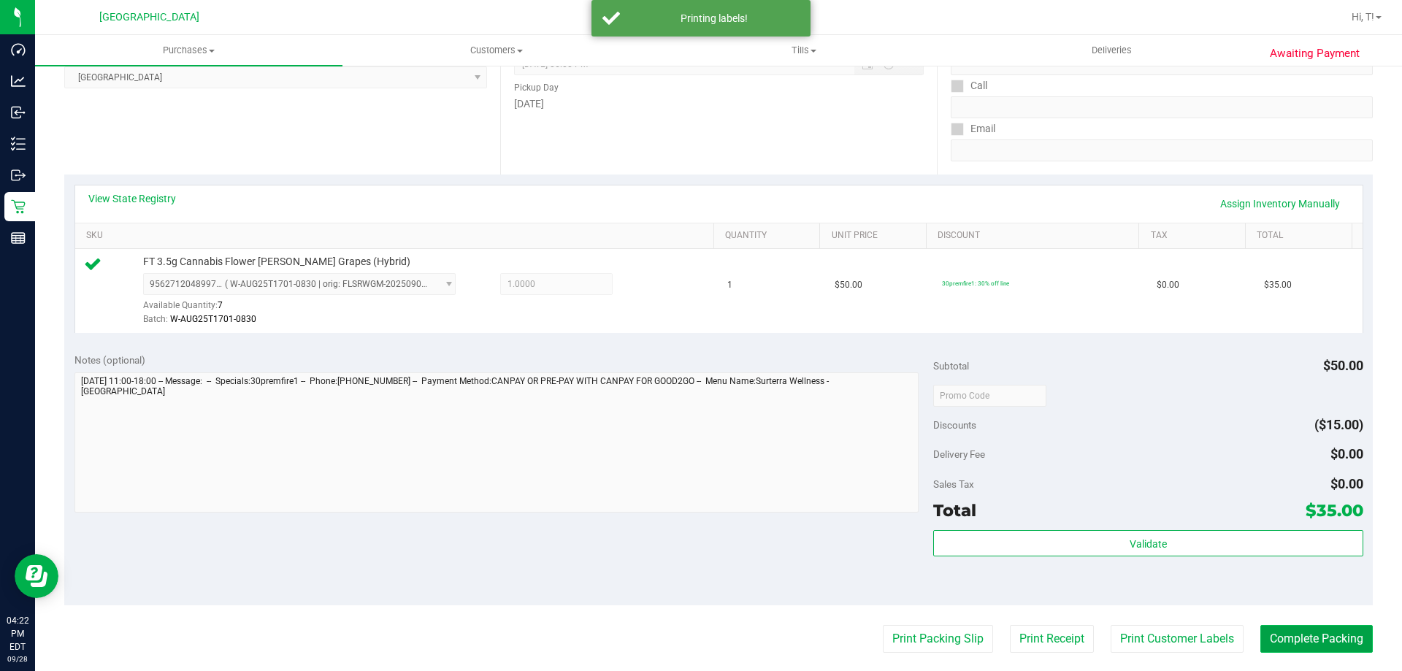
click at [1324, 640] on button "Complete Packing" at bounding box center [1316, 639] width 112 height 28
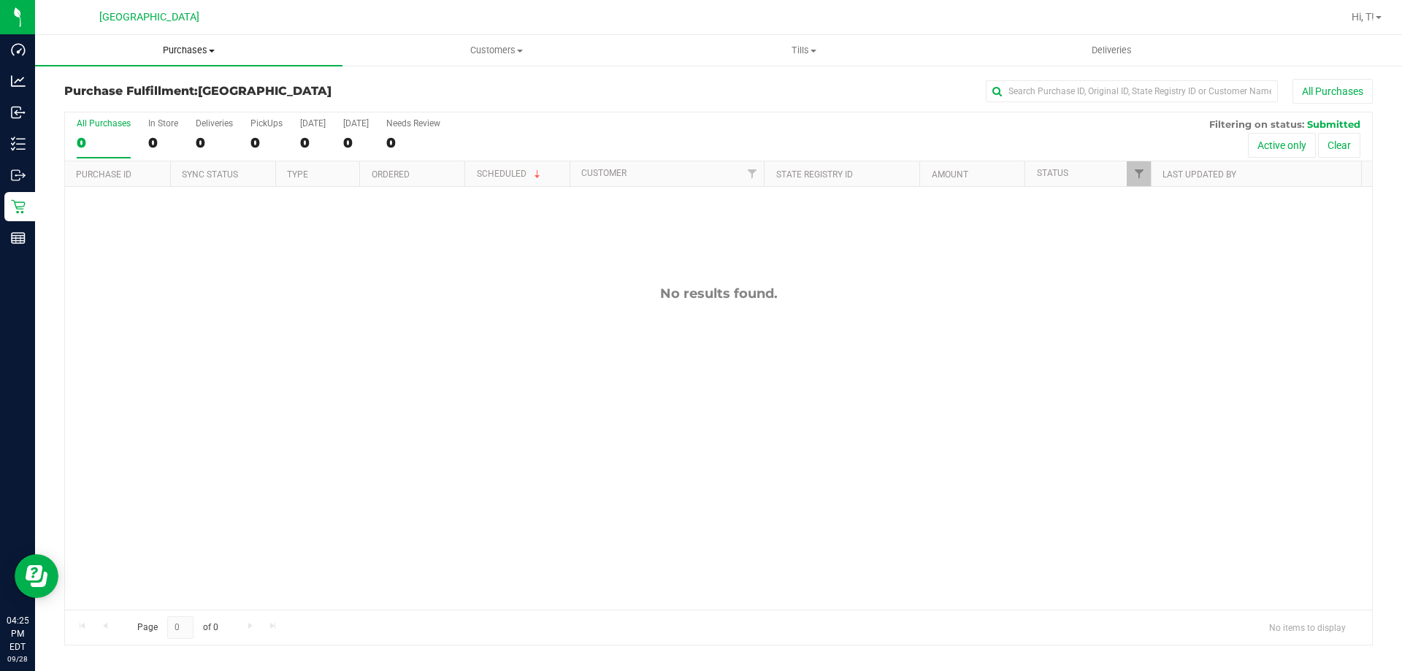
click at [190, 51] on span "Purchases" at bounding box center [188, 50] width 307 height 13
click at [80, 104] on span "Fulfillment" at bounding box center [80, 105] width 91 height 12
drag, startPoint x: 303, startPoint y: 365, endPoint x: 313, endPoint y: 365, distance: 10.2
click at [303, 365] on div "No results found." at bounding box center [718, 447] width 1307 height 521
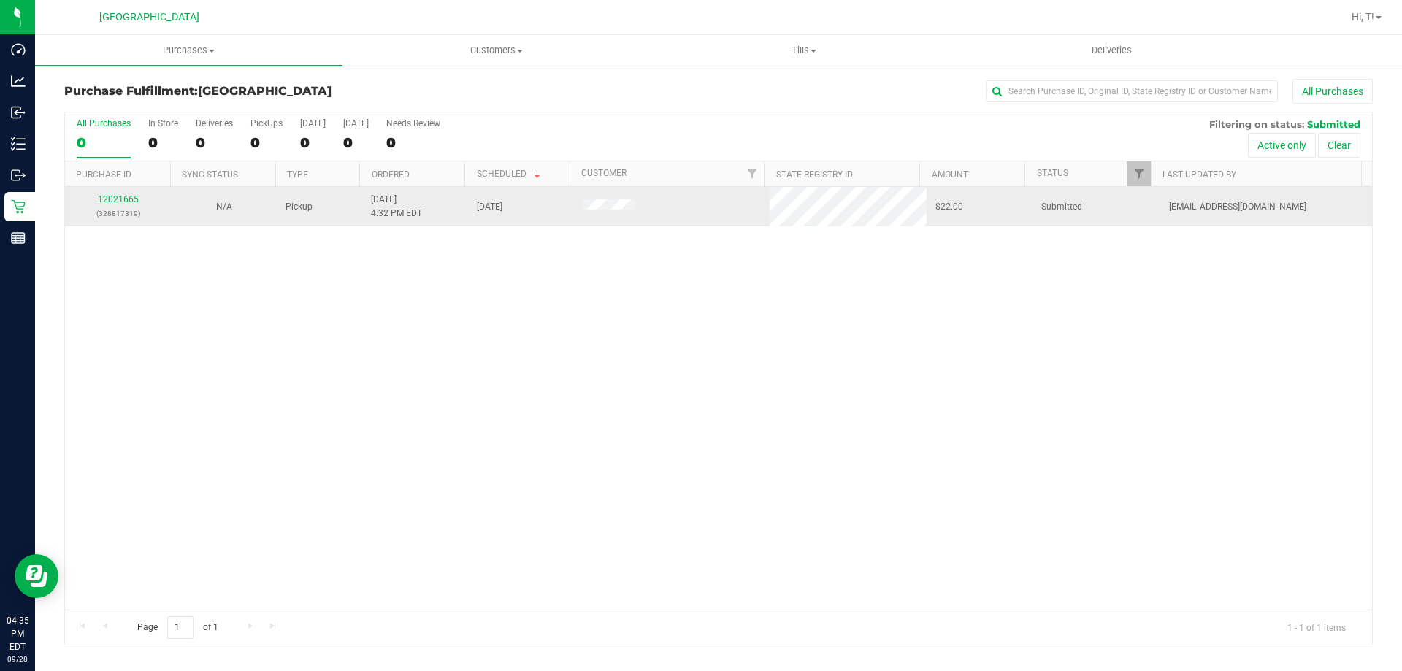
click at [123, 199] on link "12021665" at bounding box center [118, 199] width 41 height 10
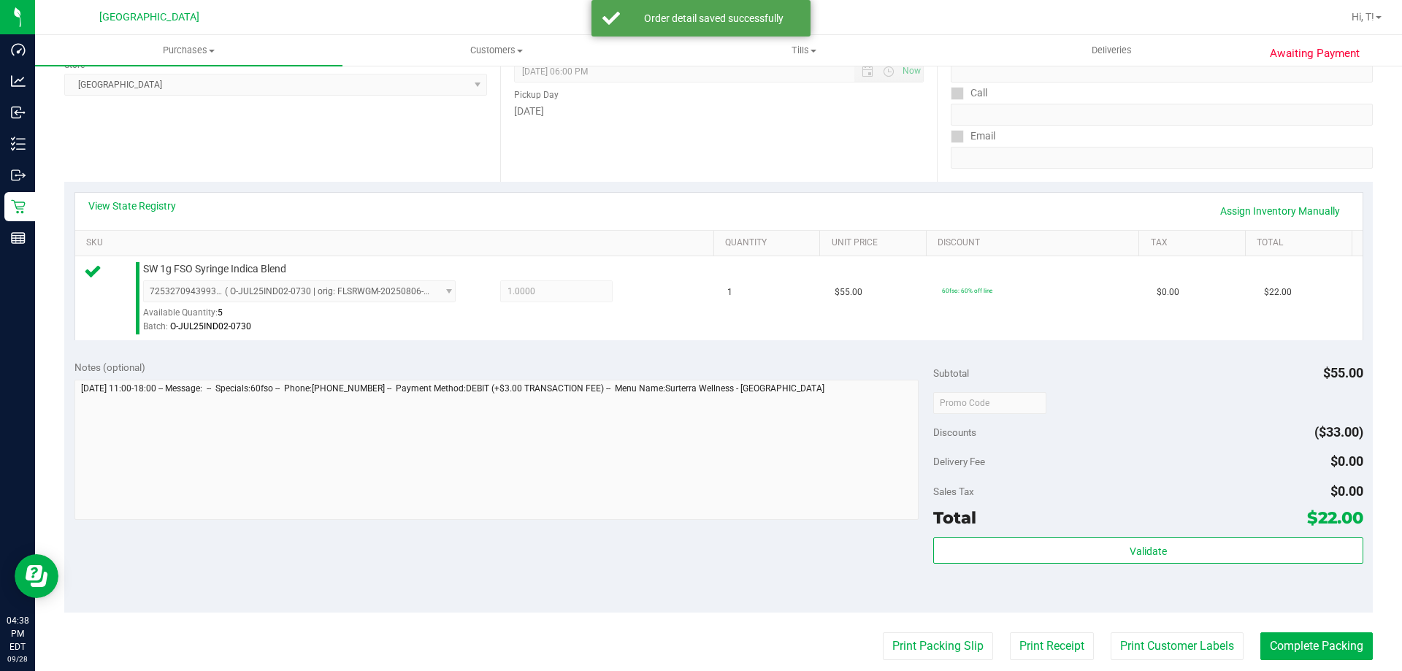
scroll to position [219, 0]
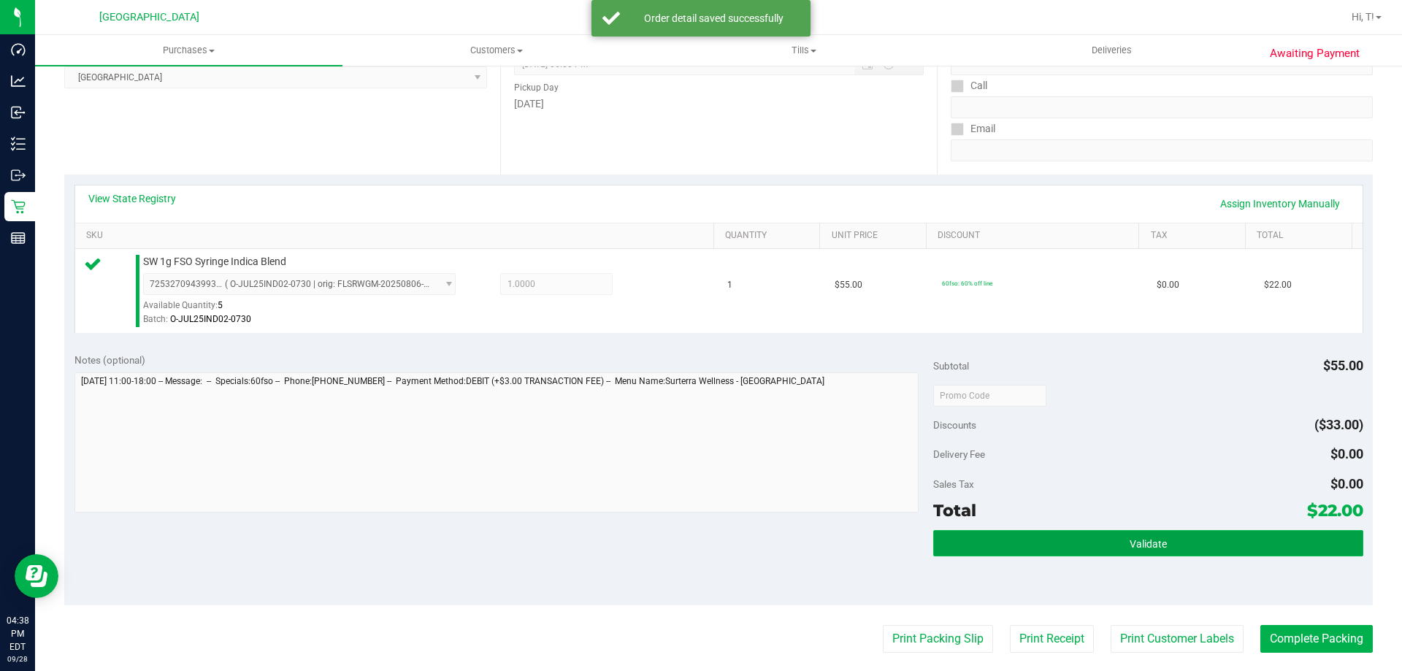
click at [1129, 539] on span "Validate" at bounding box center [1147, 544] width 37 height 12
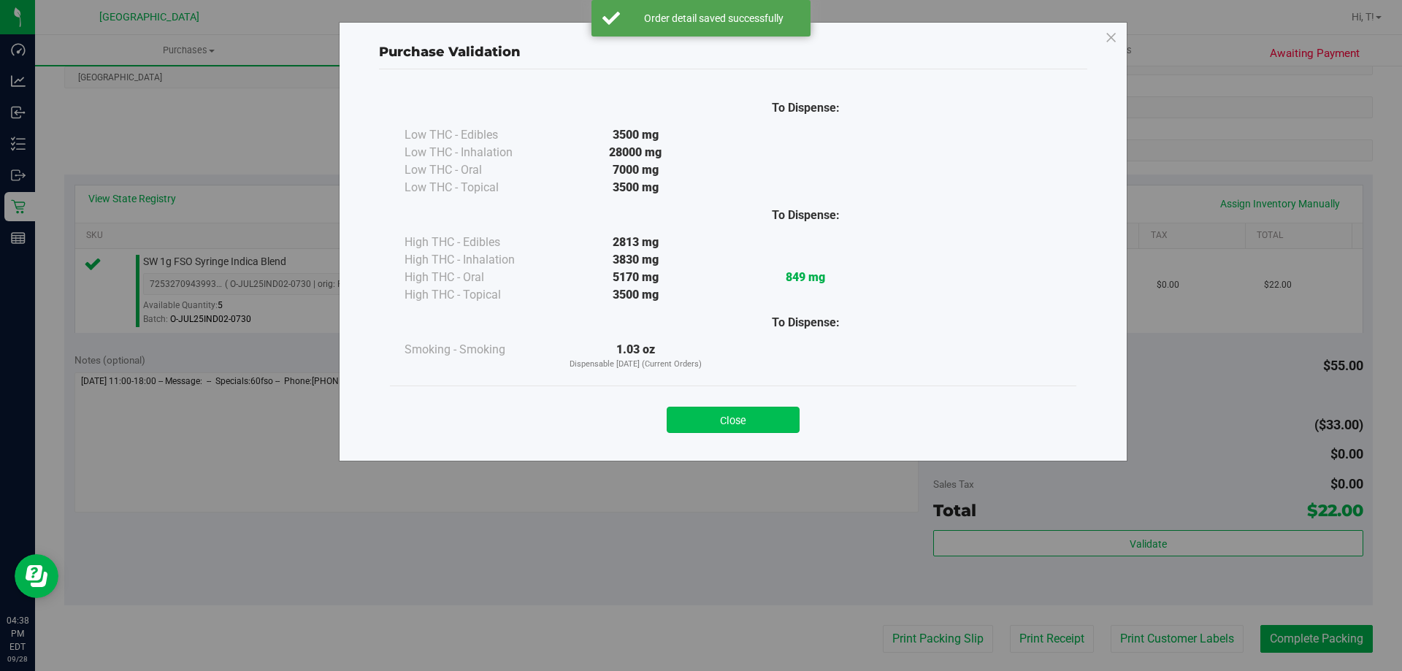
click at [778, 418] on button "Close" at bounding box center [733, 420] width 133 height 26
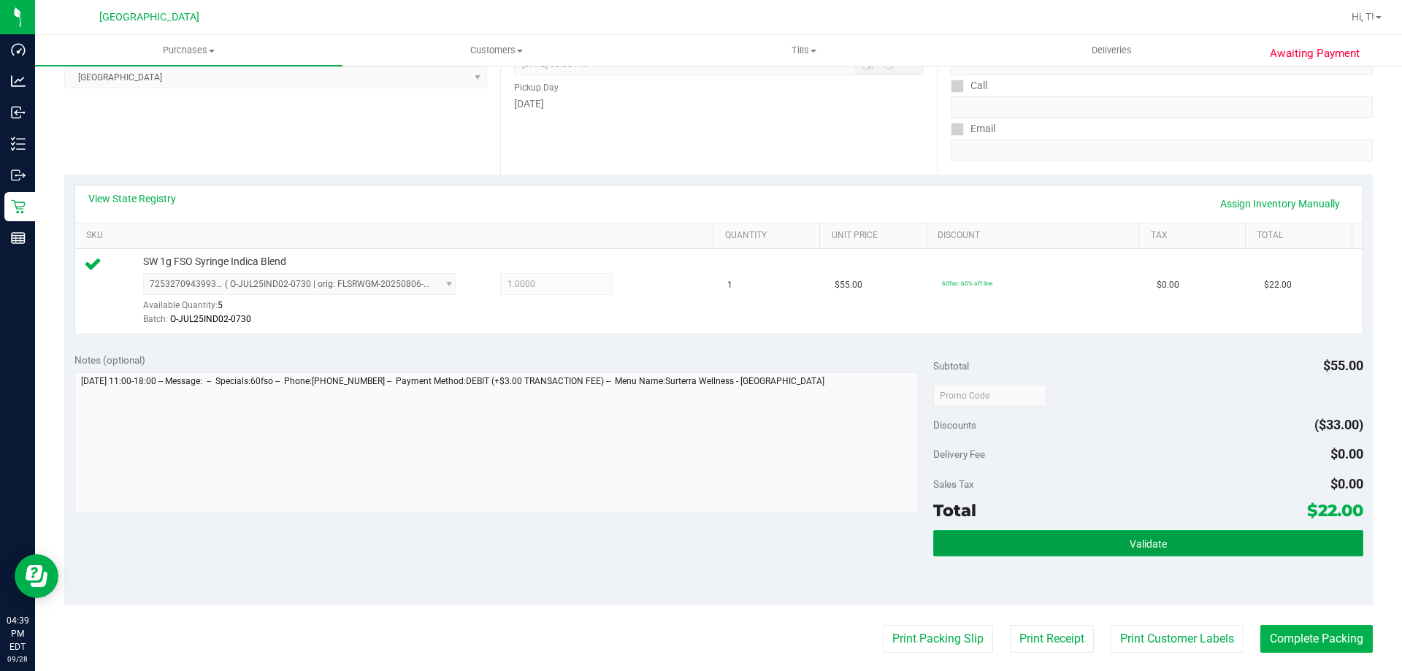
click at [1129, 545] on span "Validate" at bounding box center [1147, 544] width 37 height 12
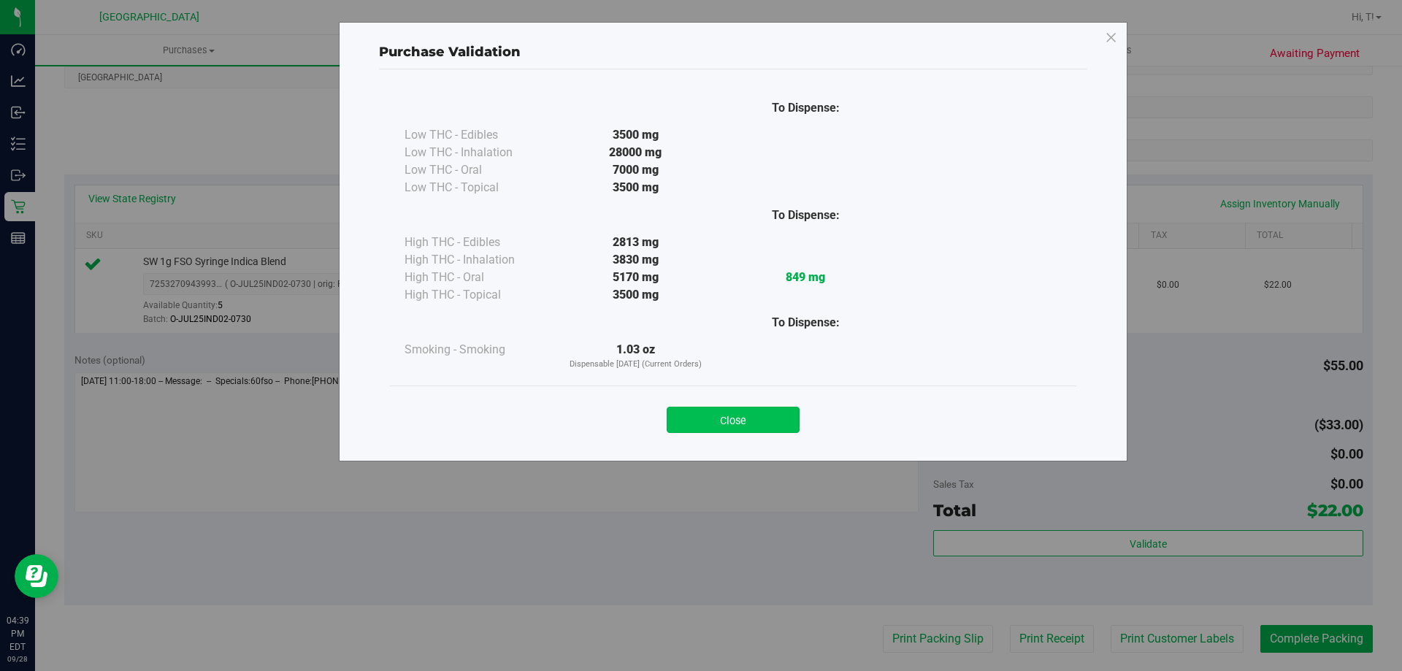
click at [783, 418] on button "Close" at bounding box center [733, 420] width 133 height 26
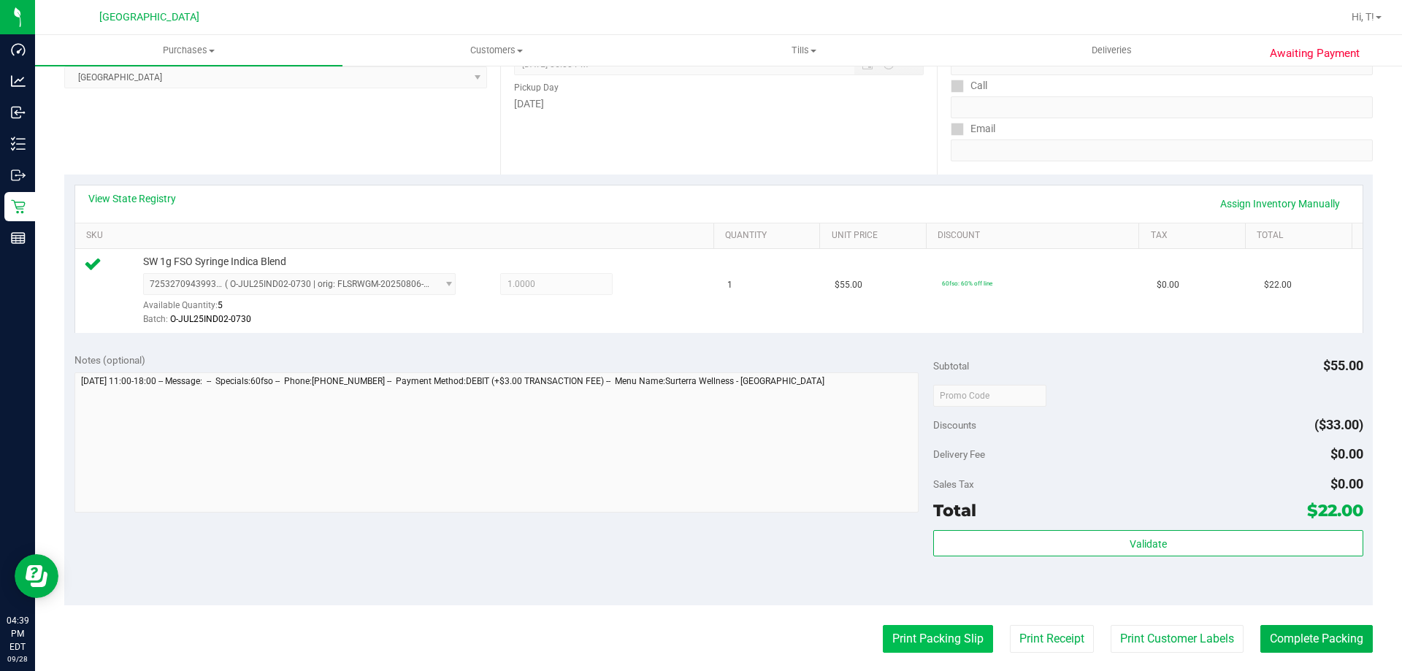
click at [910, 641] on button "Print Packing Slip" at bounding box center [938, 639] width 110 height 28
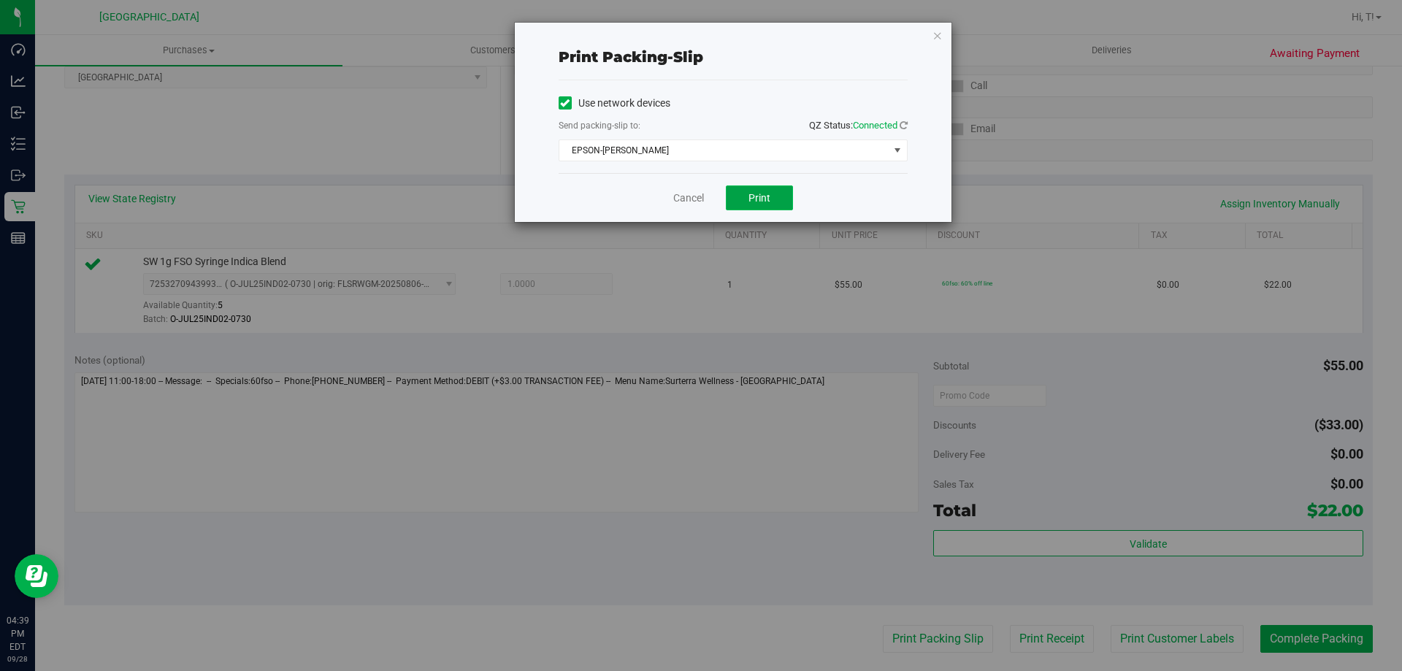
click at [755, 196] on span "Print" at bounding box center [759, 198] width 22 height 12
click at [693, 194] on link "Cancel" at bounding box center [688, 198] width 31 height 15
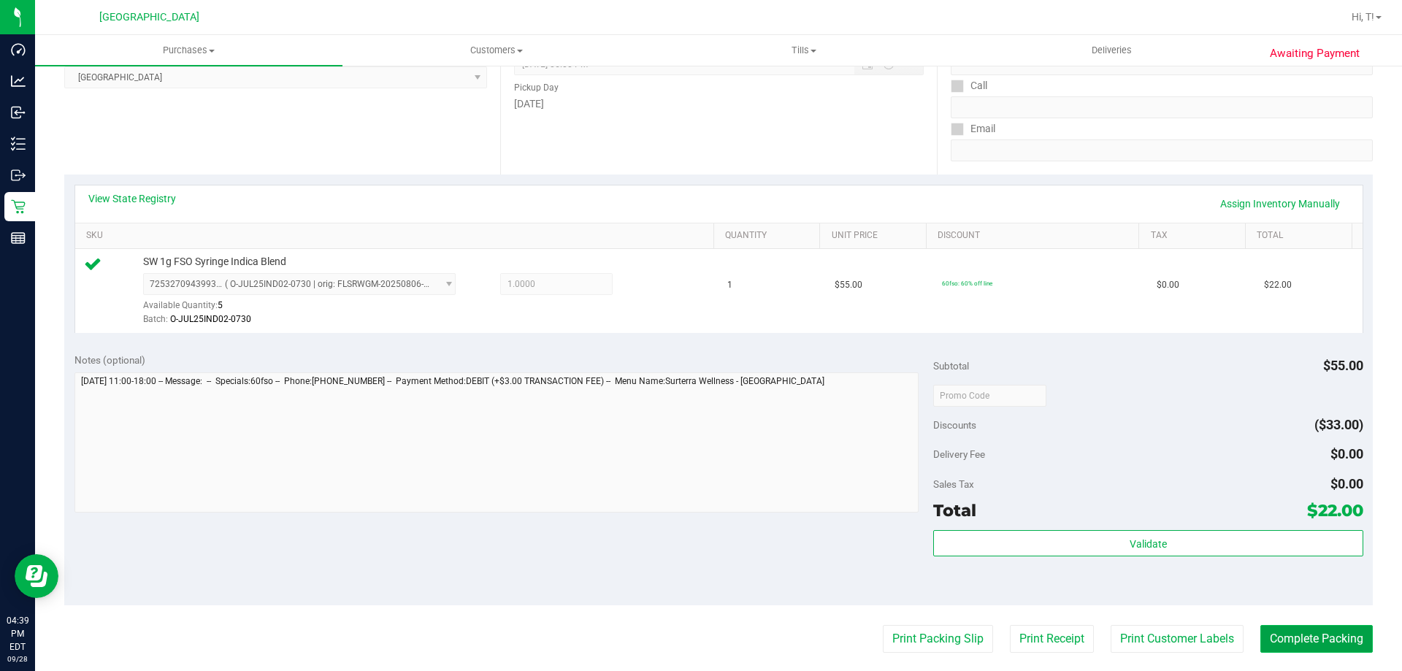
click at [1329, 637] on button "Complete Packing" at bounding box center [1316, 639] width 112 height 28
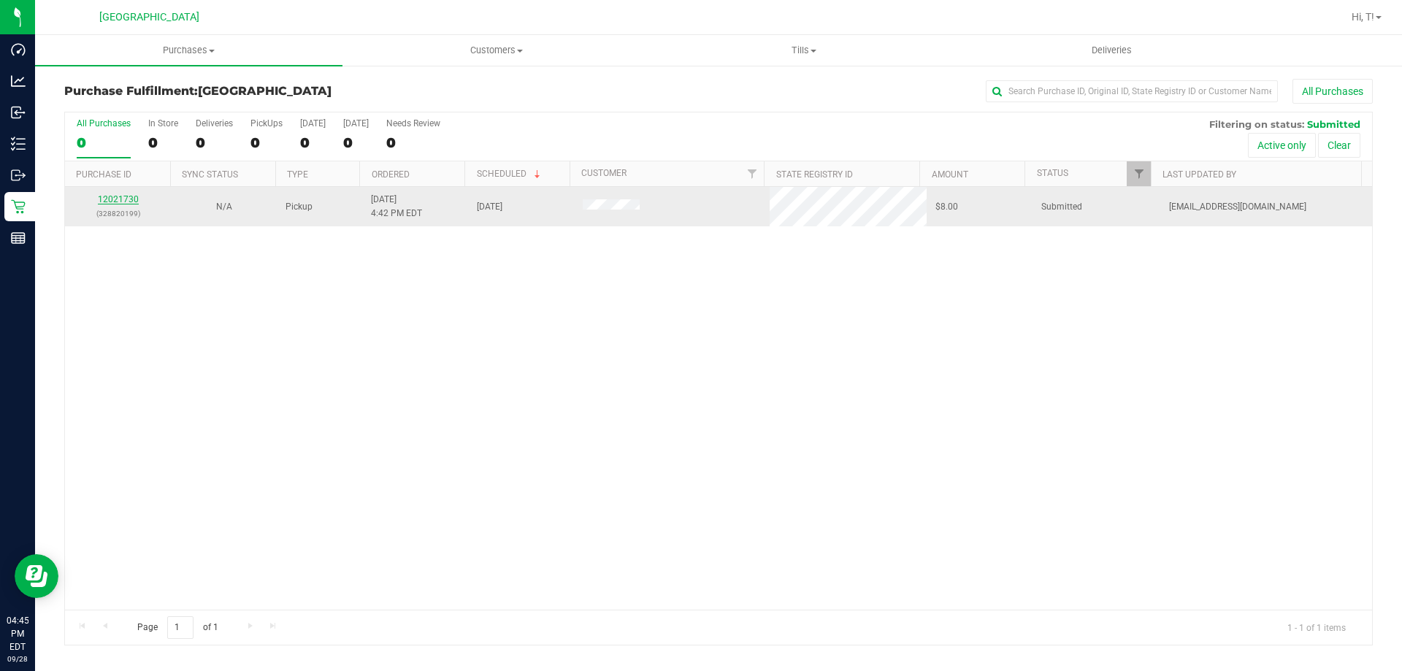
click at [120, 197] on link "12021730" at bounding box center [118, 199] width 41 height 10
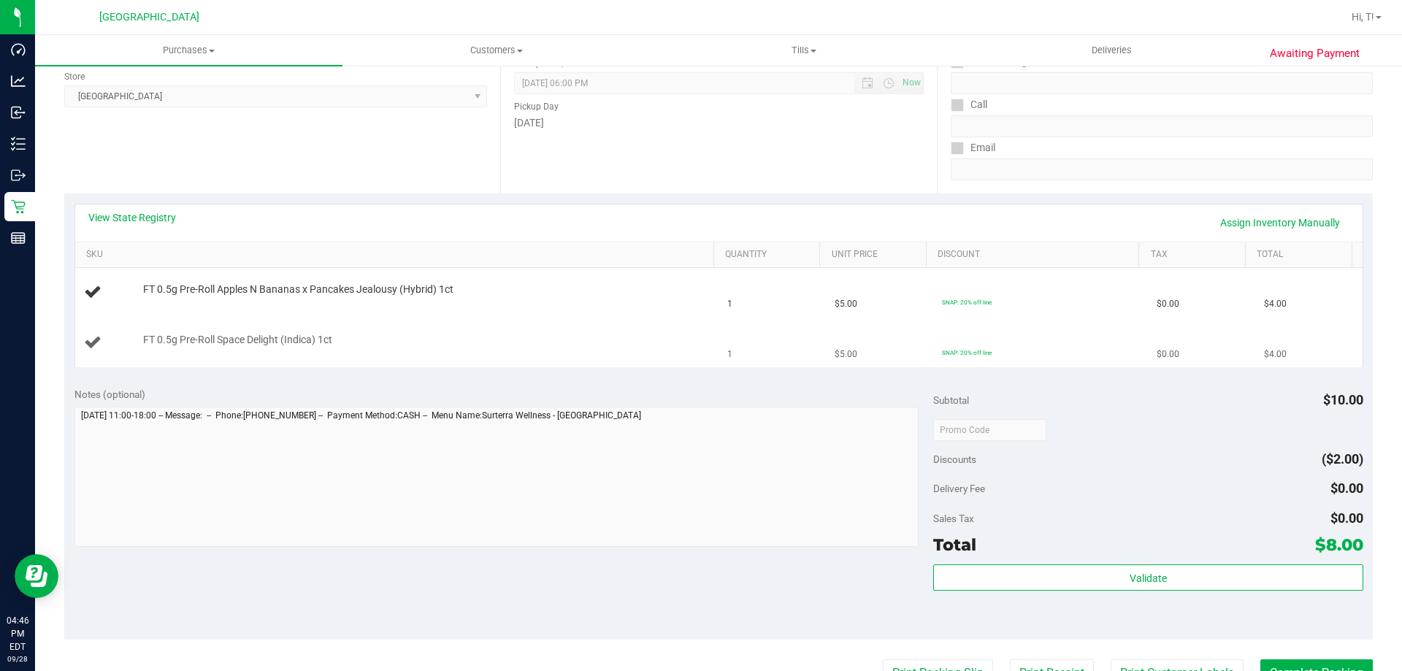
scroll to position [219, 0]
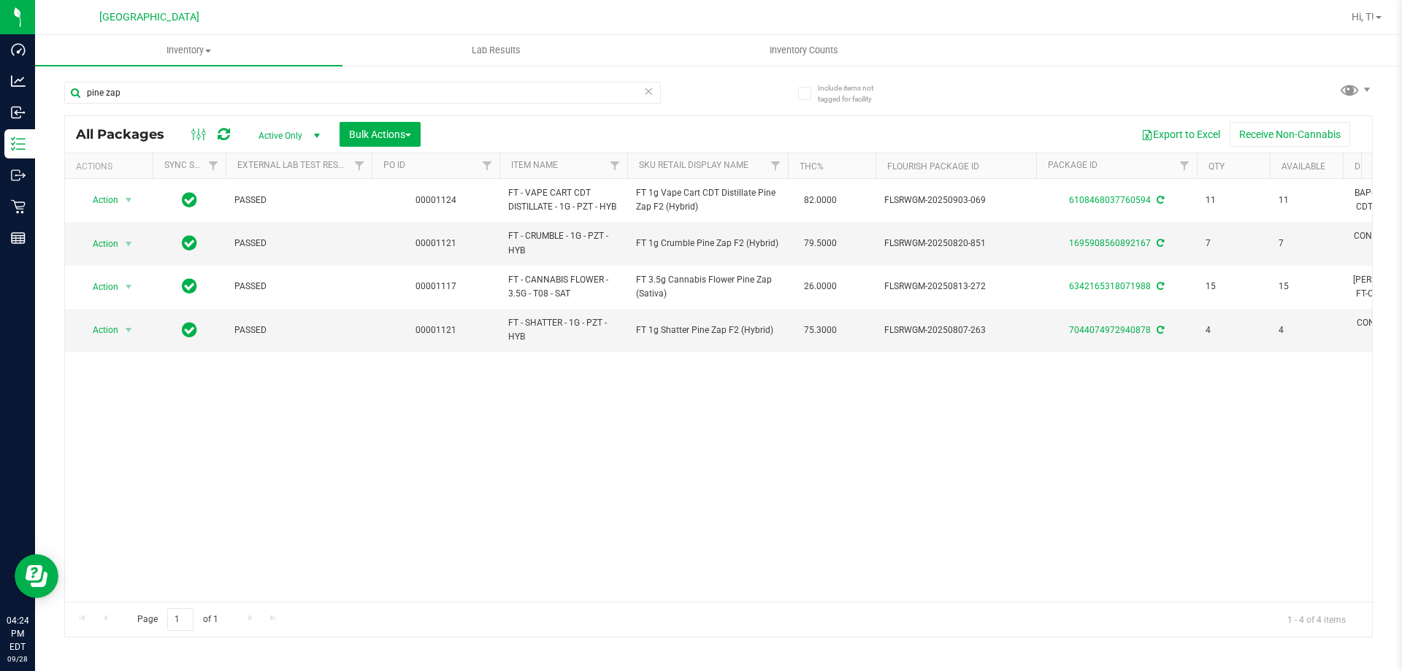
type input "pine zap"
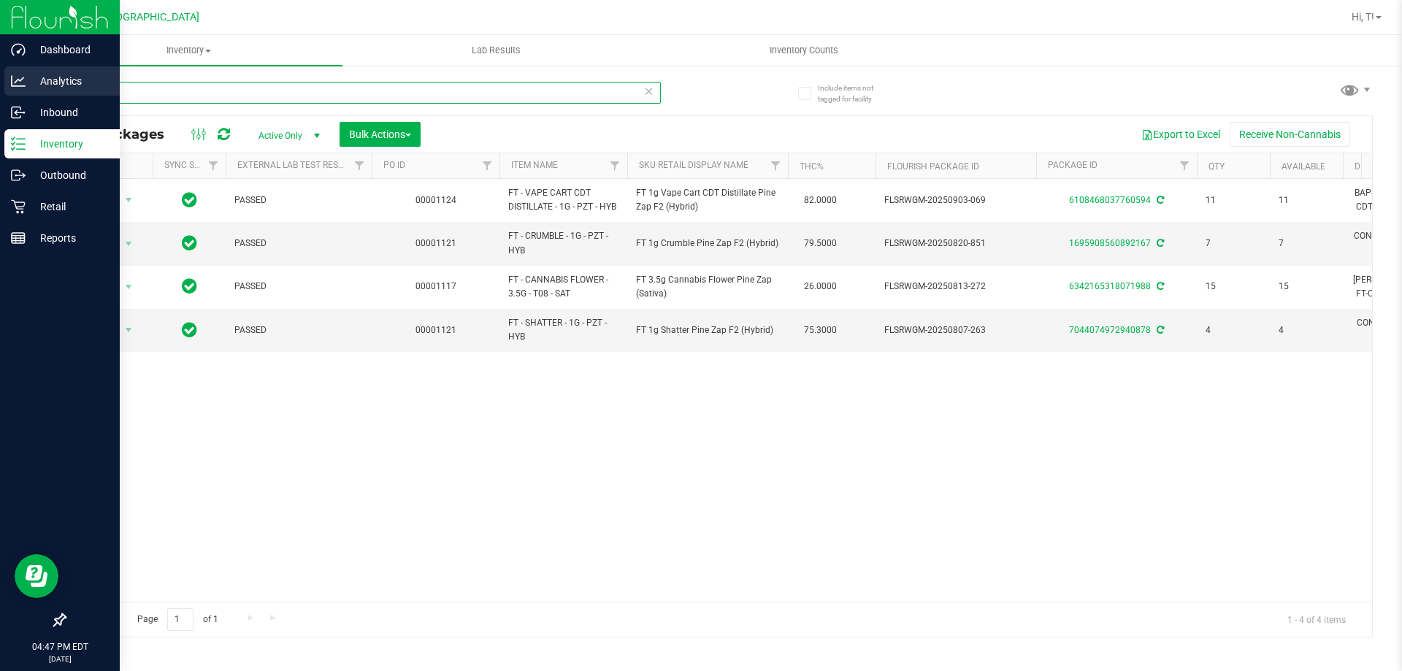
drag, startPoint x: 148, startPoint y: 94, endPoint x: 0, endPoint y: 94, distance: 148.2
click at [0, 94] on div "Dashboard Analytics Inbound Inventory Outbound Retail Reports 04:47 PM EDT 09/2…" at bounding box center [701, 335] width 1402 height 671
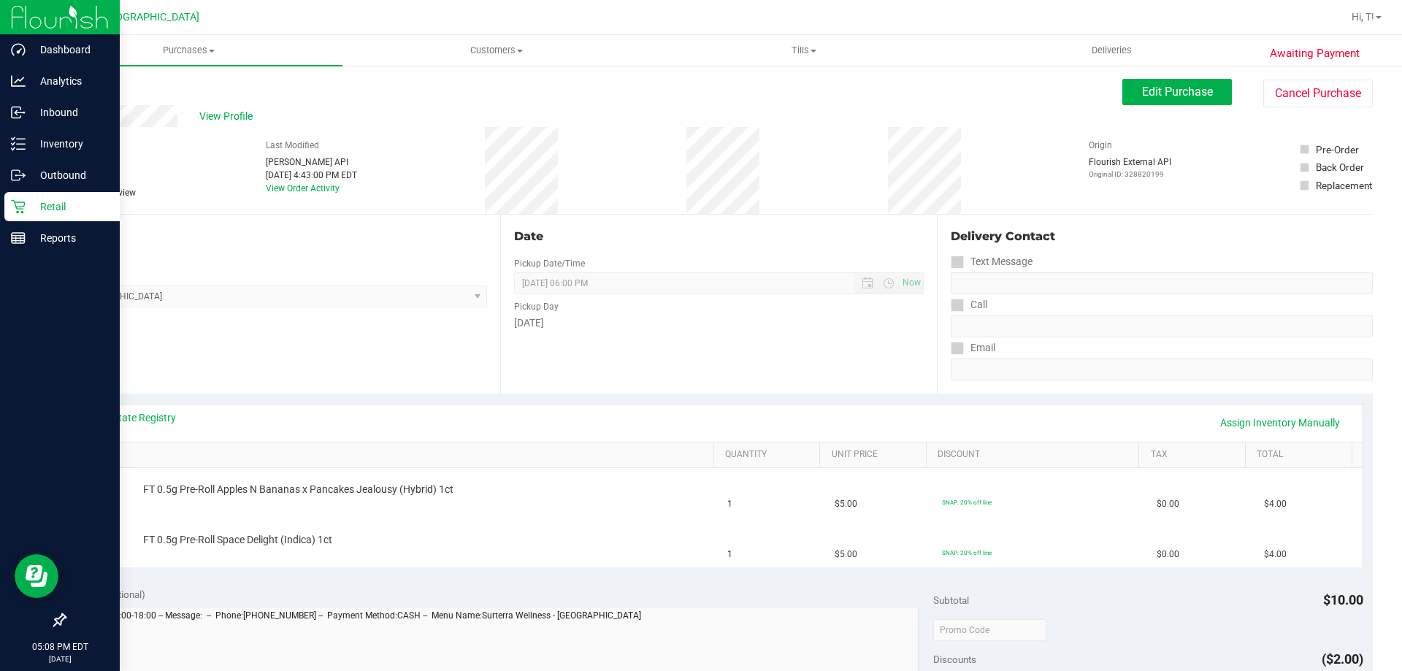
click at [44, 202] on p "Retail" at bounding box center [70, 207] width 88 height 18
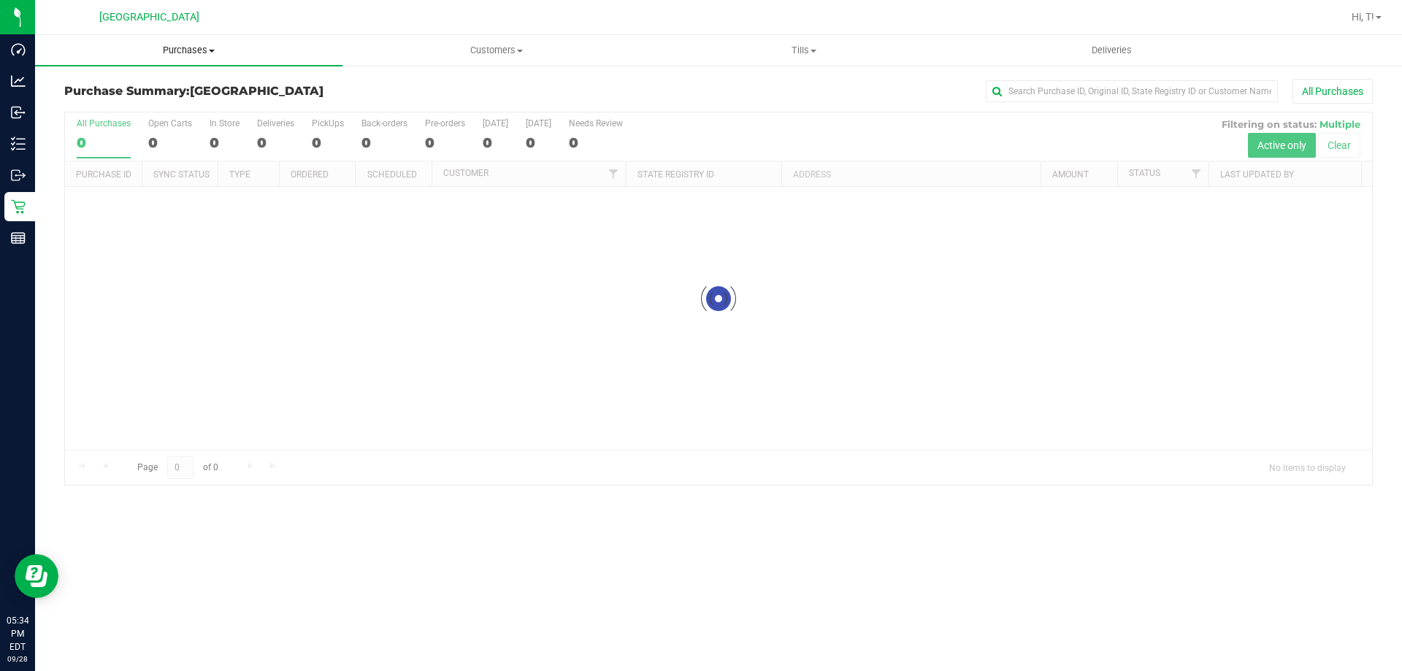
click at [188, 49] on span "Purchases" at bounding box center [188, 50] width 307 height 13
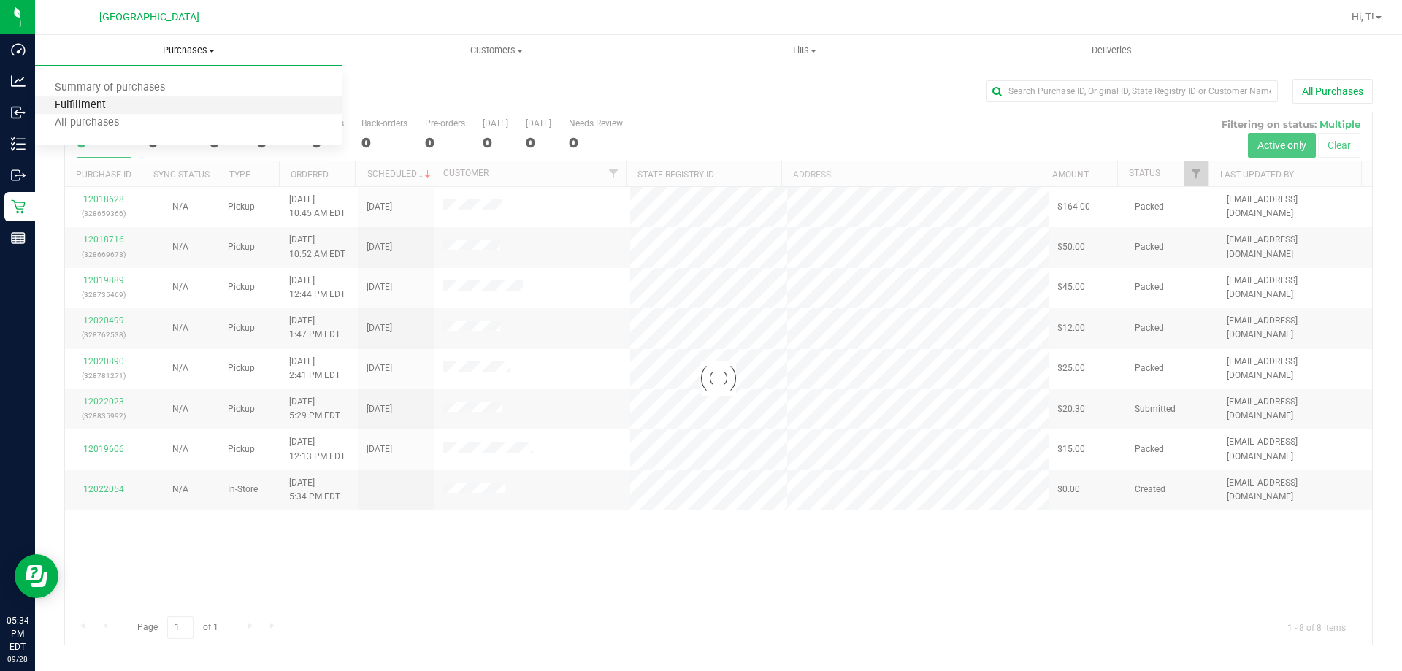
click at [85, 101] on span "Fulfillment" at bounding box center [80, 105] width 91 height 12
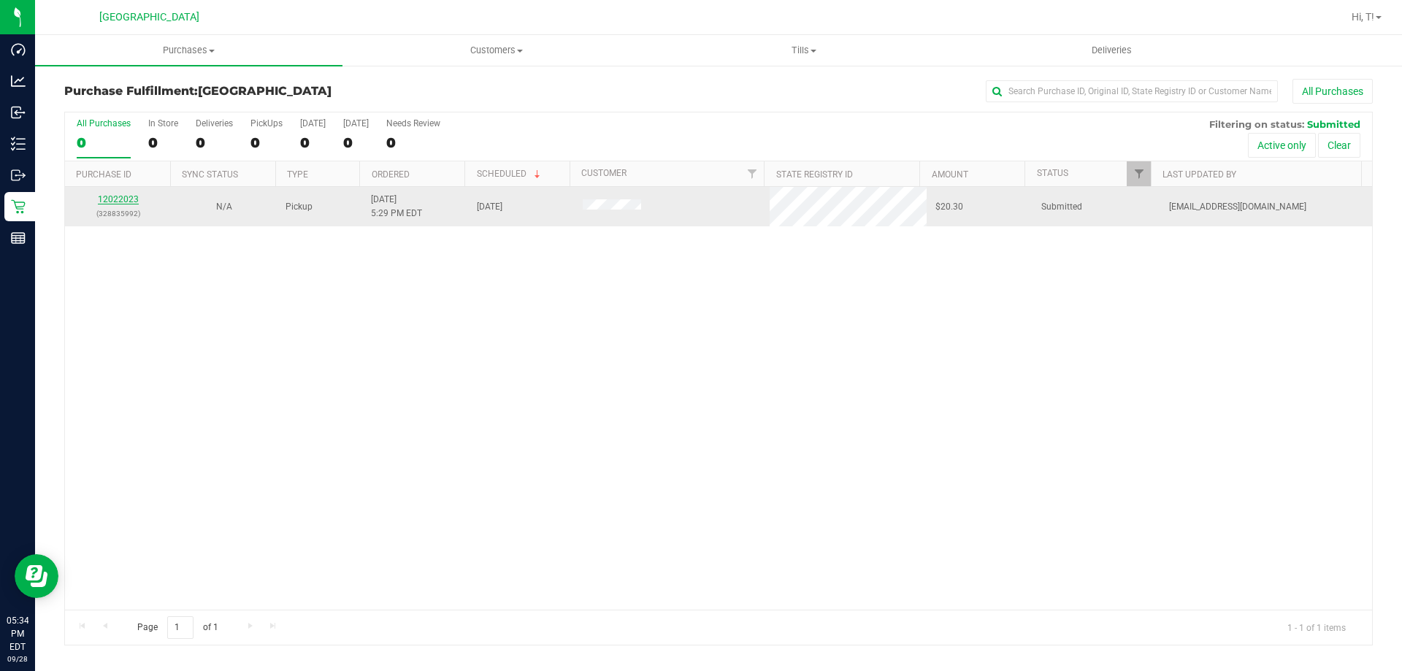
click at [125, 201] on link "12022023" at bounding box center [118, 199] width 41 height 10
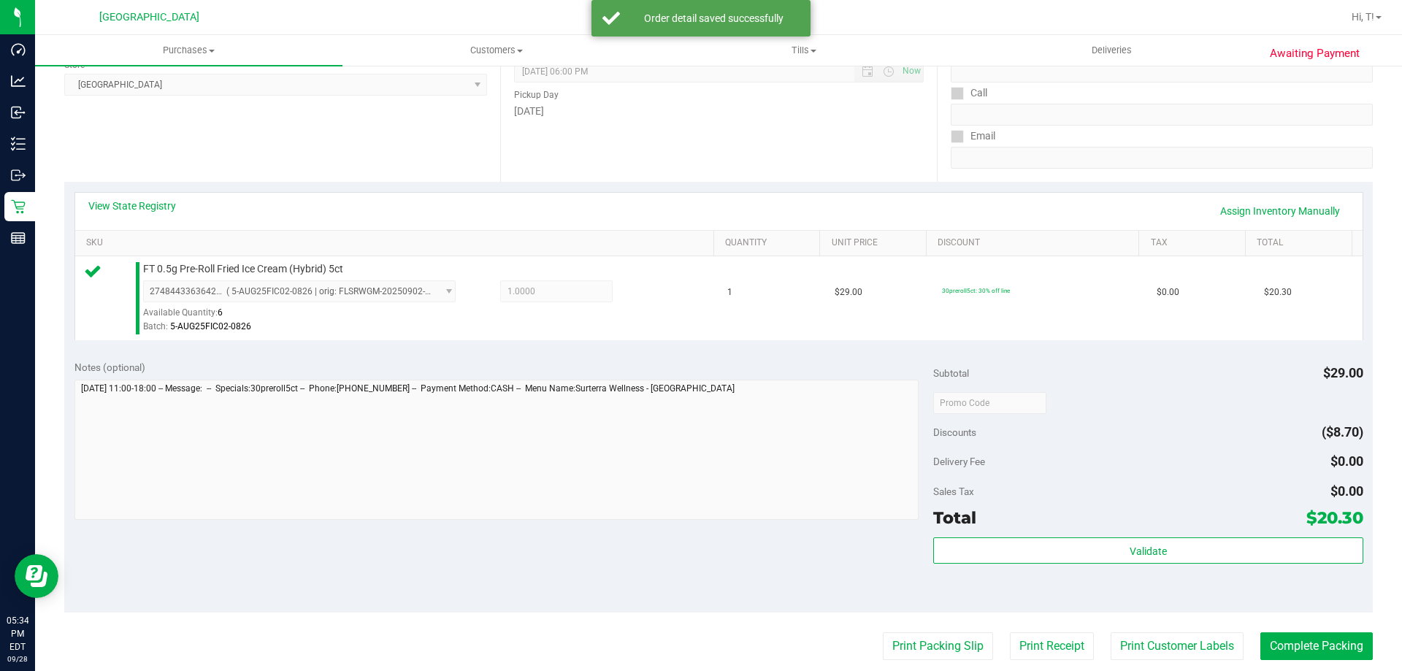
scroll to position [365, 0]
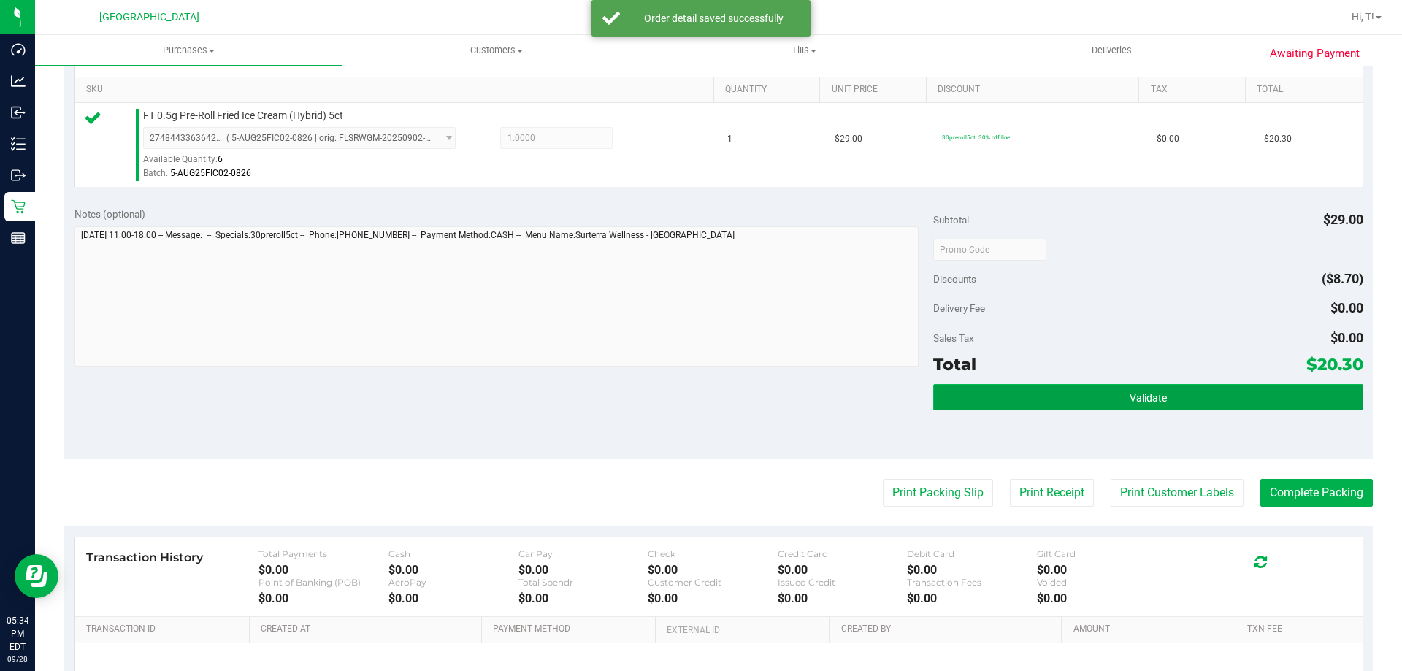
click at [1116, 384] on button "Validate" at bounding box center [1147, 397] width 429 height 26
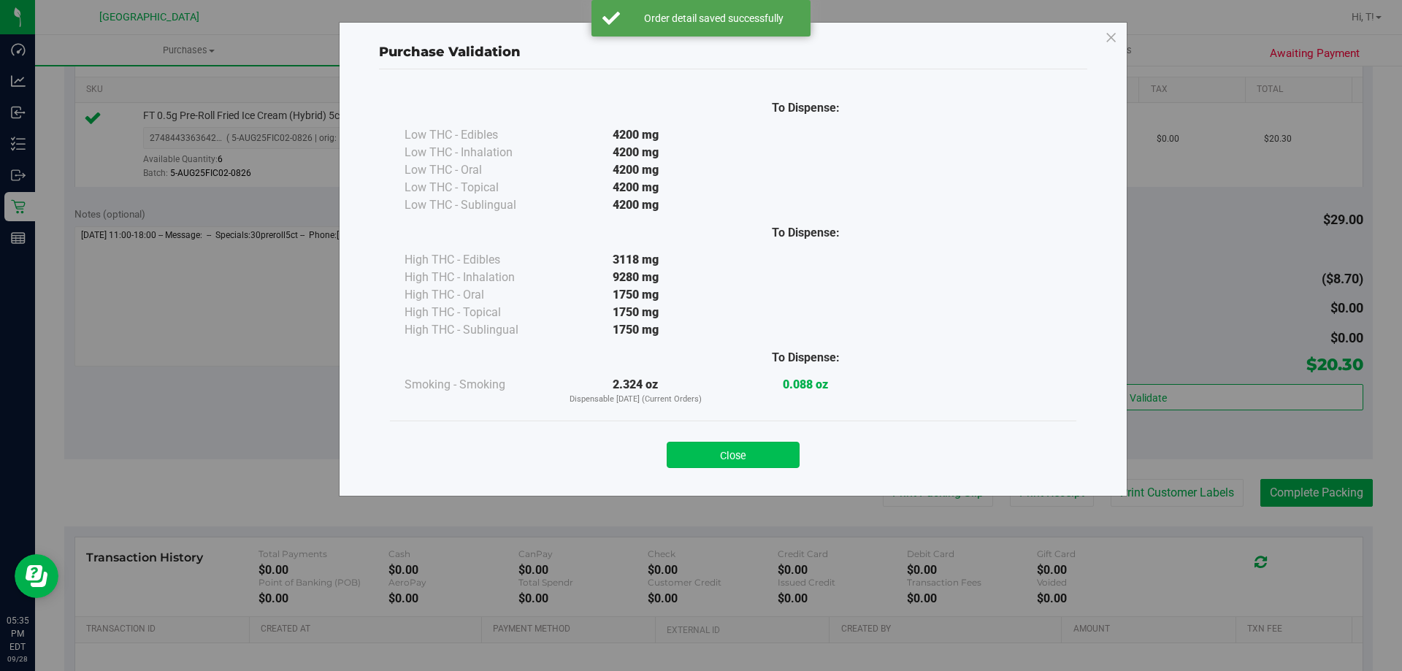
click at [723, 461] on button "Close" at bounding box center [733, 455] width 133 height 26
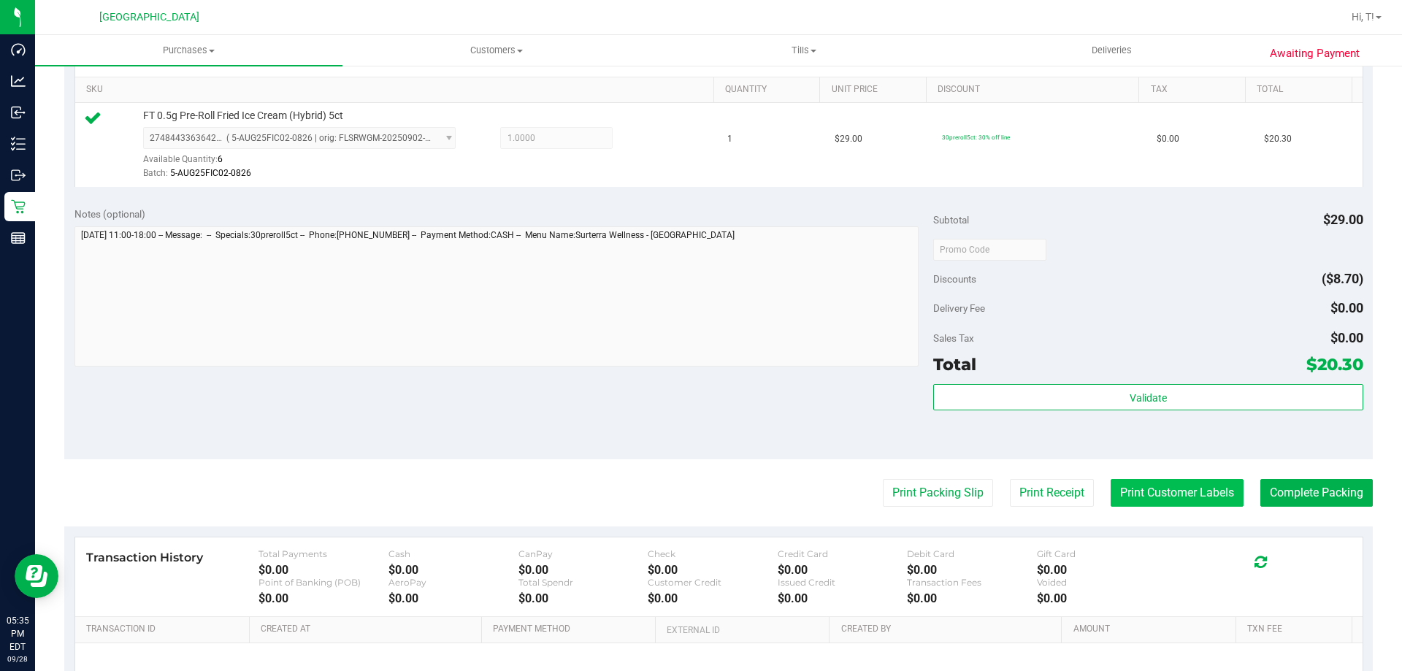
click at [1153, 496] on button "Print Customer Labels" at bounding box center [1176, 493] width 133 height 28
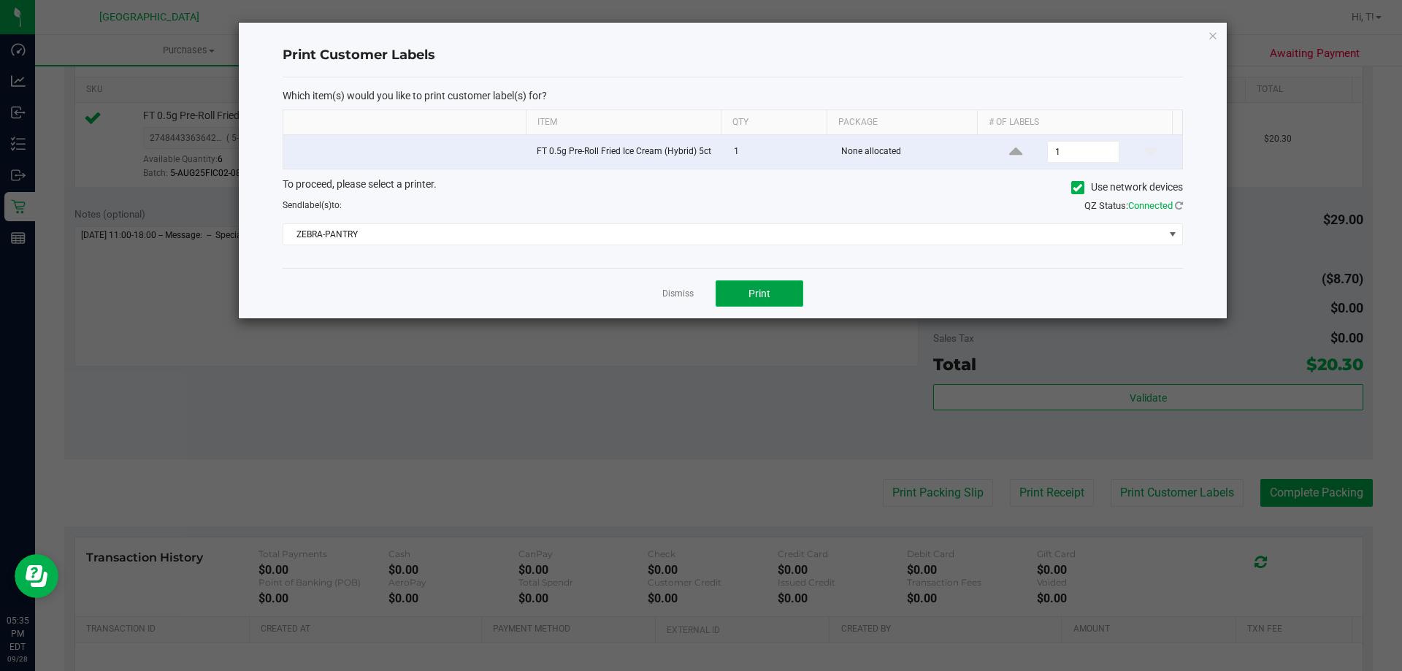
click at [761, 298] on span "Print" at bounding box center [759, 294] width 22 height 12
click at [686, 293] on link "Dismiss" at bounding box center [677, 294] width 31 height 12
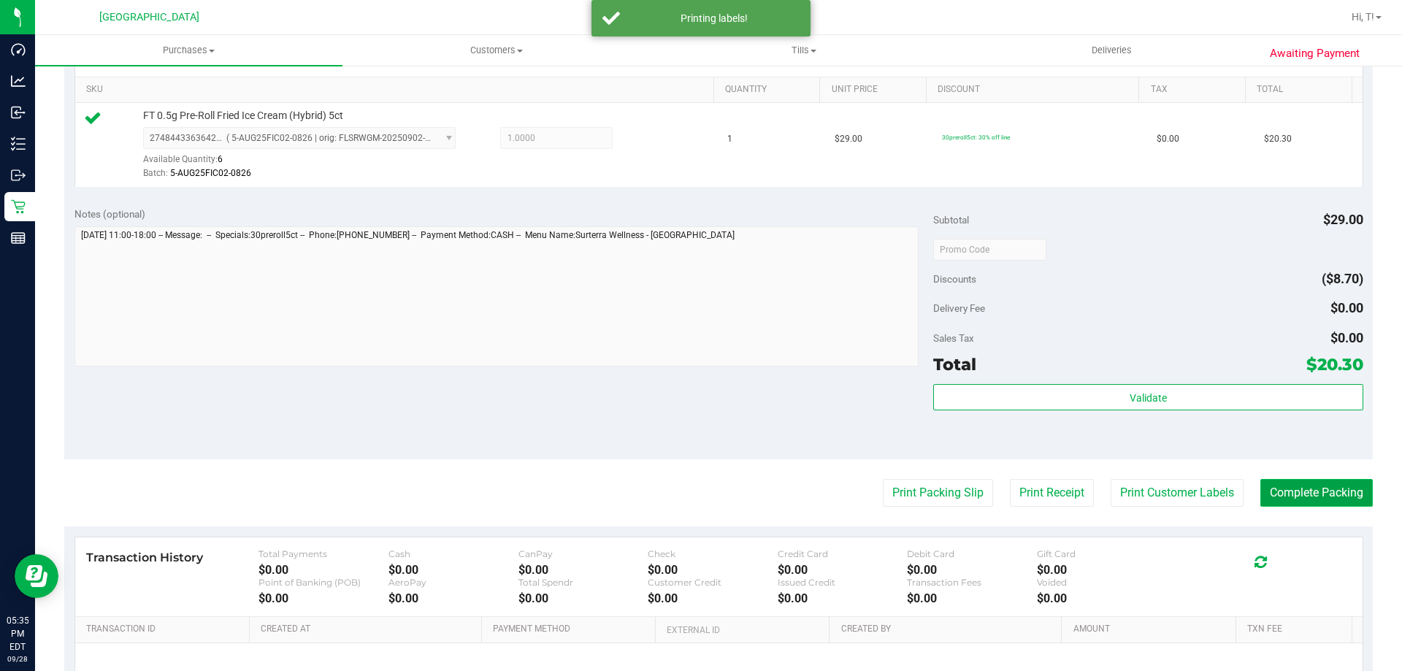
click at [1311, 493] on button "Complete Packing" at bounding box center [1316, 493] width 112 height 28
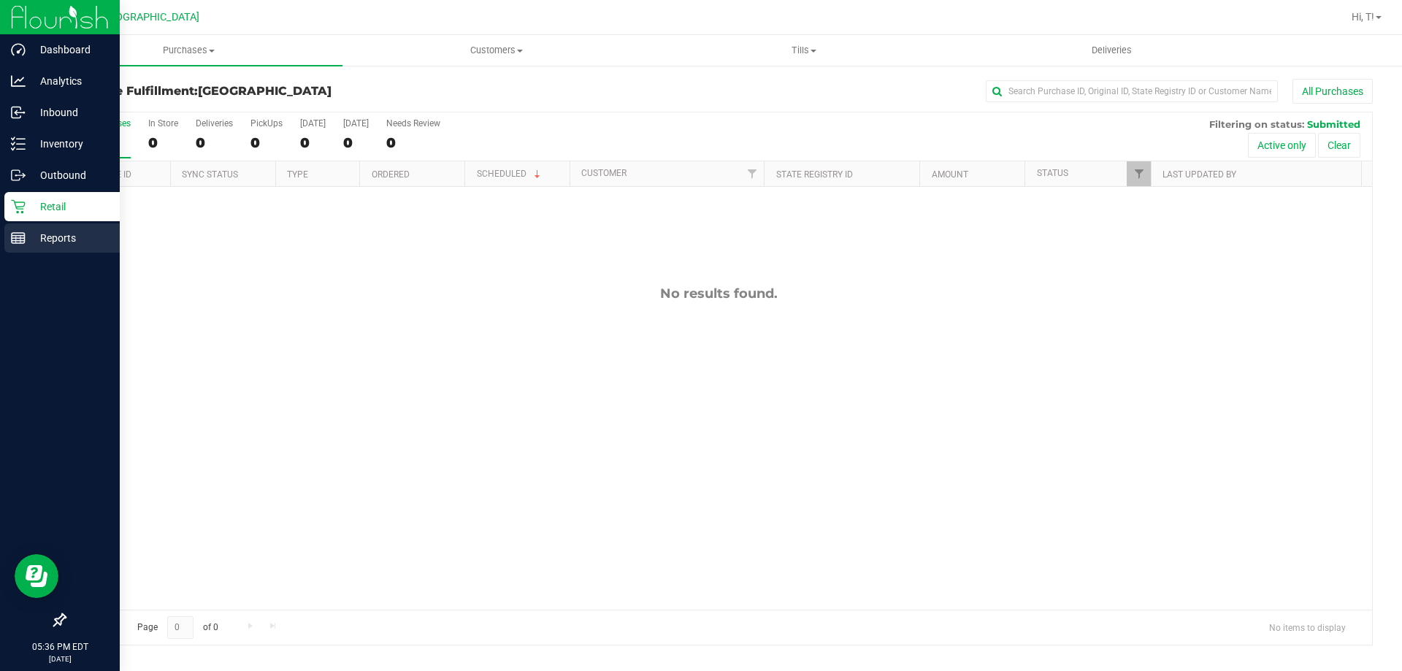
click at [42, 241] on p "Reports" at bounding box center [70, 238] width 88 height 18
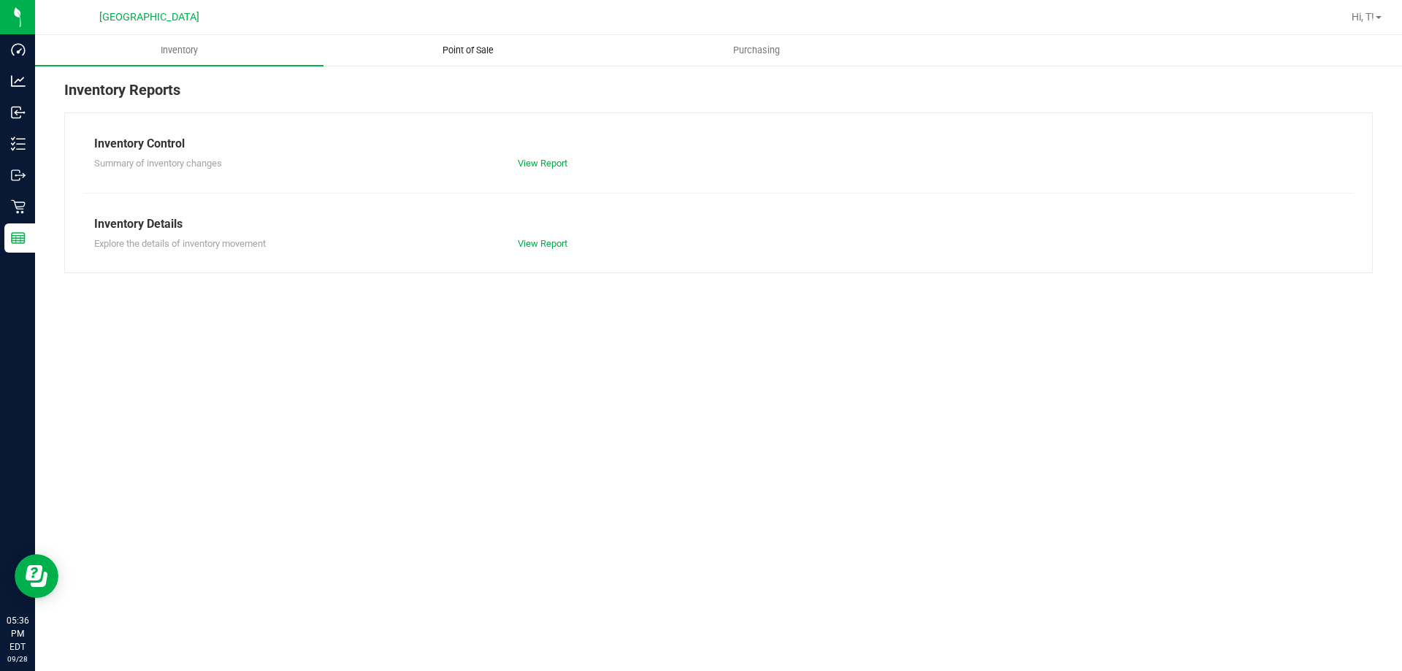
click at [457, 53] on span "Point of Sale" at bounding box center [468, 50] width 91 height 13
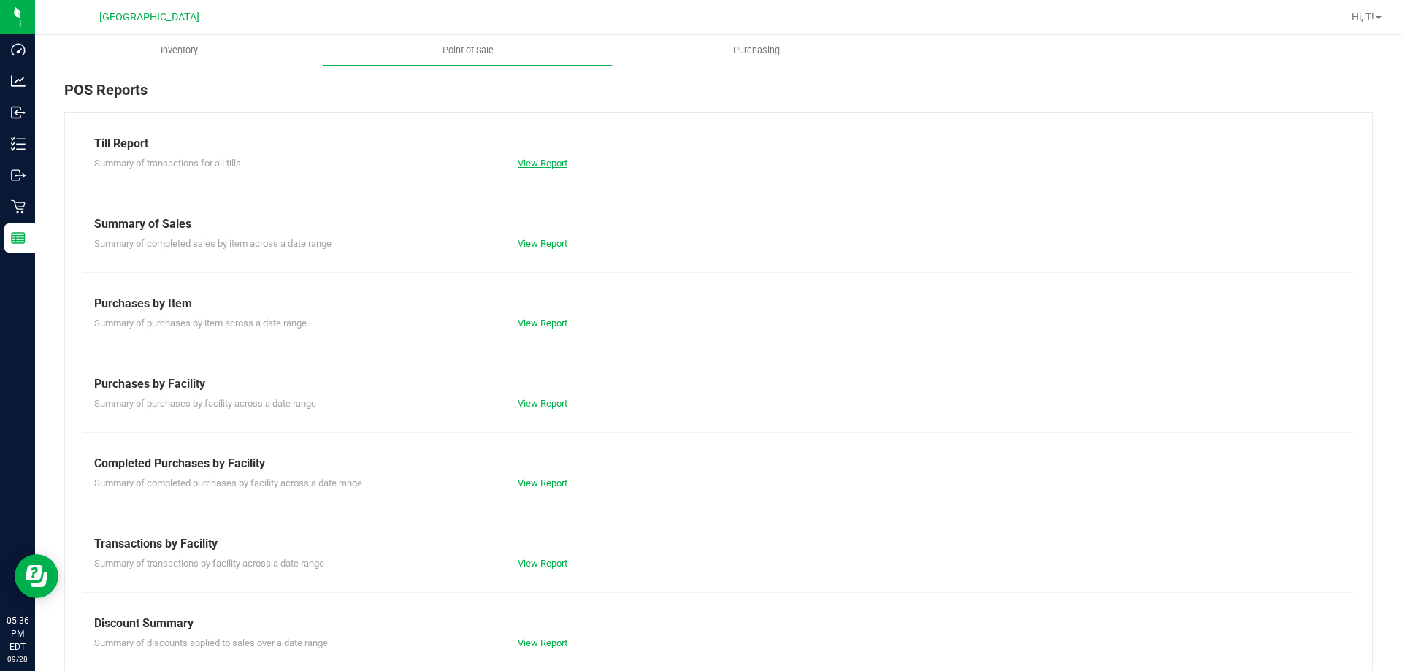
click at [539, 160] on link "View Report" at bounding box center [543, 163] width 50 height 11
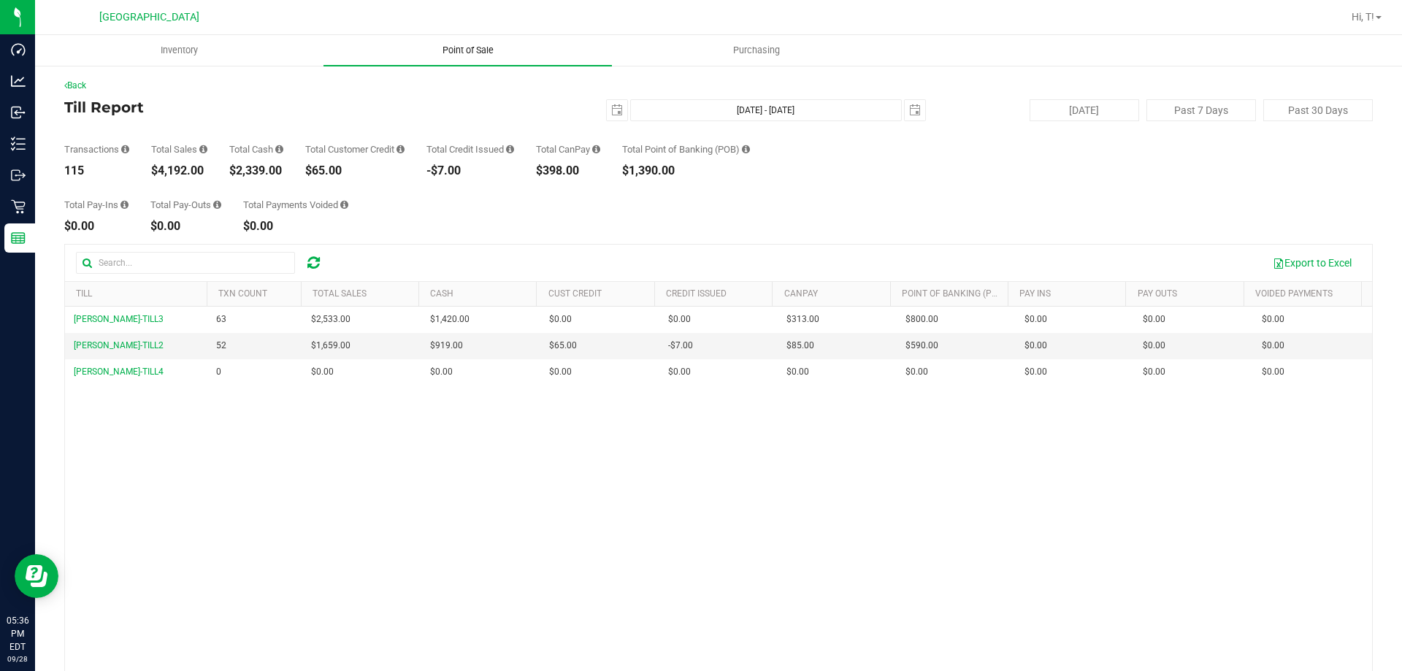
click at [458, 49] on span "Point of Sale" at bounding box center [468, 50] width 91 height 13
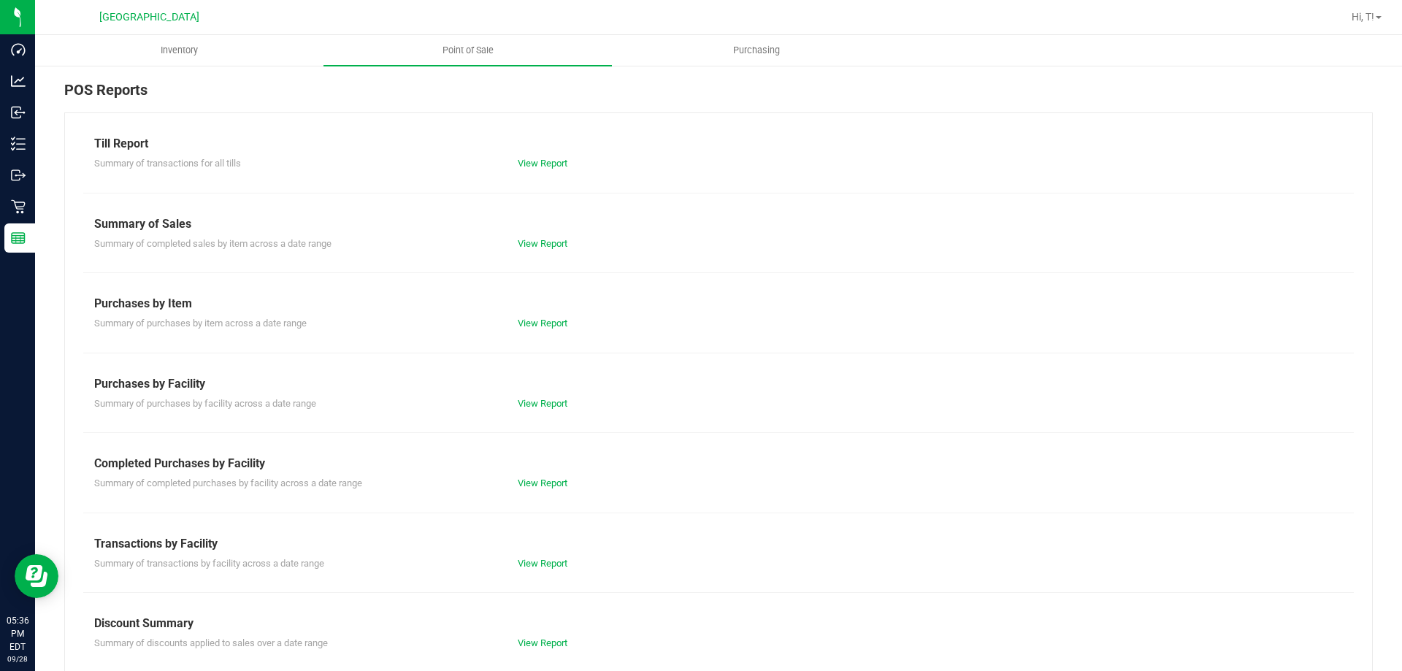
click at [543, 651] on div "Till Report Summary of transactions for all tills View Report Summary of Sales …" at bounding box center [718, 432] width 1308 height 640
click at [543, 642] on link "View Report" at bounding box center [543, 642] width 50 height 11
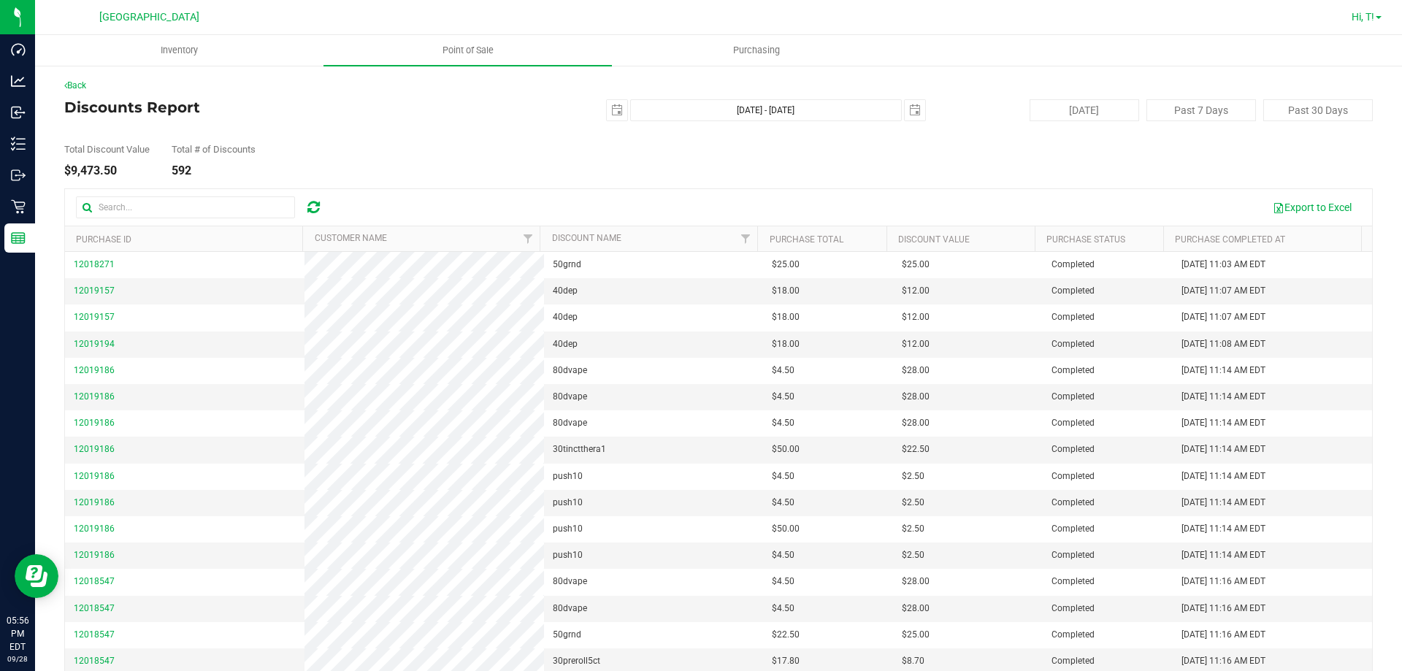
click at [1359, 18] on span "Hi, T!" at bounding box center [1362, 17] width 23 height 12
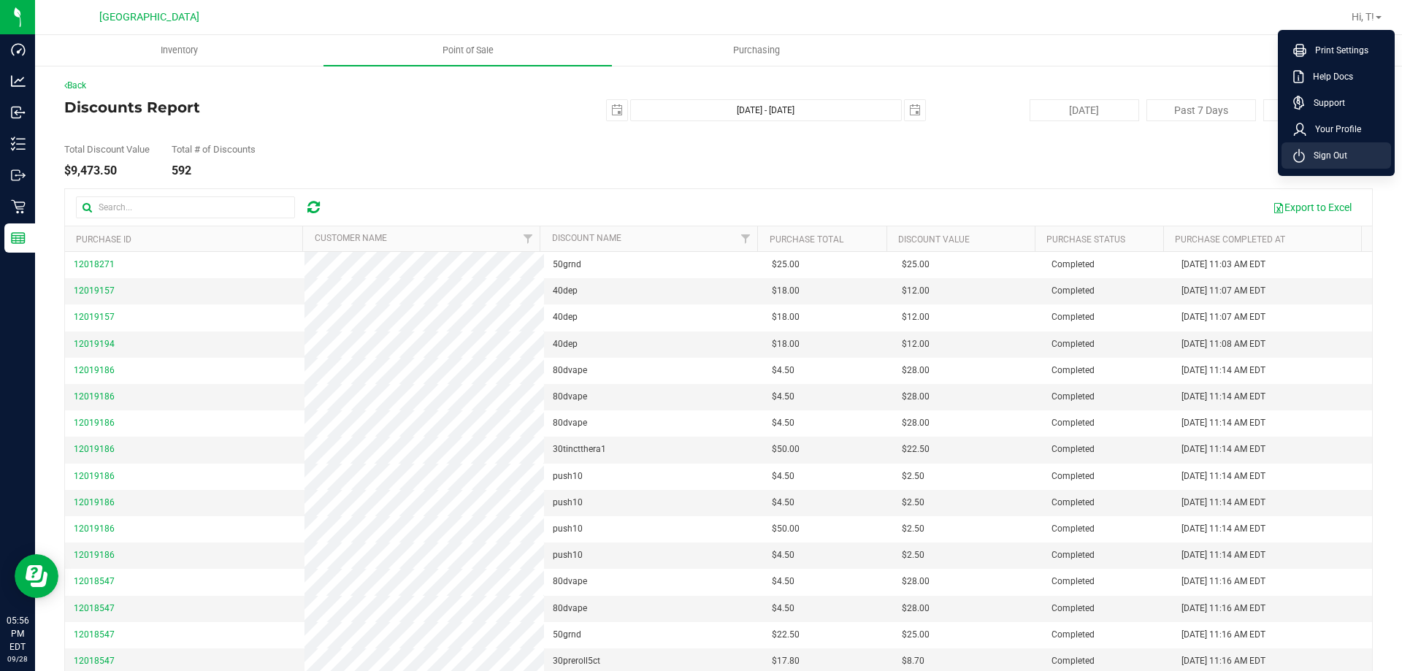
click at [1339, 164] on li "Sign Out" at bounding box center [1336, 155] width 110 height 26
